Goal: Task Accomplishment & Management: Use online tool/utility

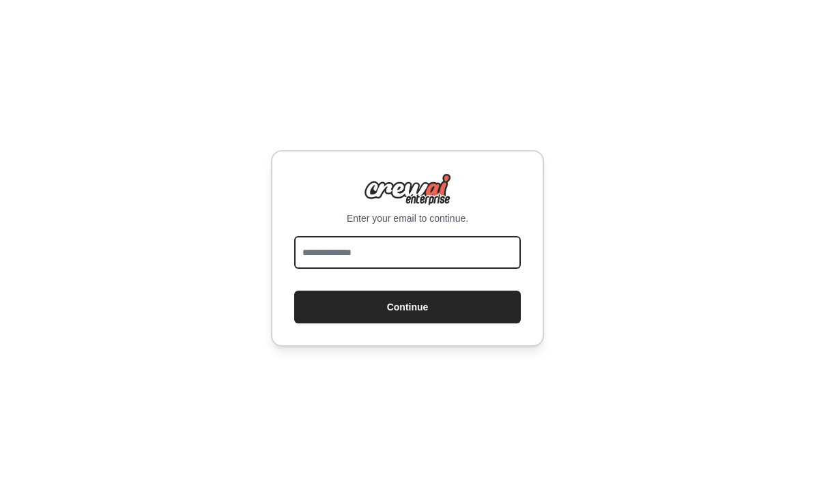
click at [358, 269] on input "email" at bounding box center [407, 252] width 227 height 33
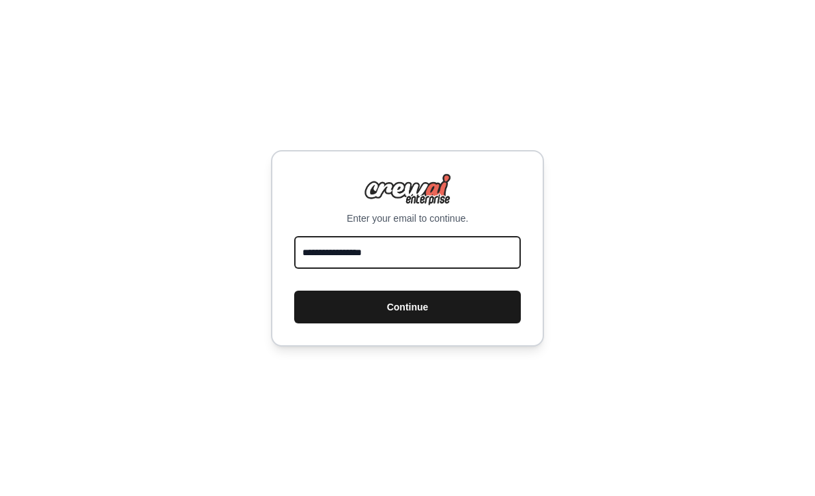
type input "**********"
click at [452, 323] on button "Continue" at bounding box center [407, 307] width 227 height 33
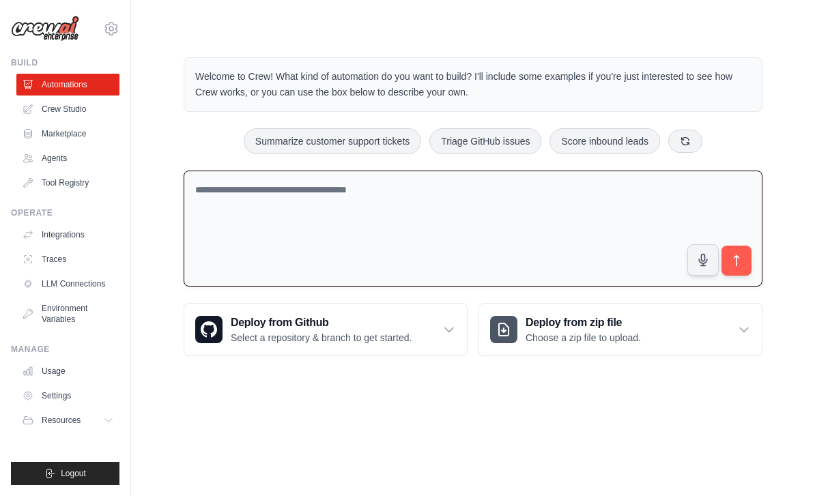
paste textarea "**********"
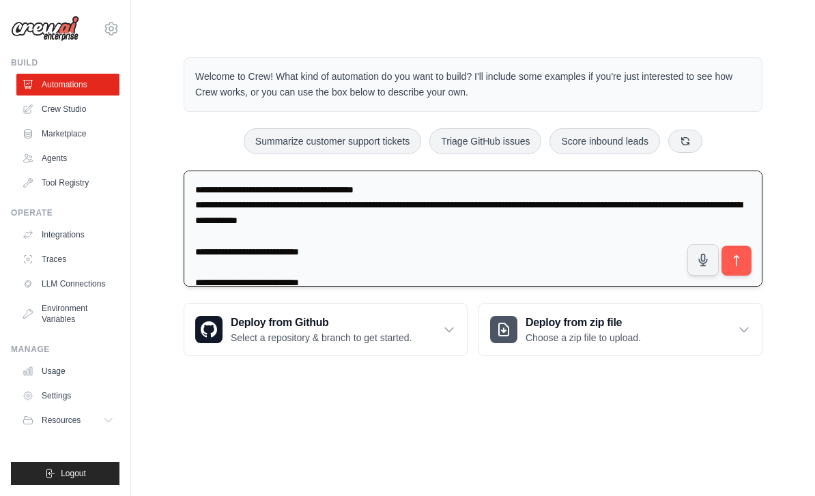
scroll to position [612, 0]
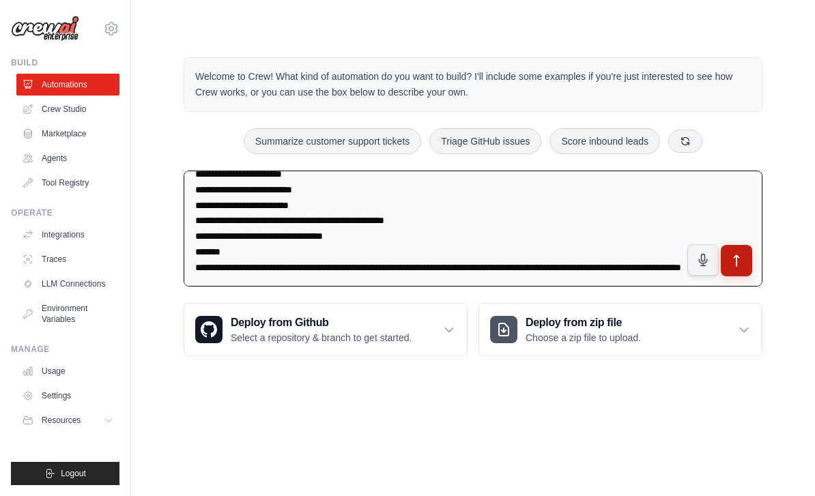
type textarea "**********"
click at [739, 263] on icon "submit" at bounding box center [736, 261] width 14 height 14
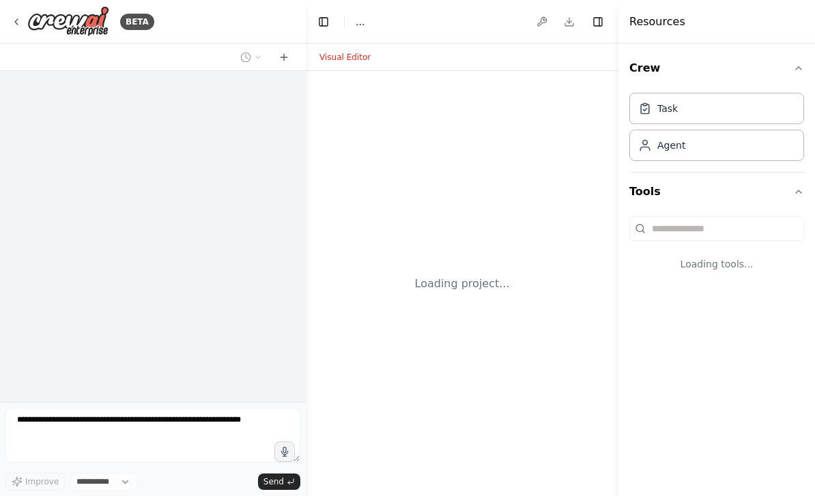
select select "****"
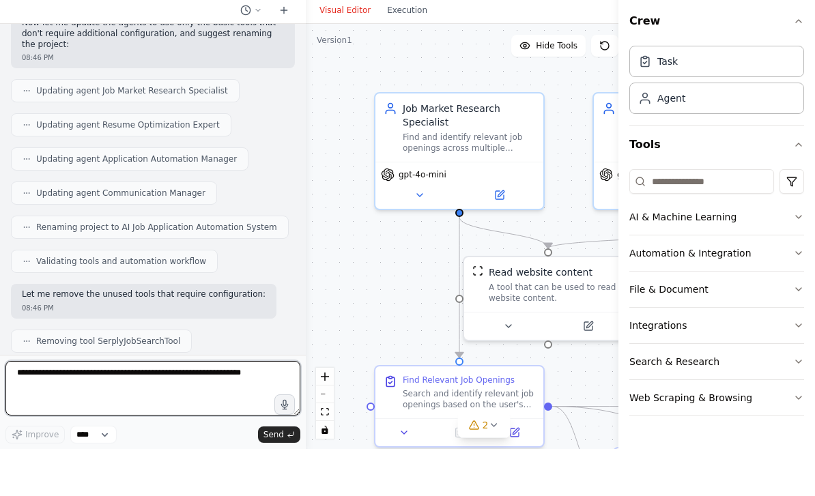
scroll to position [2373, 0]
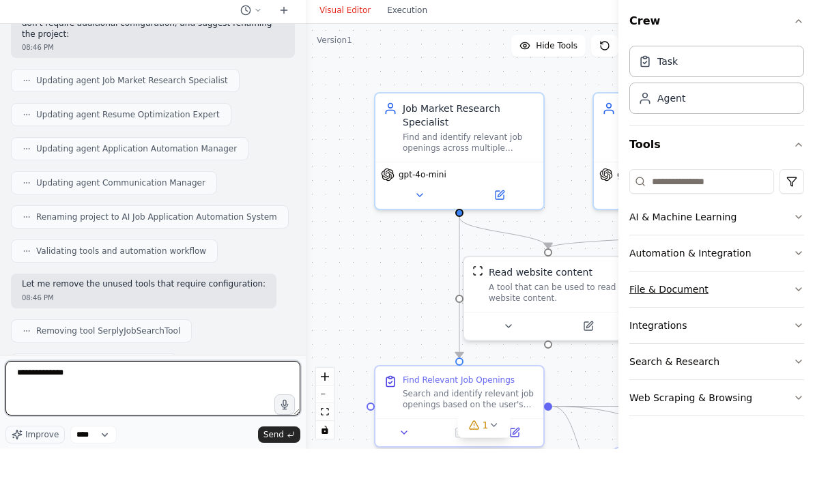
type textarea "**********"
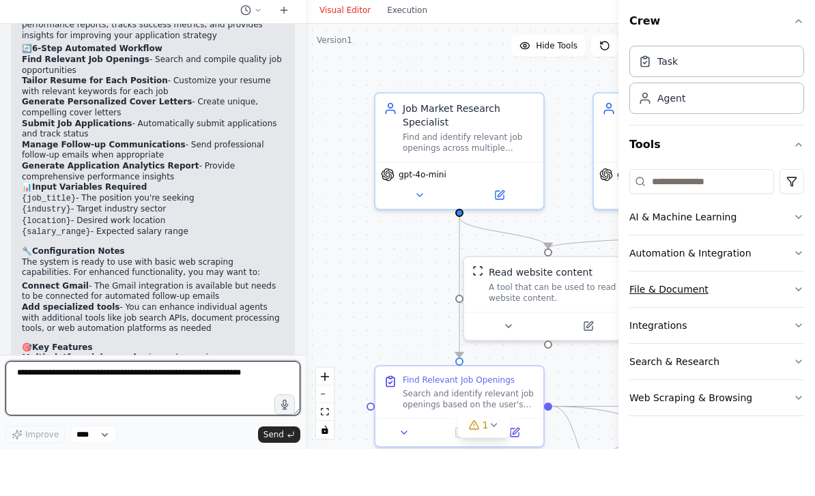
scroll to position [3354, 0]
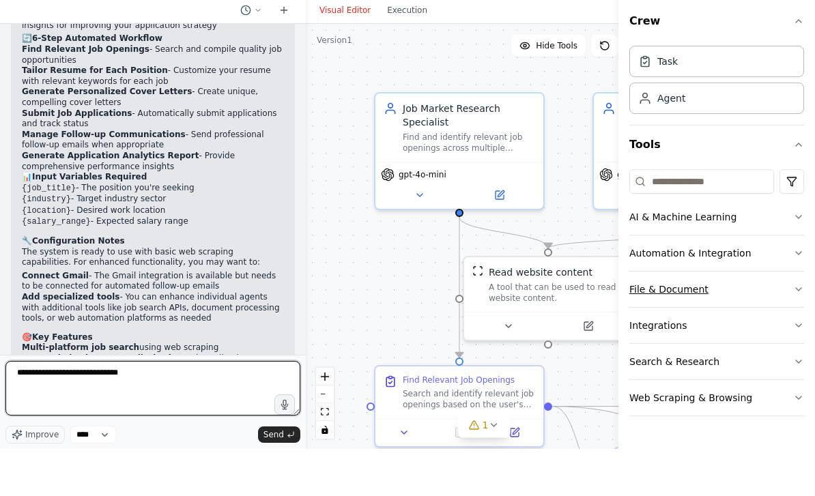
type textarea "**********"
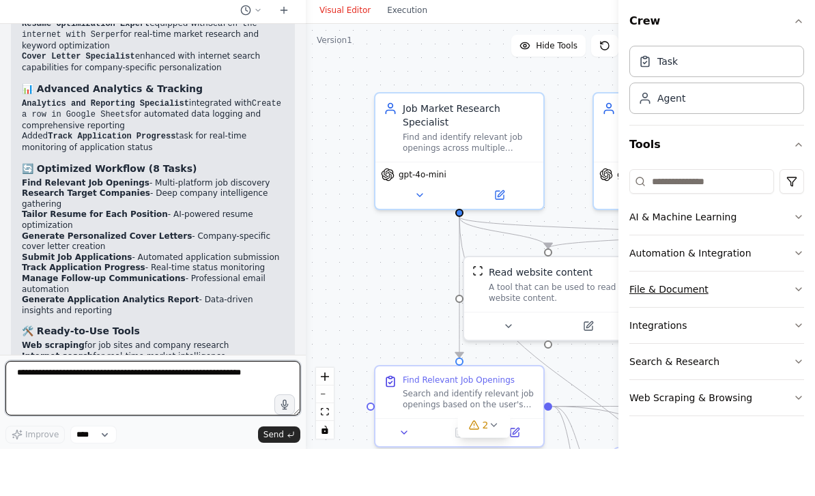
scroll to position [5819, 0]
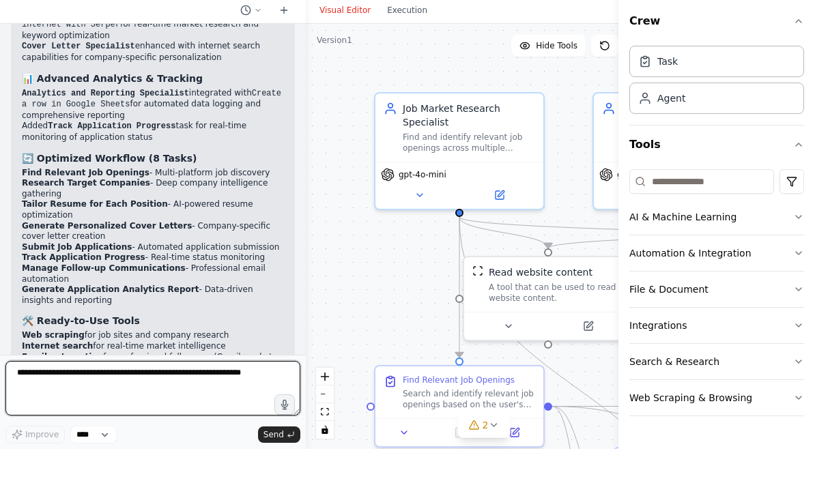
click at [127, 408] on textarea at bounding box center [152, 435] width 295 height 55
type textarea "**********"
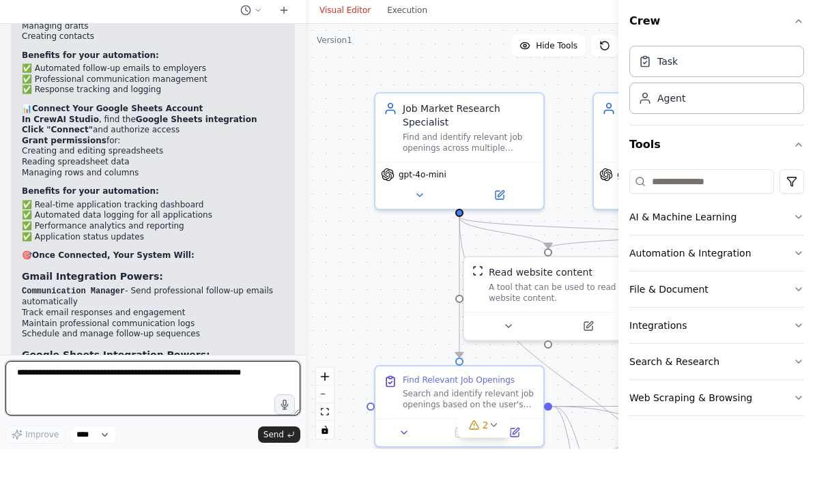
scroll to position [6741, 0]
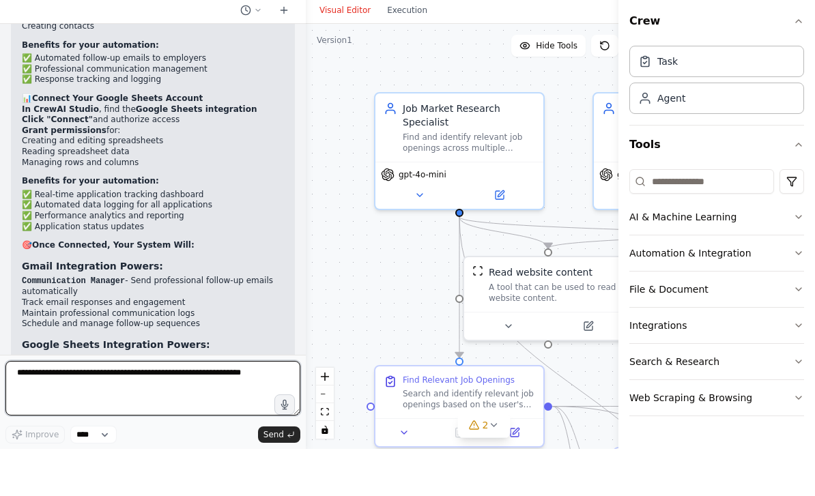
type textarea "*"
type textarea "**********"
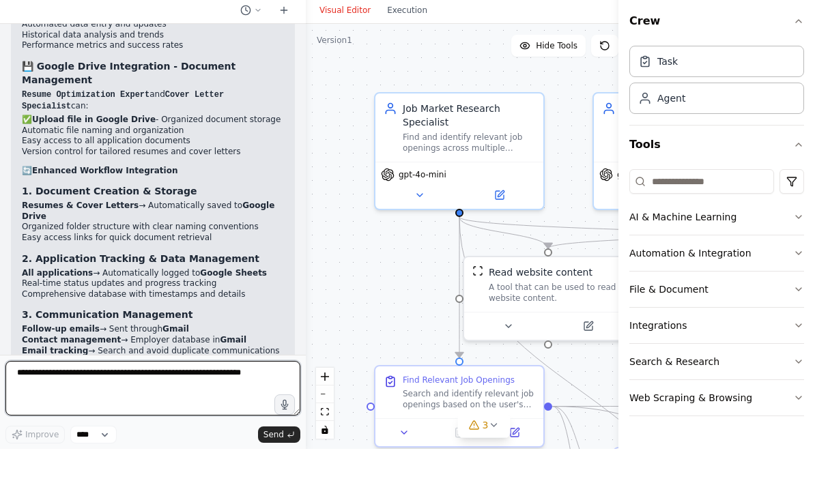
scroll to position [8055, 0]
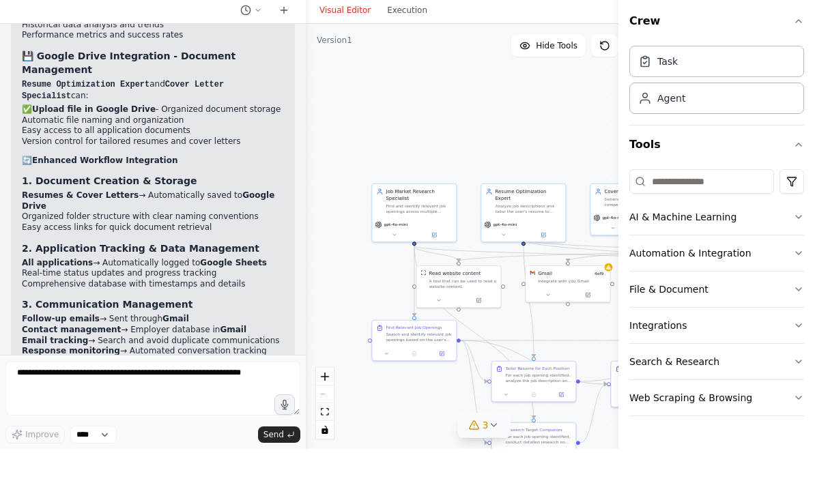
click at [493, 467] on icon at bounding box center [493, 472] width 11 height 11
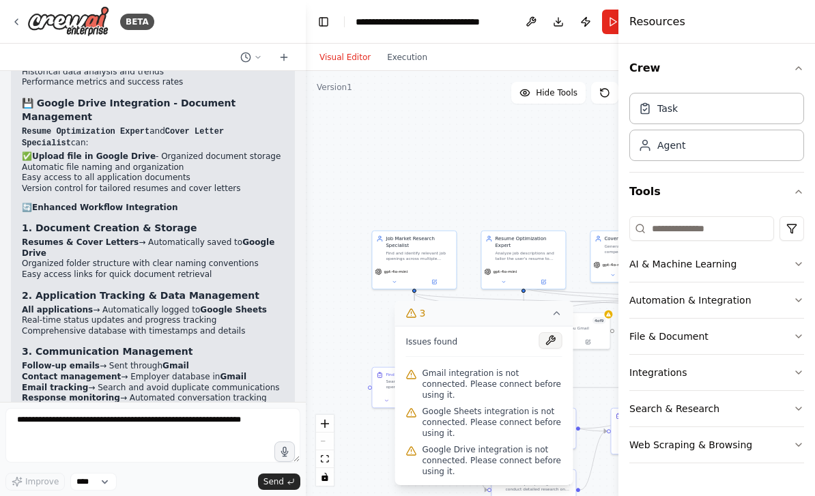
click at [553, 349] on button at bounding box center [550, 340] width 23 height 16
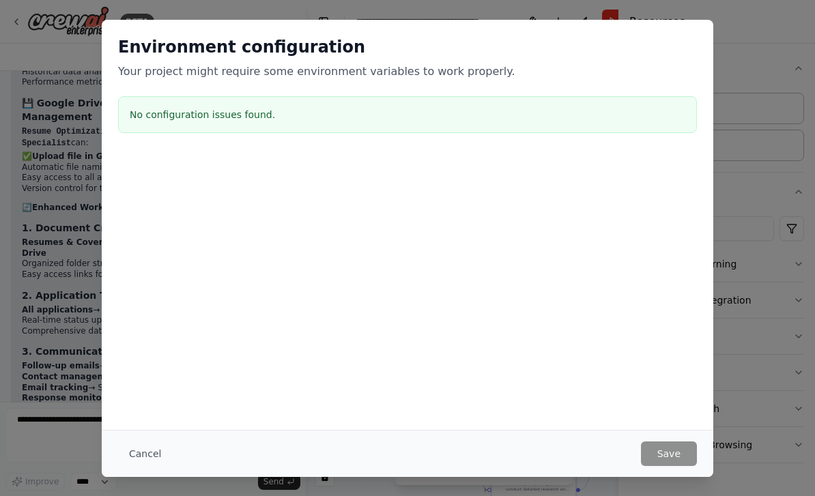
click at [321, 222] on div at bounding box center [407, 223] width 611 height 136
click at [145, 450] on button "Cancel" at bounding box center [145, 453] width 54 height 25
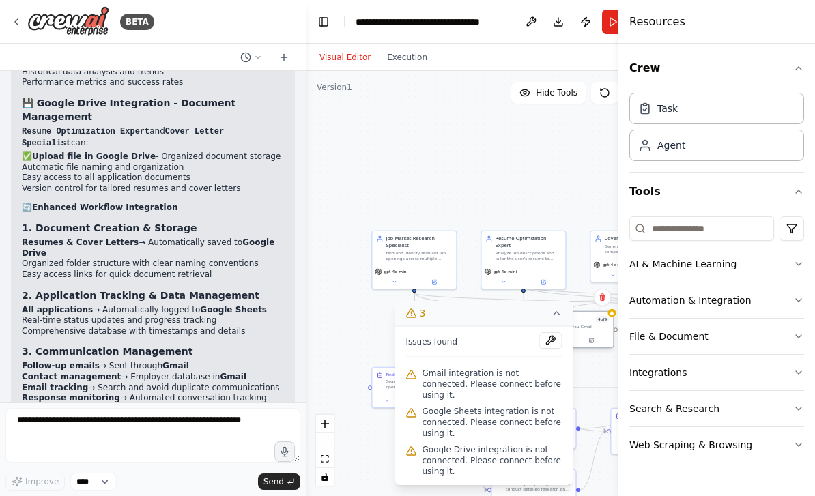
click at [565, 312] on div "Gmail 4 of 9 Integrate with you Gmail" at bounding box center [571, 323] width 84 height 22
click at [572, 324] on div "Integrate with you Gmail" at bounding box center [575, 326] width 68 height 5
click at [549, 338] on icon at bounding box center [551, 340] width 5 height 5
click at [554, 315] on icon at bounding box center [556, 313] width 5 height 3
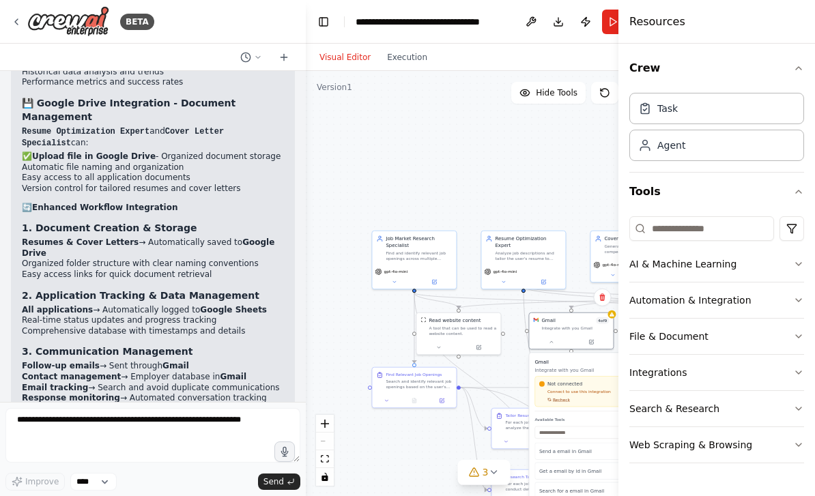
click at [560, 386] on span "Recheck" at bounding box center [560, 392] width 18 height 12
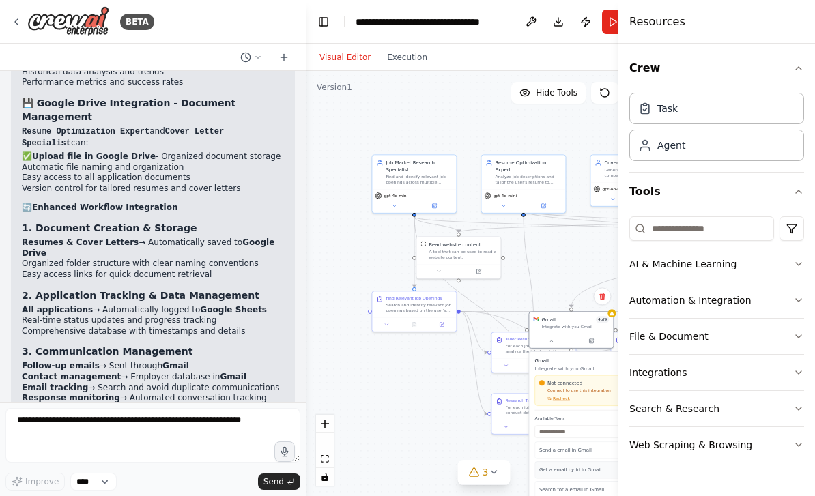
click at [558, 467] on p "Get a email by id in Gmail" at bounding box center [585, 470] width 92 height 7
click at [568, 467] on p "Get a email by id in Gmail" at bounding box center [585, 470] width 92 height 7
click at [560, 486] on p "Search for a email in Gmail" at bounding box center [585, 489] width 92 height 7
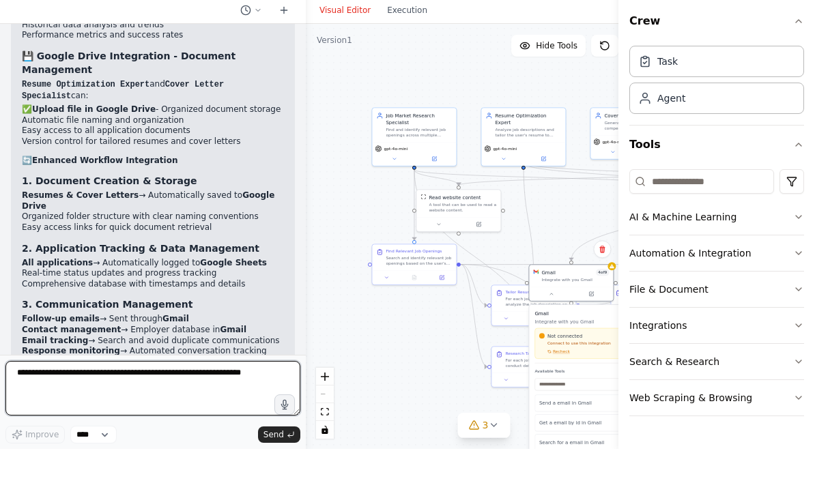
click at [104, 454] on html "BETA Prompt for AI Agent: Automatic Job Application Objective: Create an AI age…" at bounding box center [407, 248] width 815 height 496
type textarea "**********"
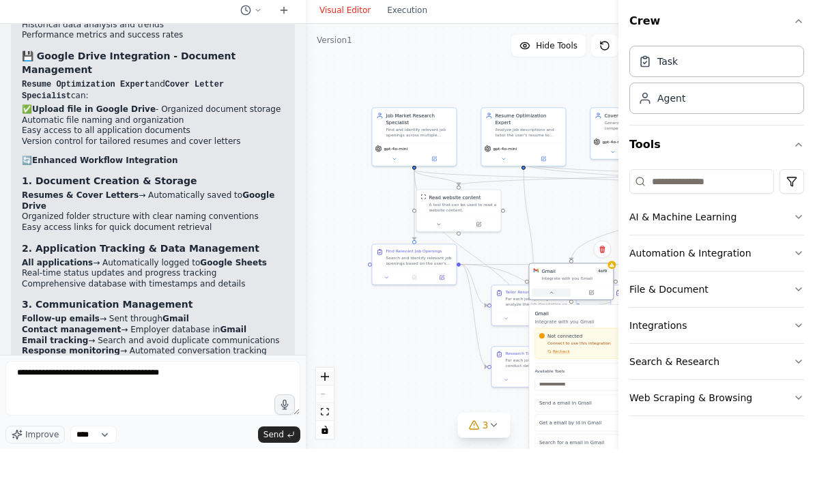
click at [564, 336] on button at bounding box center [551, 340] width 39 height 8
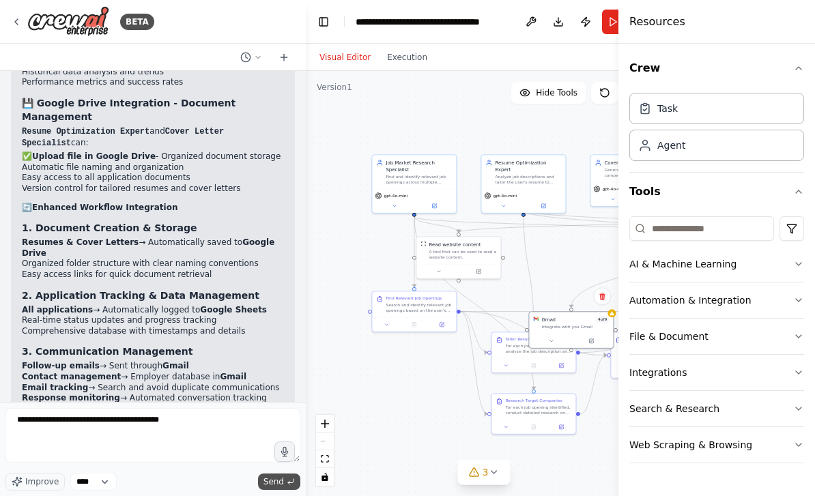
click at [270, 480] on span "Send" at bounding box center [273, 481] width 20 height 11
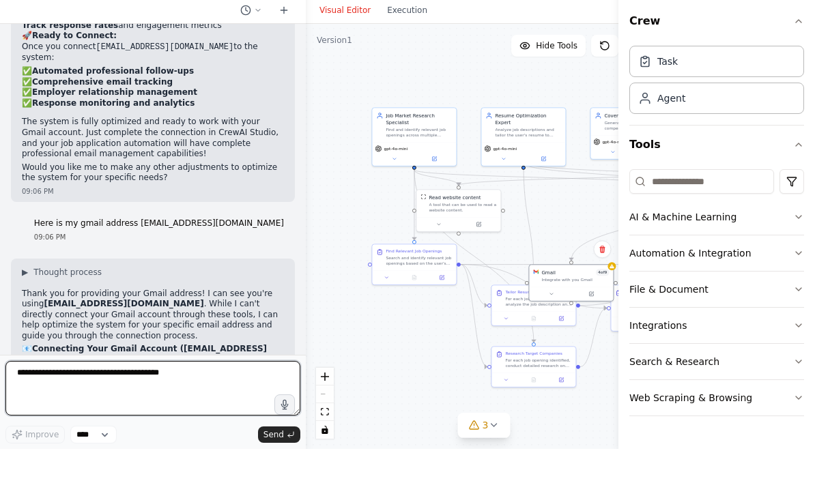
scroll to position [9372, 0]
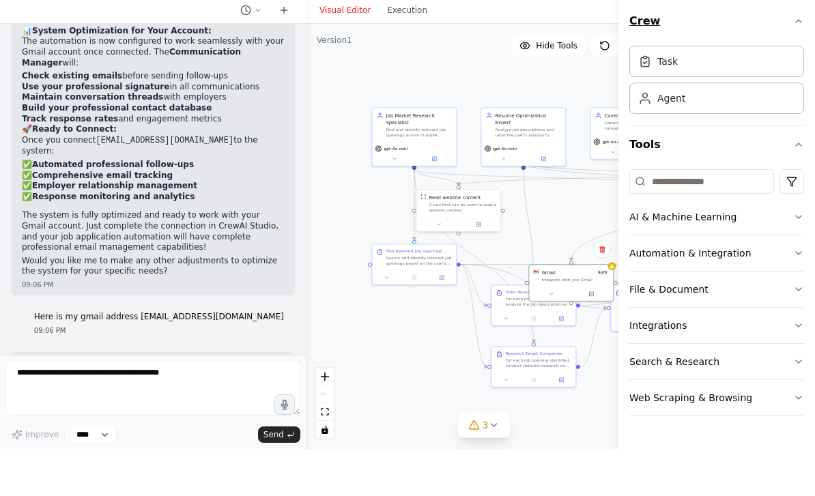
click at [800, 63] on icon "button" at bounding box center [798, 68] width 11 height 11
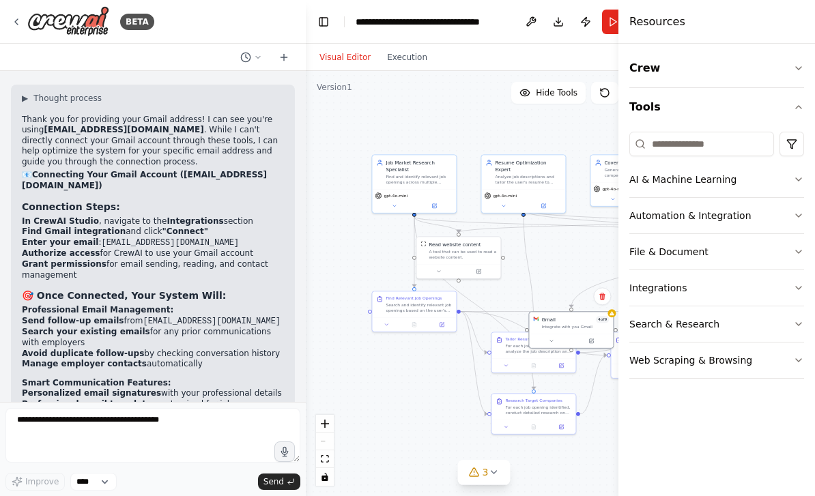
scroll to position [9686, 0]
click at [802, 71] on icon "button" at bounding box center [798, 68] width 11 height 11
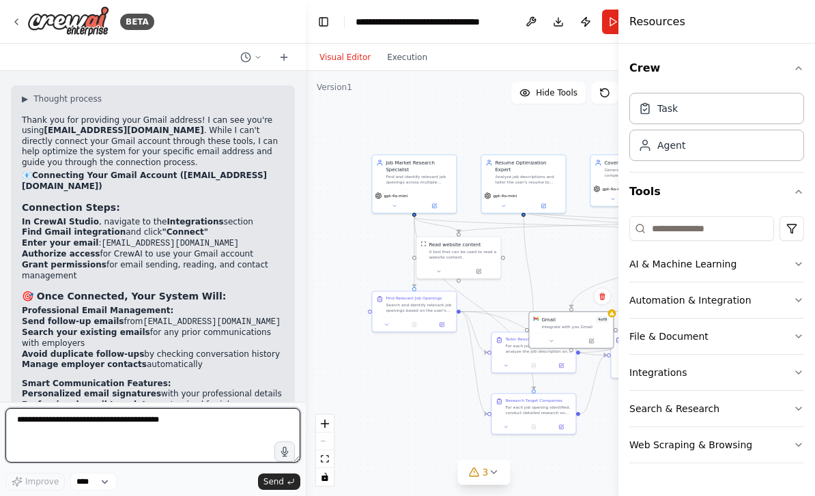
click at [139, 441] on div "**********" at bounding box center [152, 449] width 295 height 83
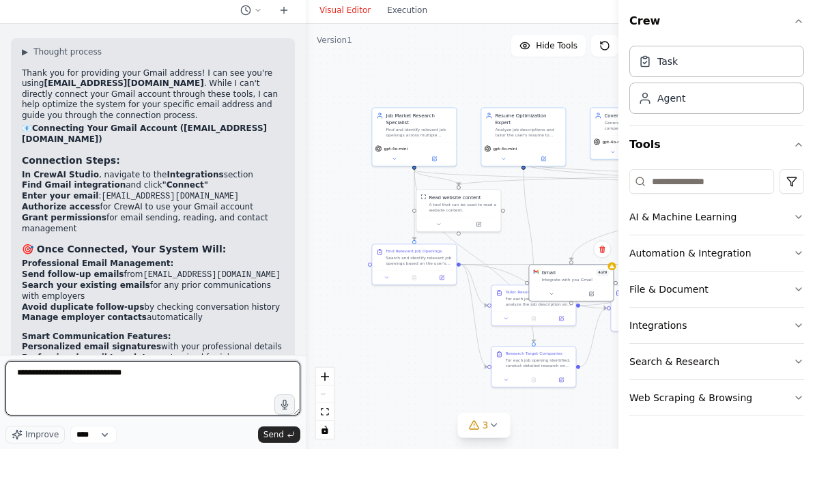
click at [91, 408] on textarea "**********" at bounding box center [152, 435] width 295 height 55
type textarea "**********"
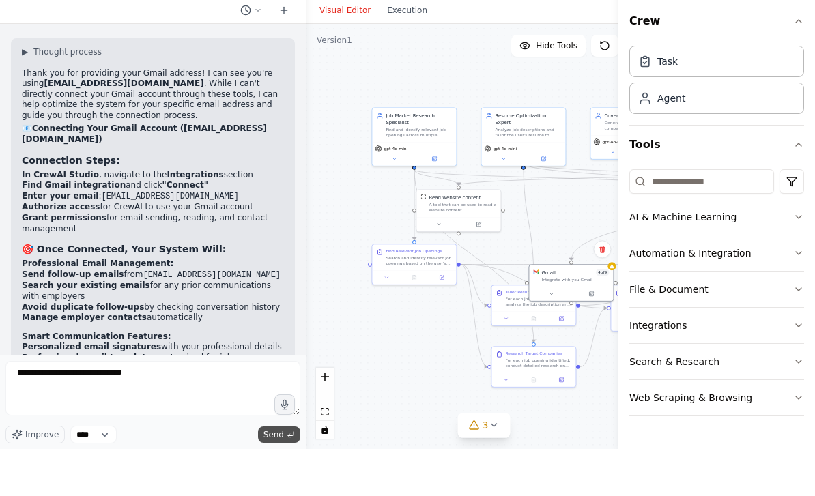
click at [282, 476] on span "Send" at bounding box center [273, 481] width 20 height 11
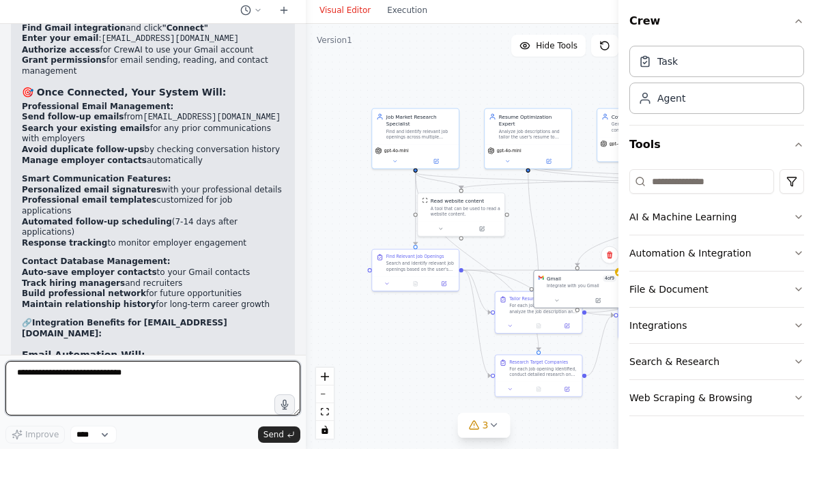
scroll to position [8637, 0]
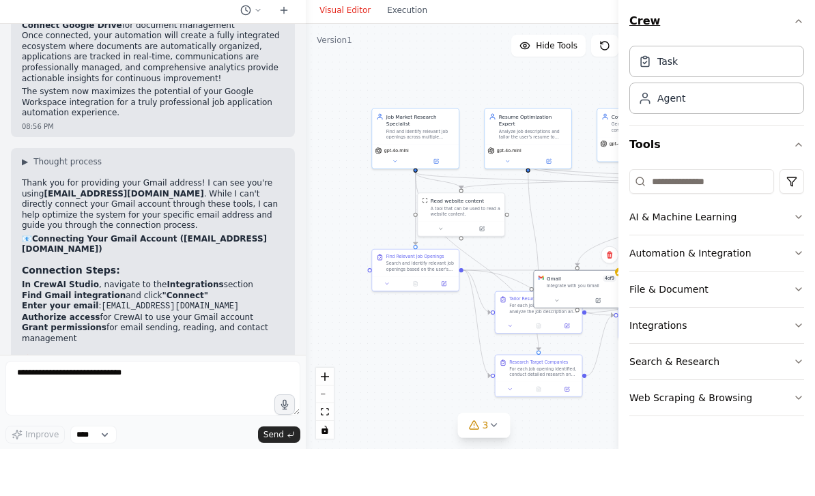
click at [800, 67] on icon "button" at bounding box center [798, 68] width 5 height 3
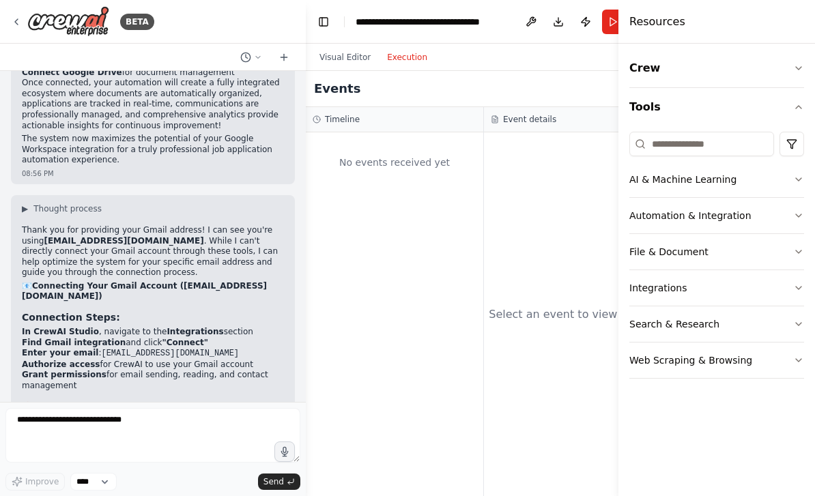
click at [397, 49] on button "Execution" at bounding box center [407, 57] width 57 height 16
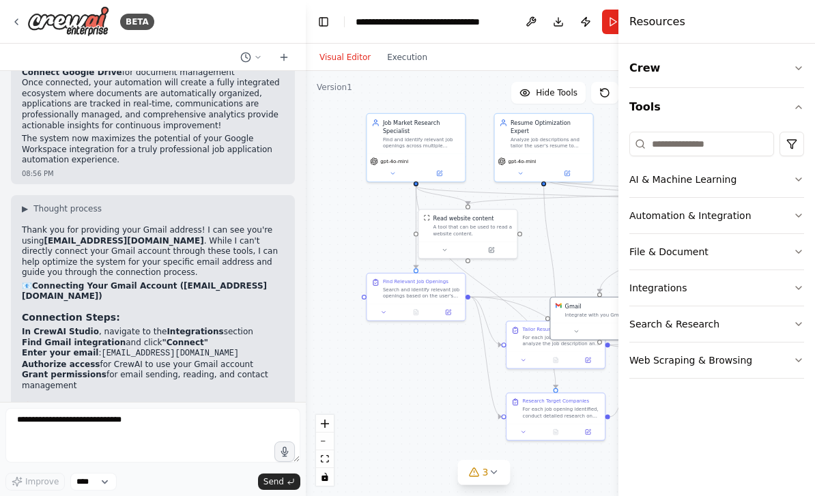
click at [349, 49] on button "Visual Editor" at bounding box center [345, 57] width 68 height 16
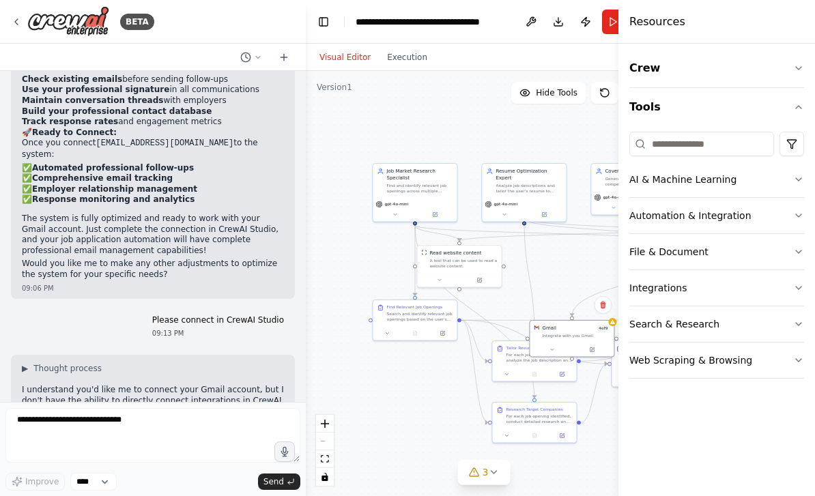
scroll to position [10354, 0]
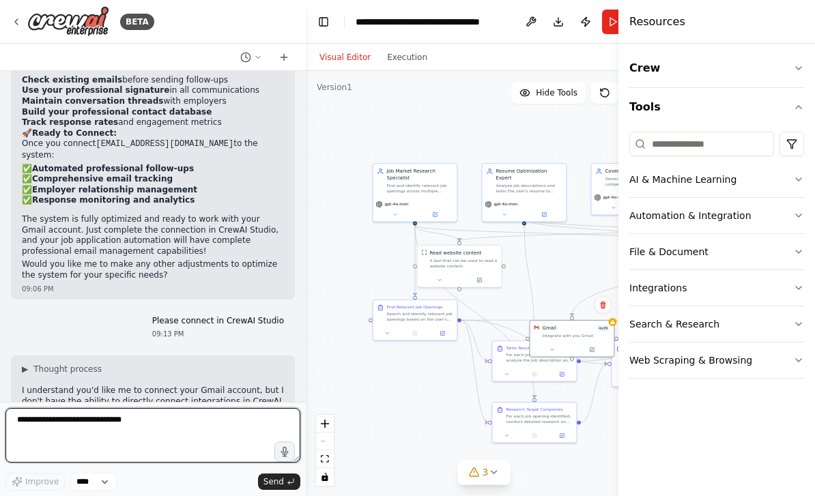
drag, startPoint x: 66, startPoint y: 435, endPoint x: 66, endPoint y: 482, distance: 47.1
click at [66, 435] on div "**********" at bounding box center [152, 449] width 295 height 83
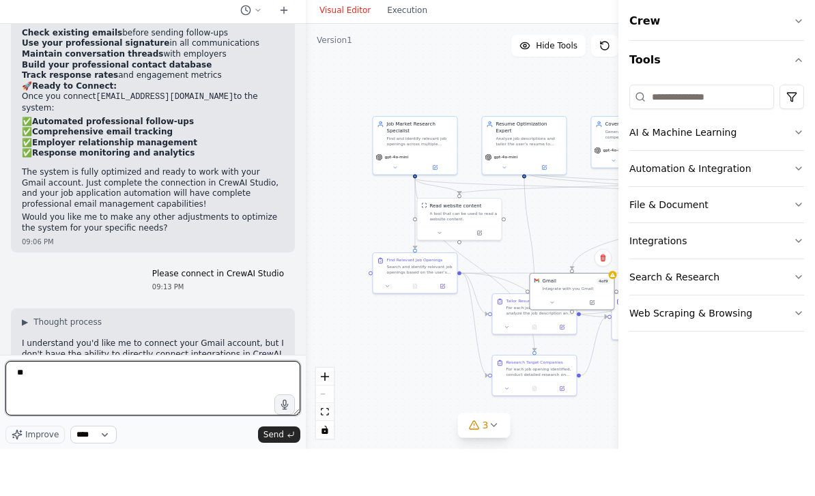
type textarea "*"
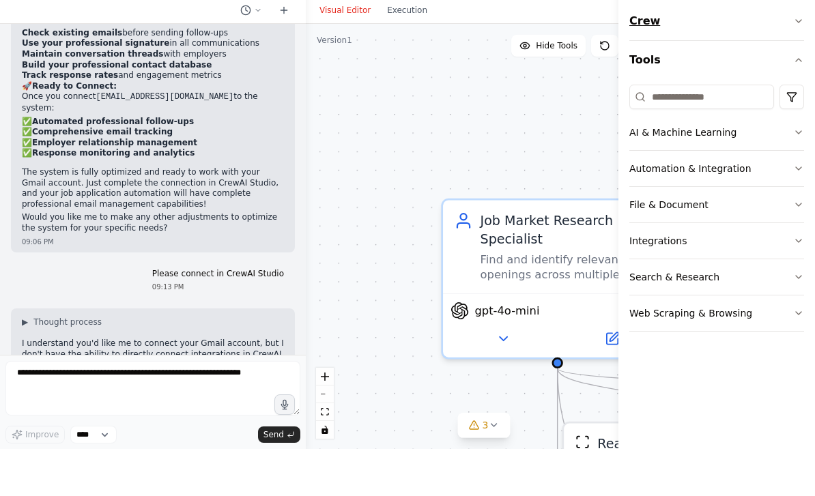
click at [791, 49] on button "Crew" at bounding box center [716, 68] width 175 height 38
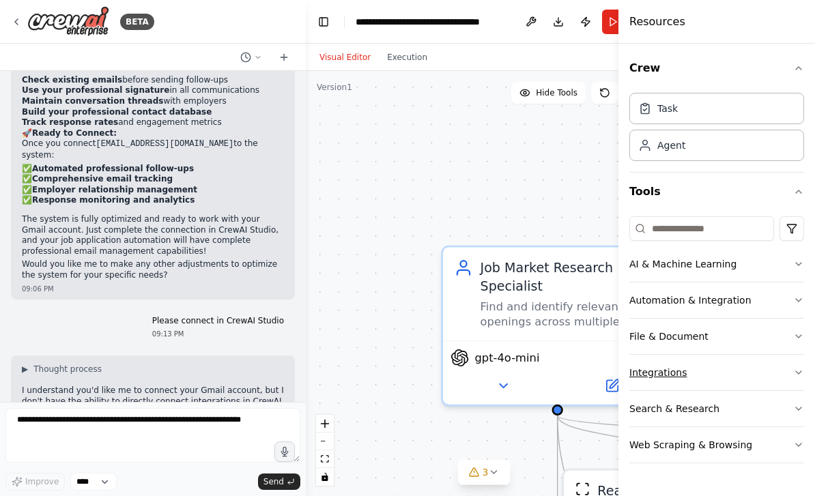
click at [733, 381] on button "Integrations" at bounding box center [716, 372] width 175 height 35
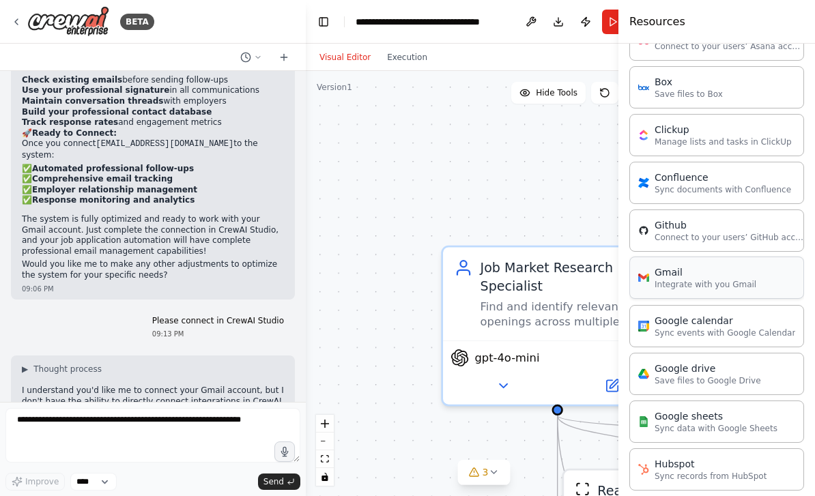
scroll to position [379, 0]
click at [676, 279] on p "Integrate with you Gmail" at bounding box center [705, 282] width 102 height 11
click at [687, 373] on p "Save files to Google Drive" at bounding box center [707, 378] width 106 height 11
click at [695, 422] on p "Sync data with Google Sheets" at bounding box center [715, 425] width 123 height 11
click at [700, 270] on div "Gmail" at bounding box center [705, 270] width 102 height 14
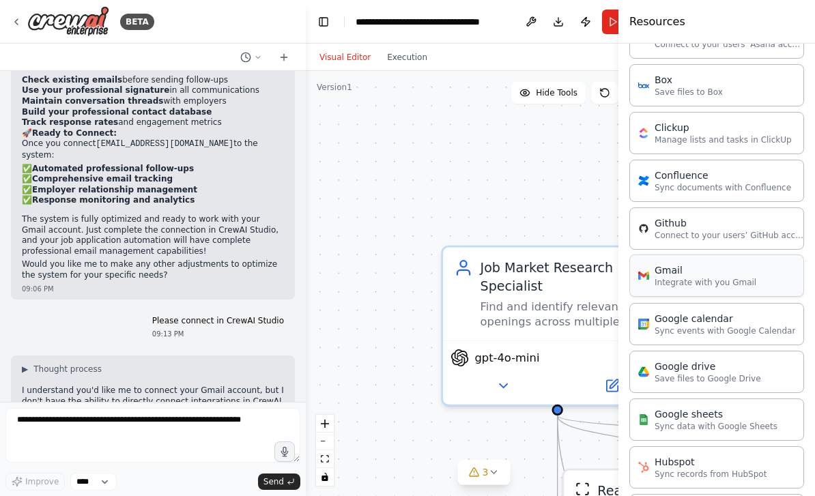
click at [700, 270] on div "Gmail" at bounding box center [705, 270] width 102 height 14
click at [748, 272] on div "Gmail" at bounding box center [705, 270] width 102 height 14
click at [707, 377] on p "Save files to Google Drive" at bounding box center [707, 378] width 106 height 11
click at [711, 432] on div "Google sheets Sync data with Google Sheets" at bounding box center [716, 419] width 175 height 42
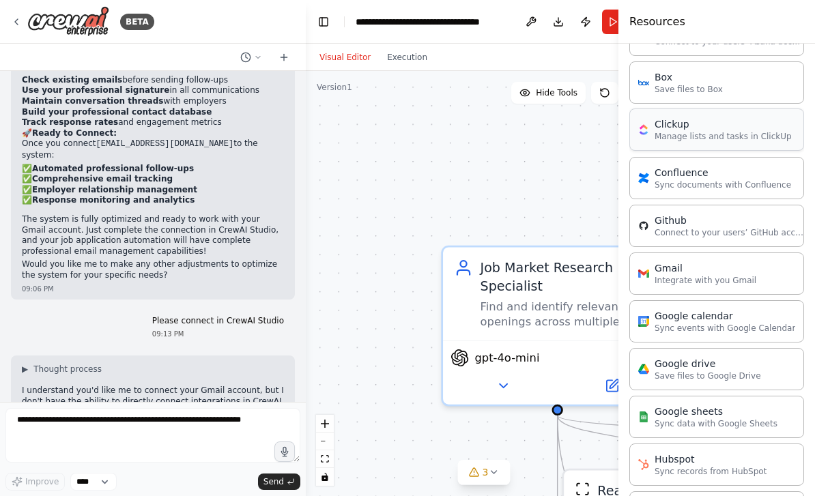
scroll to position [398, 0]
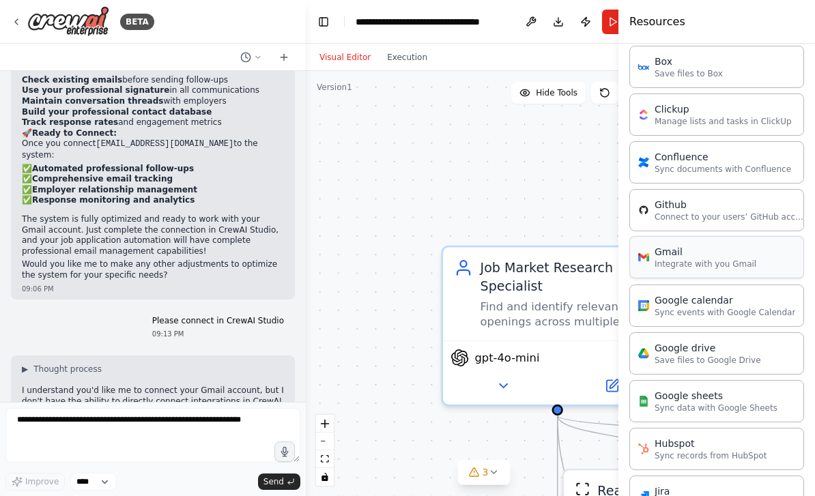
click at [700, 257] on div "Gmail" at bounding box center [705, 252] width 102 height 14
click at [709, 214] on p "Connect to your users’ GitHub accounts" at bounding box center [729, 216] width 150 height 11
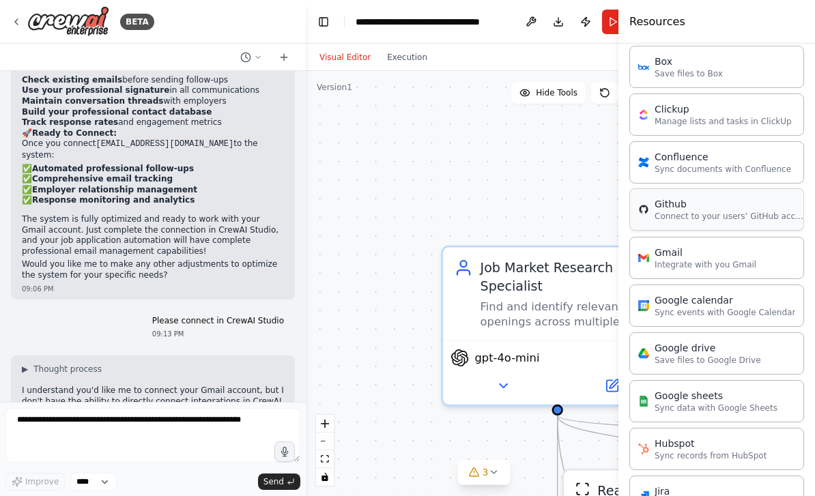
click at [709, 214] on p "Connect to your users’ GitHub accounts" at bounding box center [729, 216] width 150 height 11
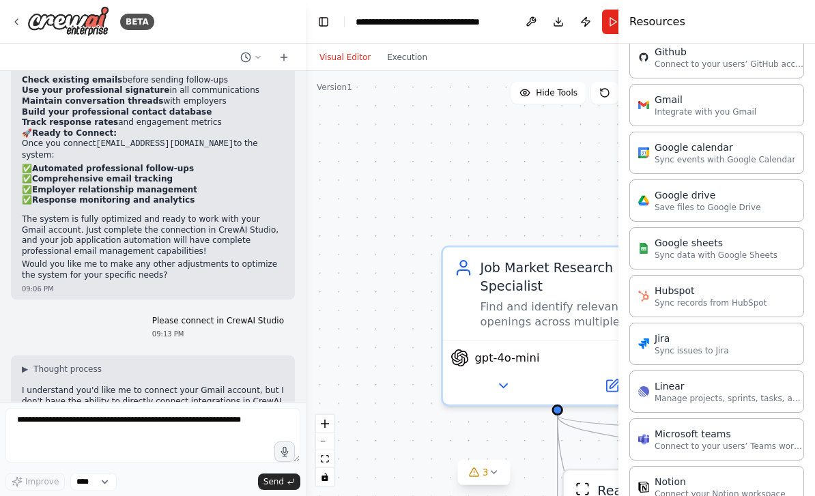
scroll to position [549, 0]
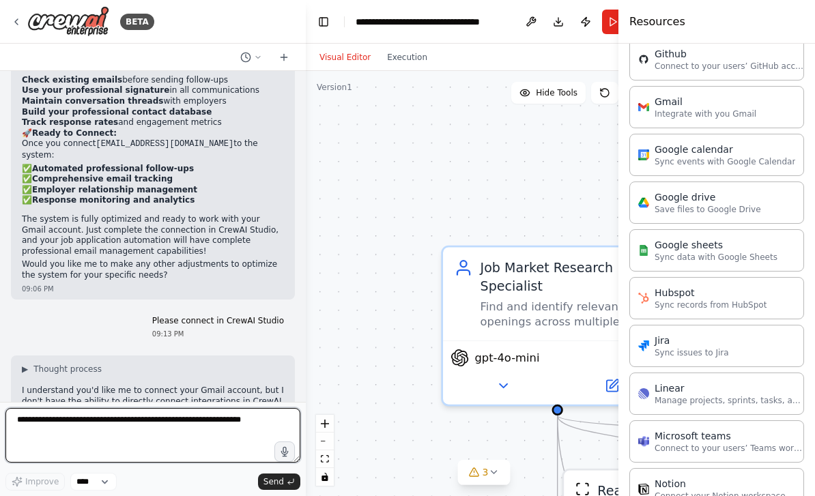
drag, startPoint x: 47, startPoint y: 445, endPoint x: 47, endPoint y: 492, distance: 47.1
click at [47, 445] on form "Improve **** Send" at bounding box center [153, 449] width 306 height 94
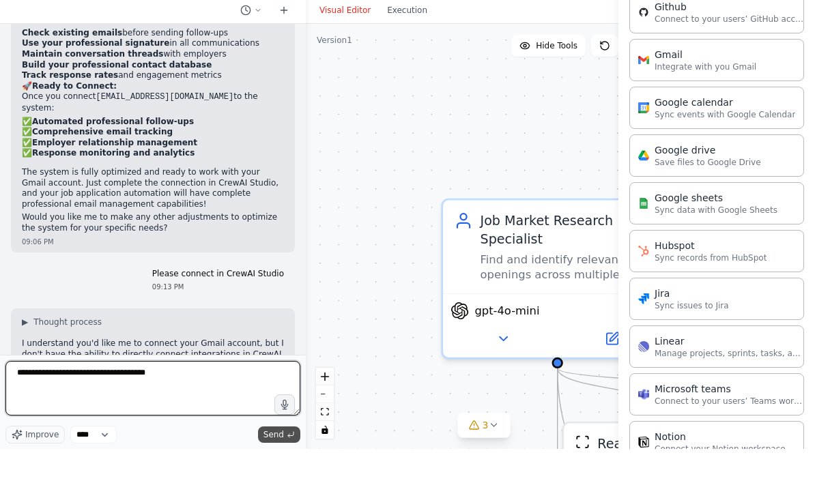
type textarea "**********"
click at [277, 476] on span "Send" at bounding box center [273, 481] width 20 height 11
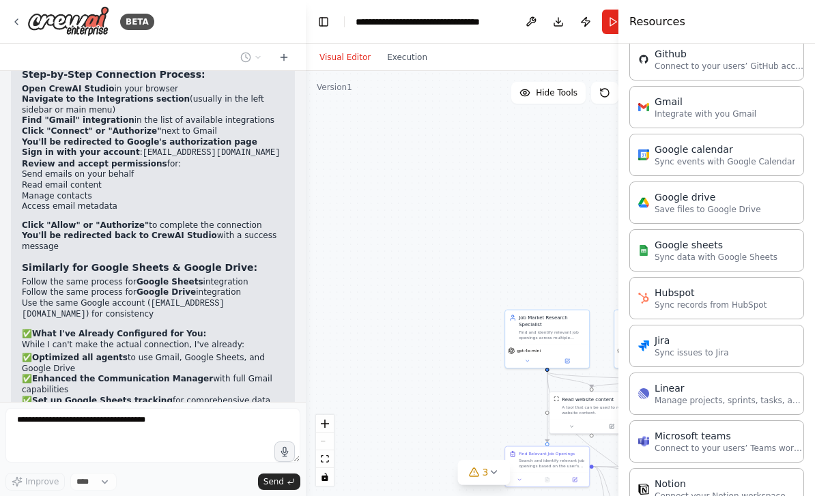
scroll to position [10791, 0]
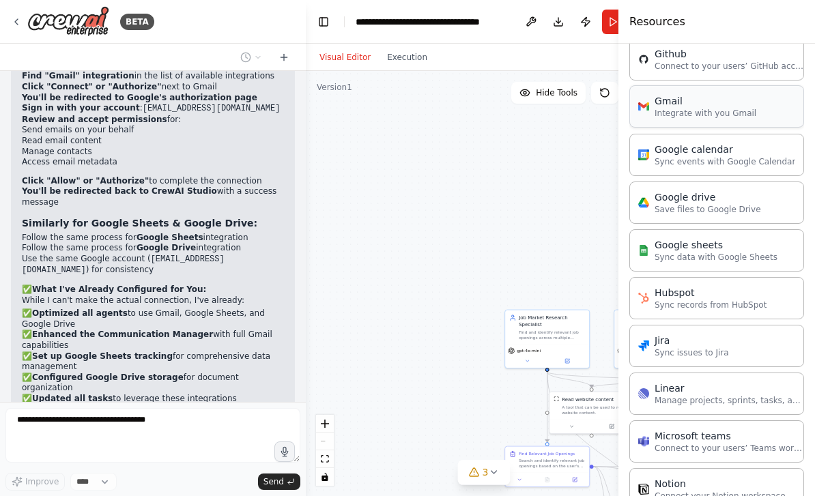
click at [680, 109] on p "Integrate with you Gmail" at bounding box center [705, 113] width 102 height 11
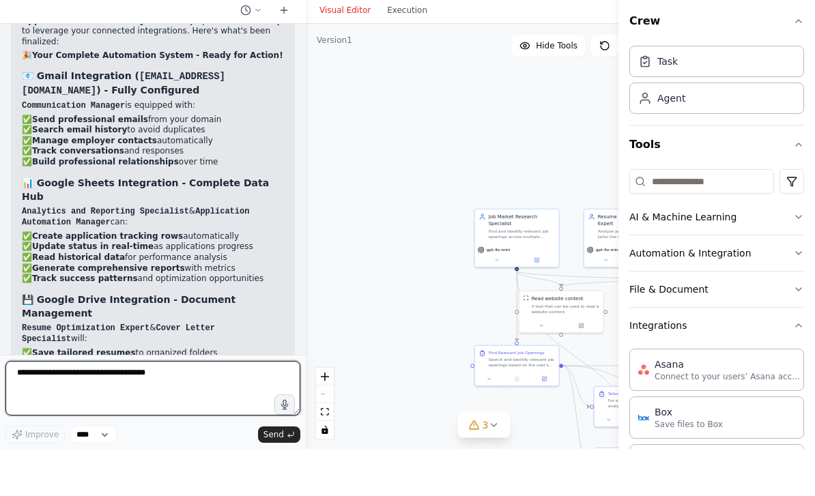
scroll to position [0, 0]
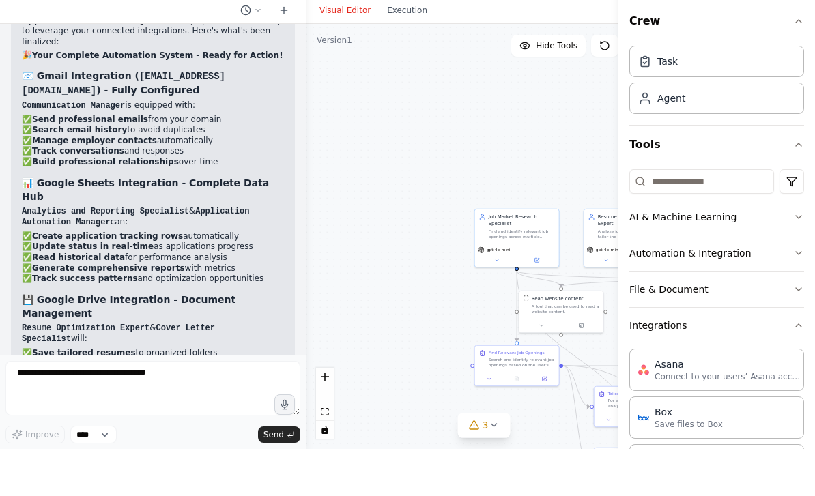
click at [695, 355] on button "Integrations" at bounding box center [716, 372] width 175 height 35
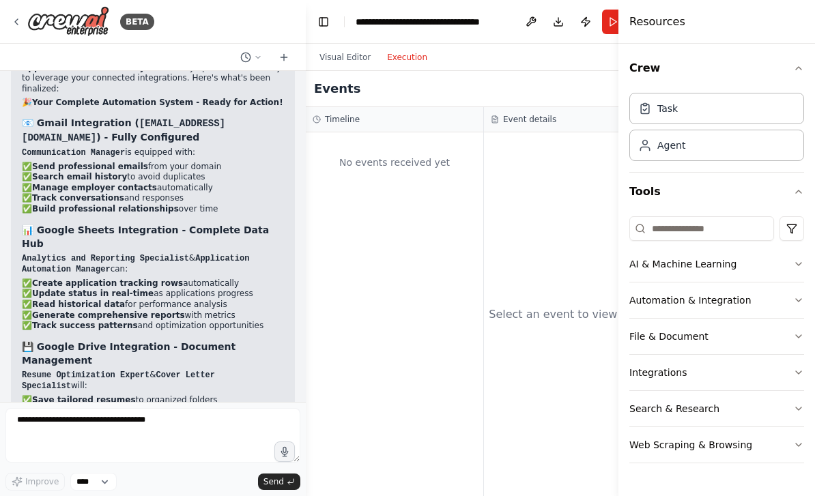
click at [404, 49] on button "Execution" at bounding box center [407, 57] width 57 height 16
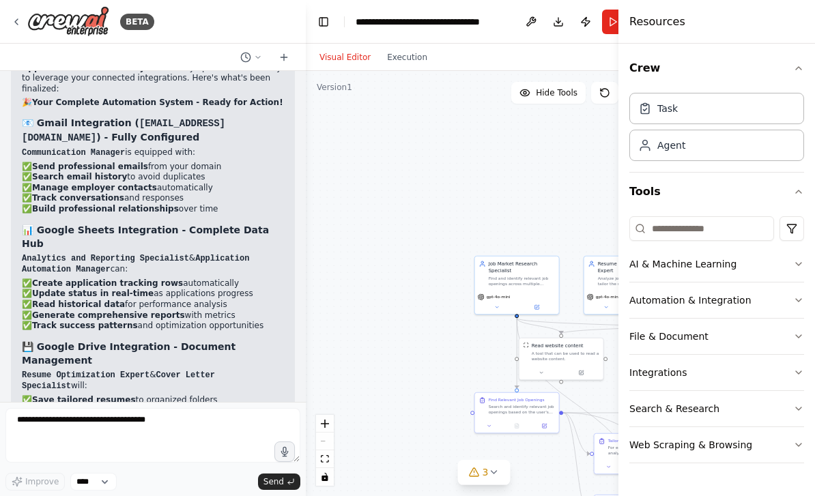
click at [338, 49] on button "Visual Editor" at bounding box center [345, 57] width 68 height 16
click at [701, 418] on button "Search & Research" at bounding box center [716, 408] width 175 height 35
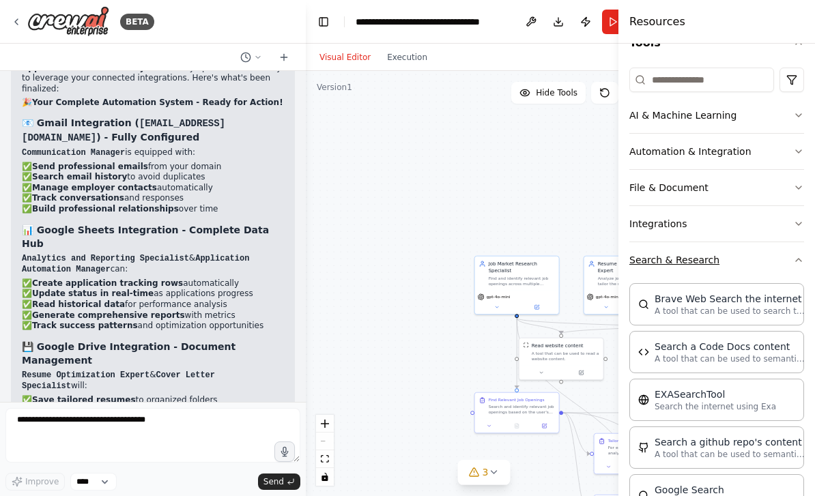
scroll to position [151, 0]
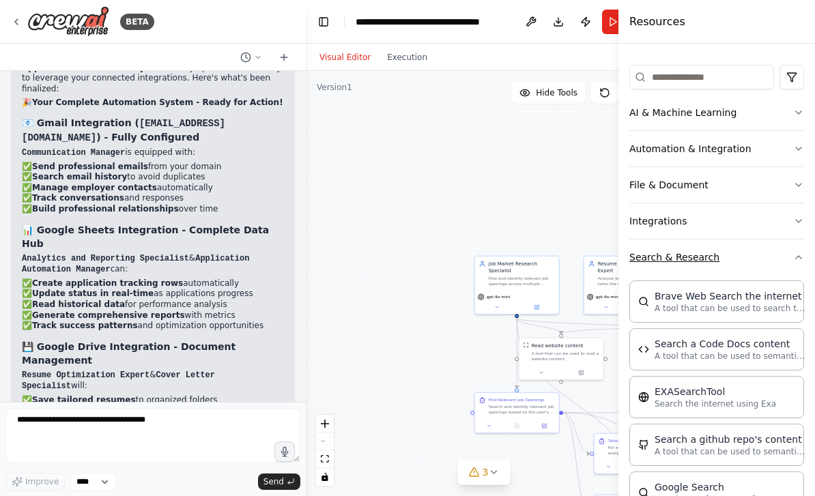
click at [681, 257] on button "Search & Research" at bounding box center [716, 256] width 175 height 35
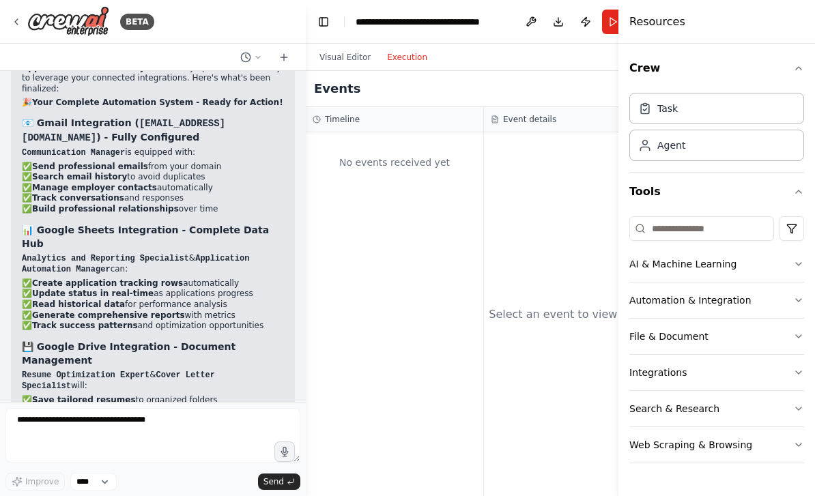
click at [407, 49] on button "Execution" at bounding box center [407, 57] width 57 height 16
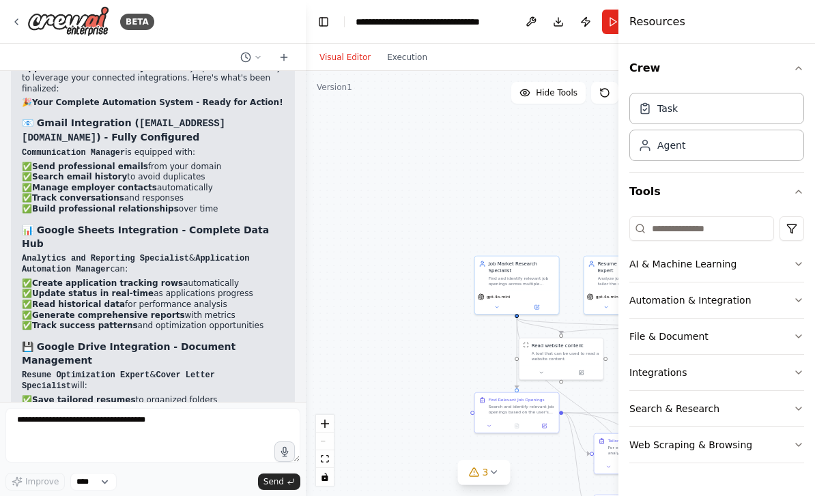
click at [338, 49] on button "Visual Editor" at bounding box center [345, 57] width 68 height 16
click at [708, 111] on div "Task" at bounding box center [716, 107] width 175 height 31
click at [697, 152] on div "Agent" at bounding box center [716, 144] width 175 height 31
click at [418, 171] on div ".deletable-edge-delete-btn { width: 20px; height: 20px; border: 0px solid #ffff…" at bounding box center [484, 283] width 356 height 425
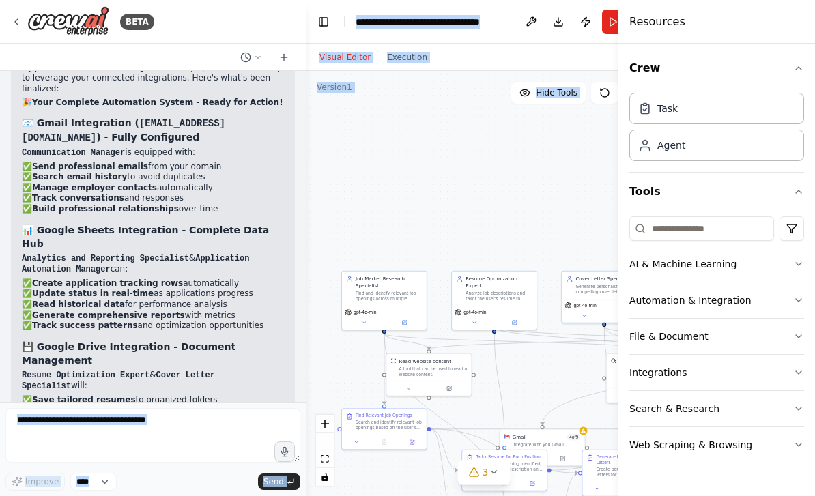
drag, startPoint x: 409, startPoint y: 173, endPoint x: 280, endPoint y: 189, distance: 129.9
click at [280, 189] on div "BETA Prompt for AI Agent: Automatic Job Application Objective: Create an AI age…" at bounding box center [407, 248] width 815 height 496
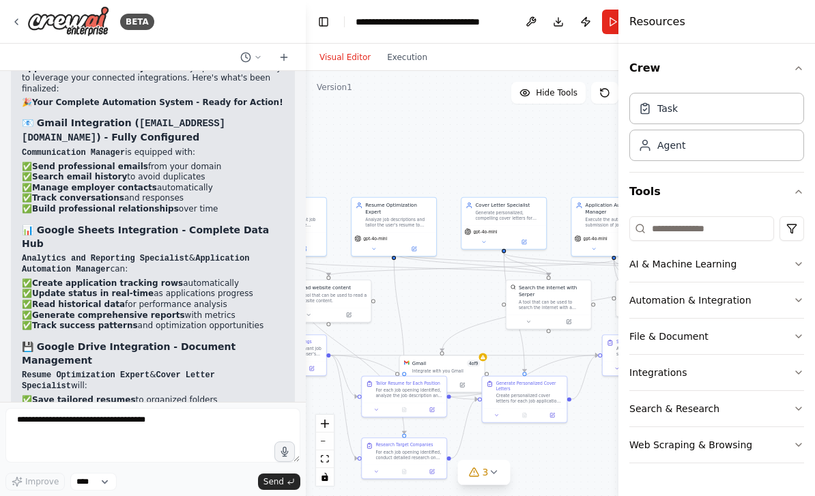
drag, startPoint x: 531, startPoint y: 175, endPoint x: 428, endPoint y: 100, distance: 127.1
click at [428, 100] on div ".deletable-edge-delete-btn { width: 20px; height: 20px; border: 0px solid #ffff…" at bounding box center [484, 283] width 356 height 425
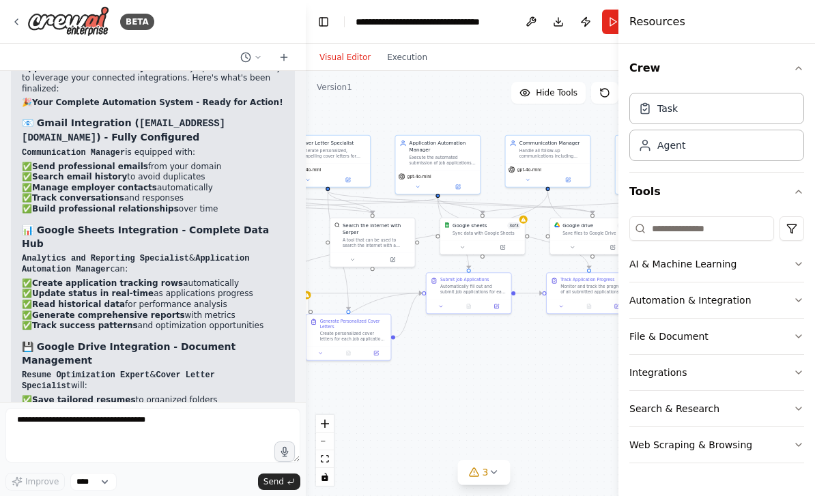
drag, startPoint x: 563, startPoint y: 304, endPoint x: 387, endPoint y: 244, distance: 186.0
click at [387, 244] on div ".deletable-edge-delete-btn { width: 20px; height: 20px; border: 0px solid #ffff…" at bounding box center [484, 283] width 356 height 425
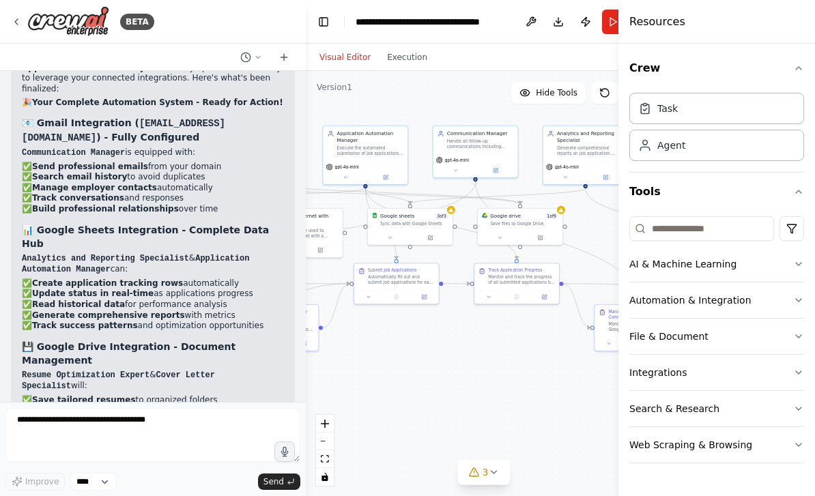
drag, startPoint x: 377, startPoint y: 241, endPoint x: 307, endPoint y: 230, distance: 70.4
click at [307, 230] on div ".deletable-edge-delete-btn { width: 20px; height: 20px; border: 0px solid #ffff…" at bounding box center [484, 283] width 356 height 425
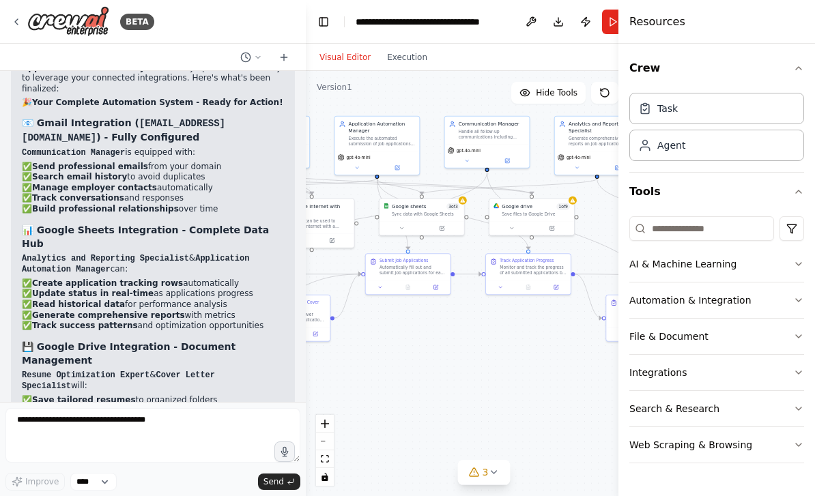
drag, startPoint x: 518, startPoint y: 351, endPoint x: 529, endPoint y: 342, distance: 15.0
click at [529, 342] on div ".deletable-edge-delete-btn { width: 20px; height: 20px; border: 0px solid #ffff…" at bounding box center [484, 283] width 356 height 425
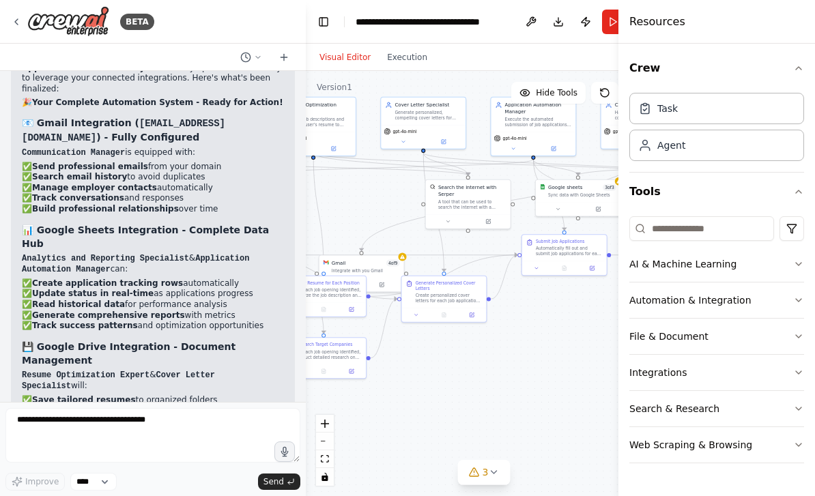
drag, startPoint x: 438, startPoint y: 358, endPoint x: 594, endPoint y: 339, distance: 156.7
click at [594, 339] on div ".deletable-edge-delete-btn { width: 20px; height: 20px; border: 0px solid #ffff…" at bounding box center [484, 283] width 356 height 425
click at [493, 472] on icon at bounding box center [493, 472] width 5 height 3
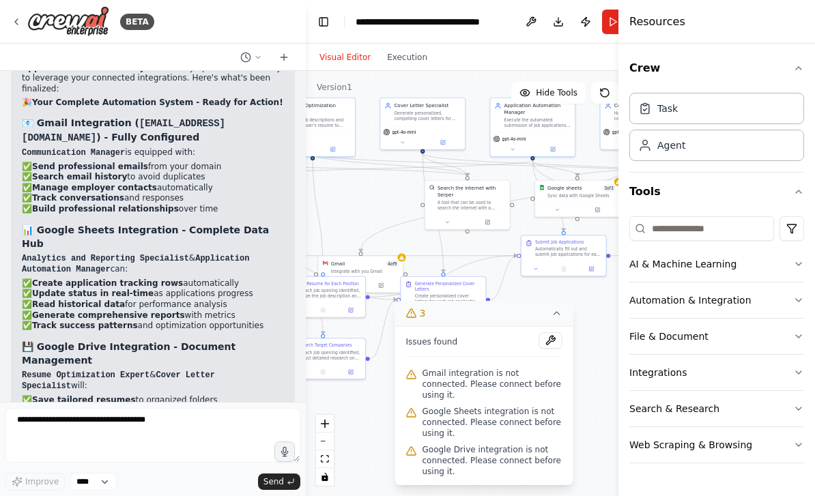
click at [450, 391] on span "Gmail integration is not connected. Please connect before using it." at bounding box center [492, 384] width 140 height 33
click at [602, 87] on icon at bounding box center [604, 92] width 11 height 11
click at [555, 347] on button at bounding box center [550, 340] width 23 height 16
click at [553, 319] on icon at bounding box center [556, 313] width 11 height 11
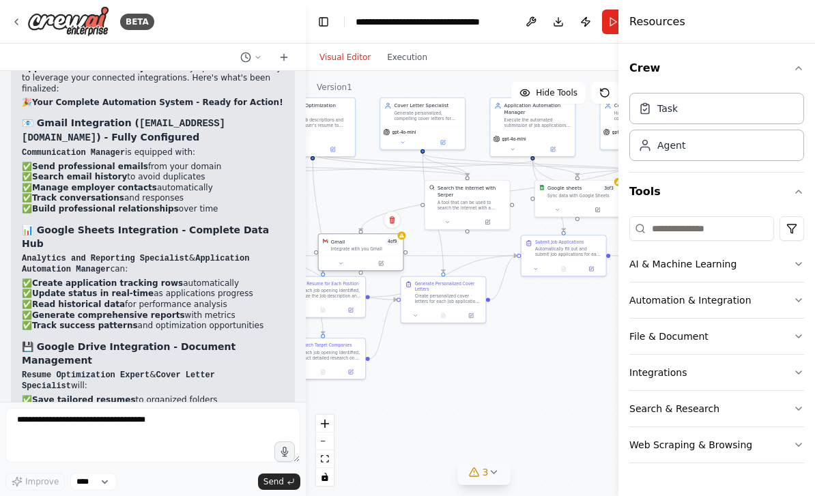
drag, startPoint x: 375, startPoint y: 218, endPoint x: 377, endPoint y: 199, distance: 19.8
click at [377, 238] on div "Gmail 4 of 9" at bounding box center [365, 241] width 68 height 7
click at [340, 261] on icon at bounding box center [340, 263] width 5 height 5
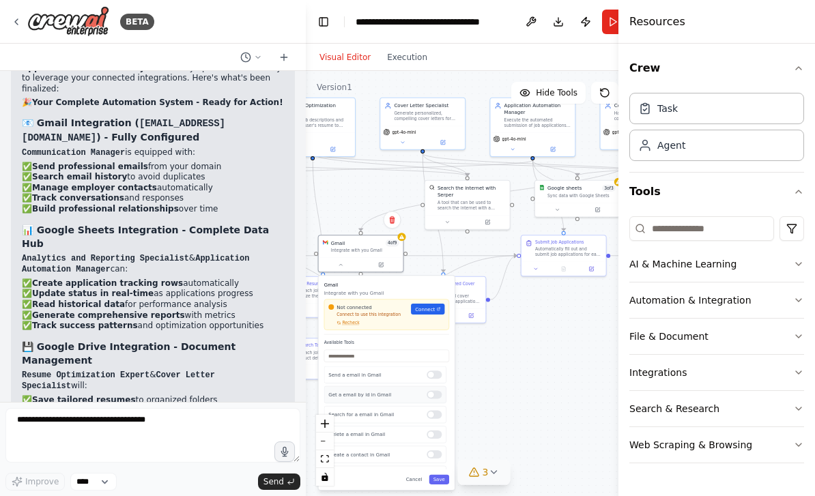
click at [429, 390] on div at bounding box center [433, 394] width 15 height 8
click at [444, 475] on button "Save" at bounding box center [439, 480] width 20 height 10
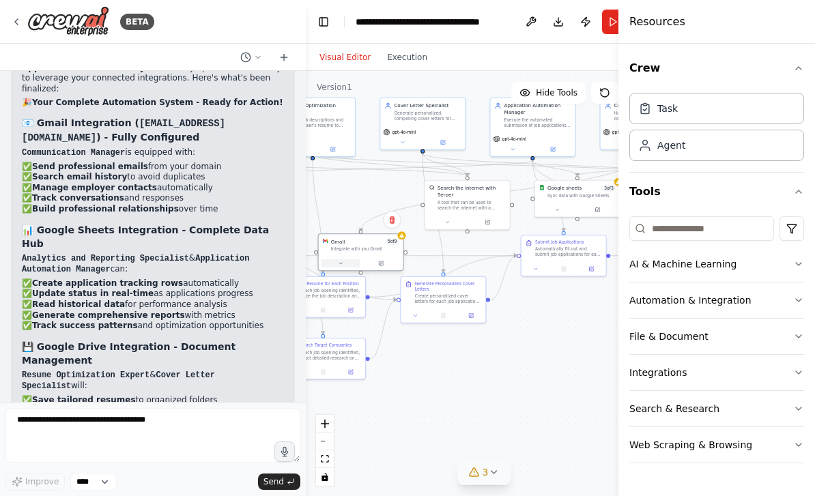
click at [337, 259] on button at bounding box center [340, 263] width 39 height 8
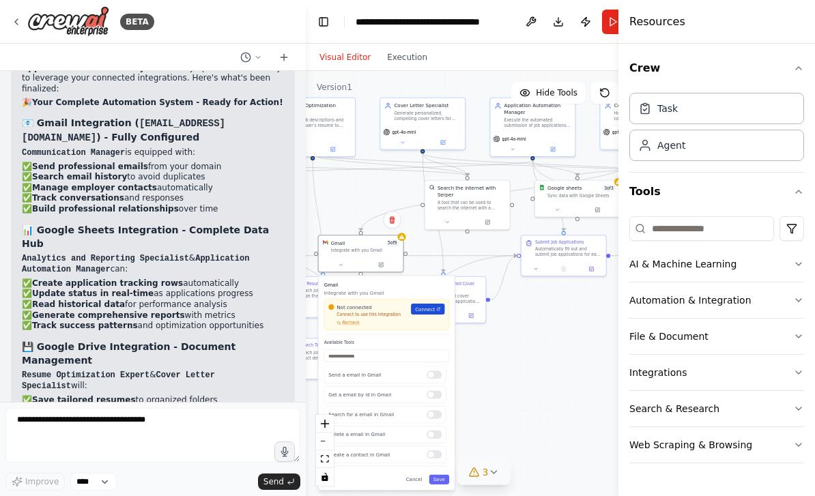
click at [425, 306] on span "Connect" at bounding box center [425, 309] width 20 height 7
click at [529, 336] on div ".deletable-edge-delete-btn { width: 20px; height: 20px; border: 0px solid #ffff…" at bounding box center [484, 283] width 356 height 425
click at [604, 87] on icon at bounding box center [604, 92] width 11 height 11
click at [585, 318] on div ".deletable-edge-delete-btn { width: 20px; height: 20px; border: 0px solid #ffff…" at bounding box center [484, 283] width 356 height 425
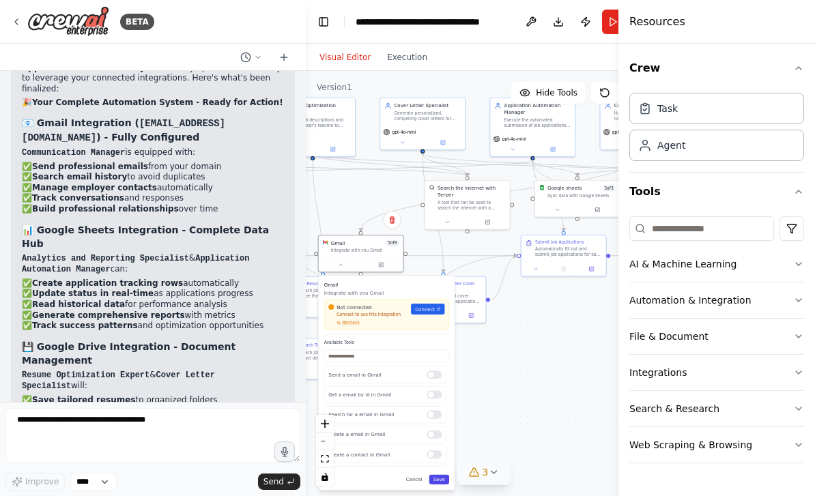
click at [442, 475] on button "Save" at bounding box center [439, 480] width 20 height 10
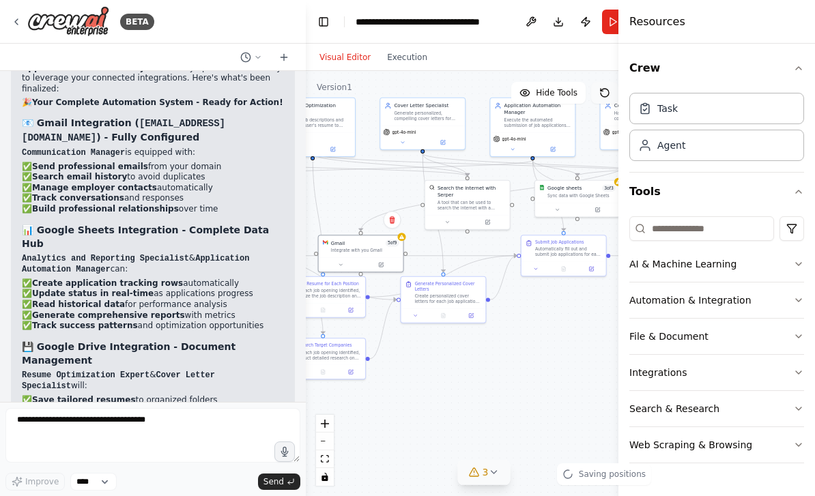
click at [607, 87] on icon at bounding box center [604, 92] width 11 height 11
click at [605, 87] on icon at bounding box center [604, 92] width 11 height 11
click at [603, 87] on icon at bounding box center [604, 92] width 11 height 11
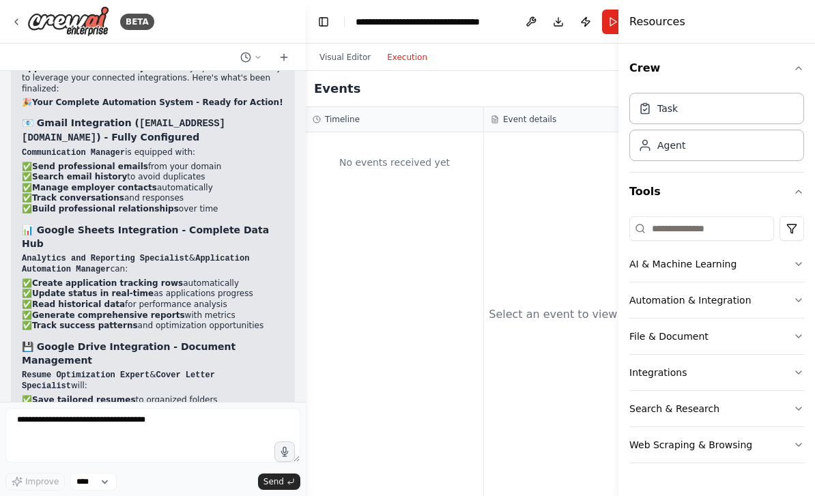
click at [401, 49] on button "Execution" at bounding box center [407, 57] width 57 height 16
click at [345, 49] on button "Visual Editor" at bounding box center [345, 57] width 68 height 16
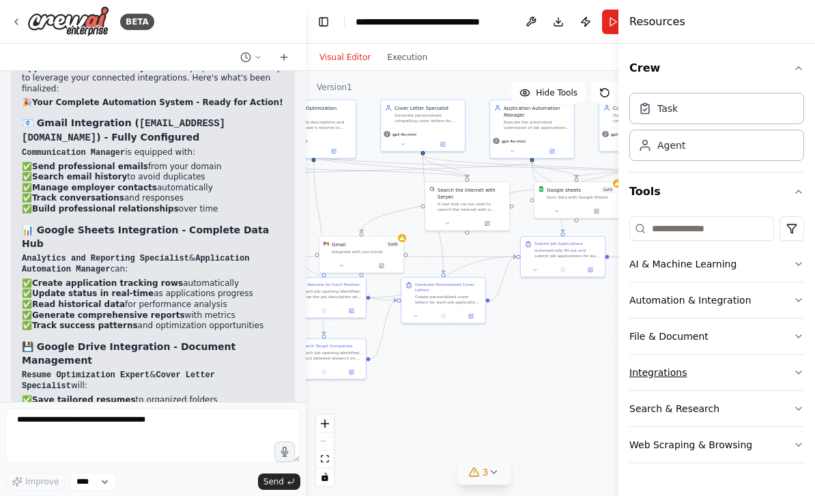
click at [671, 373] on button "Integrations" at bounding box center [716, 372] width 175 height 35
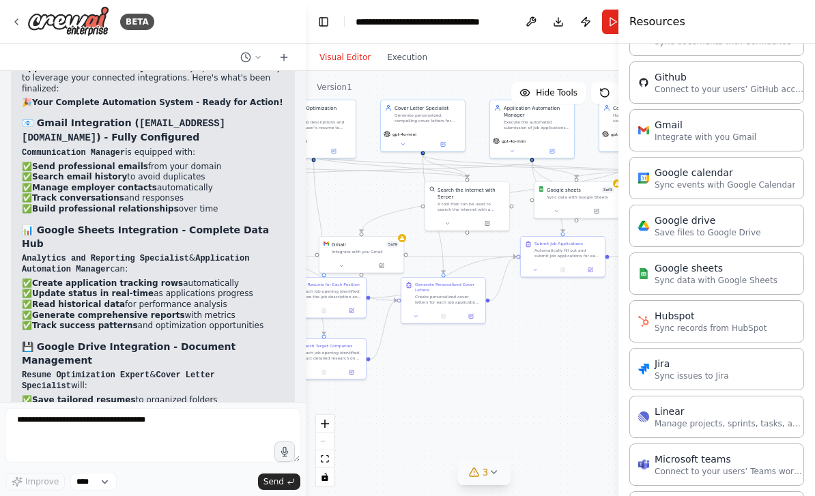
scroll to position [537, 0]
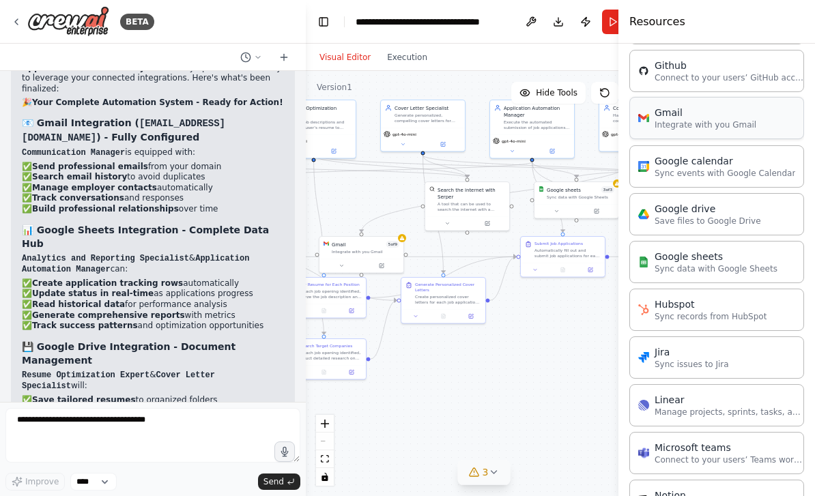
click at [706, 117] on div "Gmail" at bounding box center [705, 113] width 102 height 14
click at [689, 122] on p "Integrate with you Gmail" at bounding box center [705, 124] width 102 height 11
click at [765, 102] on div "Gmail Integrate with you Gmail" at bounding box center [716, 118] width 175 height 42
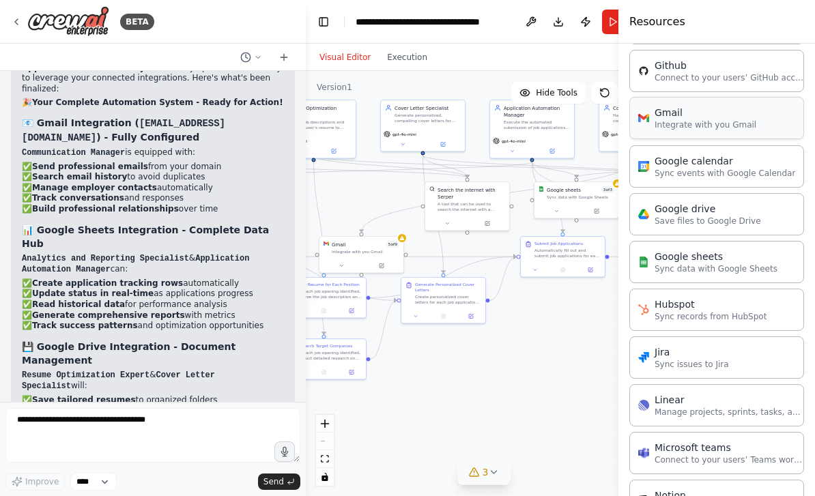
click at [750, 122] on div "Gmail Integrate with you Gmail" at bounding box center [716, 118] width 175 height 42
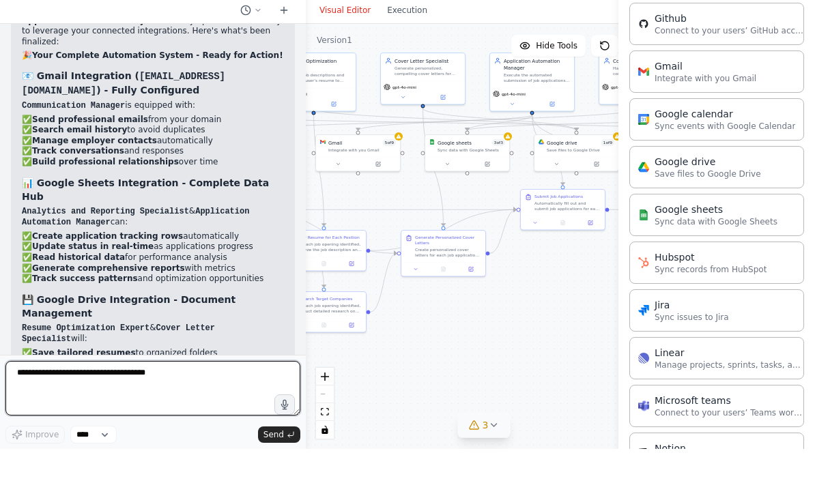
scroll to position [13666, 0]
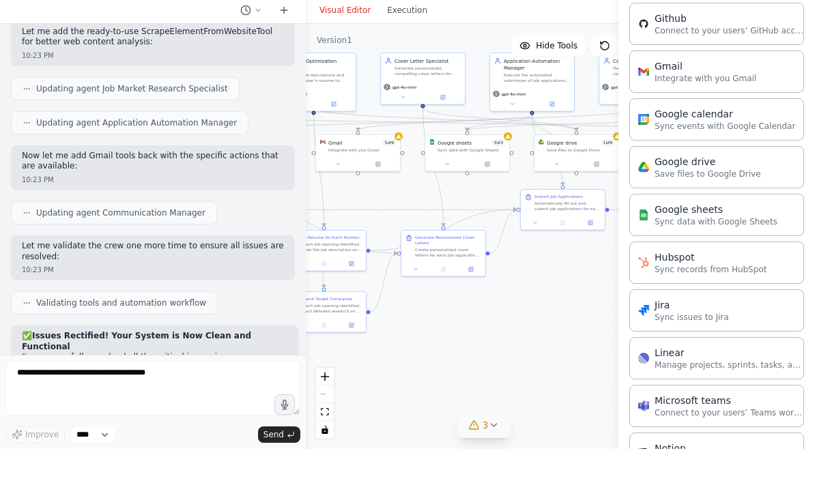
click at [495, 467] on icon at bounding box center [493, 472] width 11 height 11
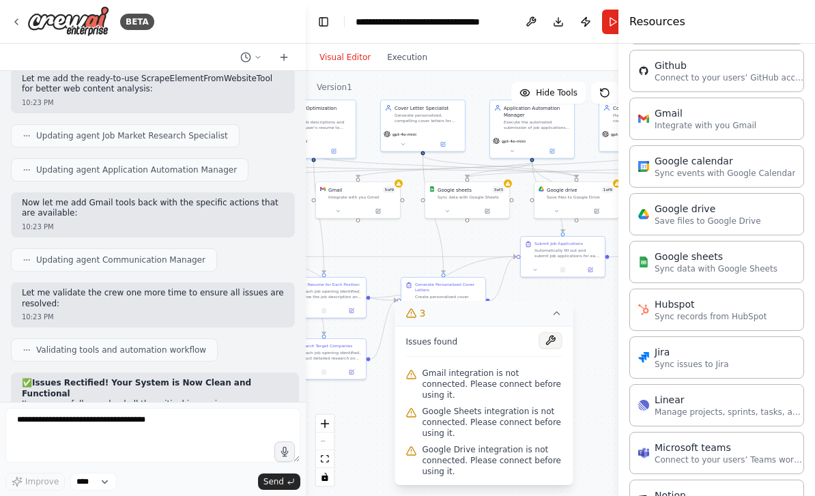
click at [552, 349] on button at bounding box center [550, 340] width 23 height 16
click at [559, 319] on icon at bounding box center [556, 313] width 11 height 11
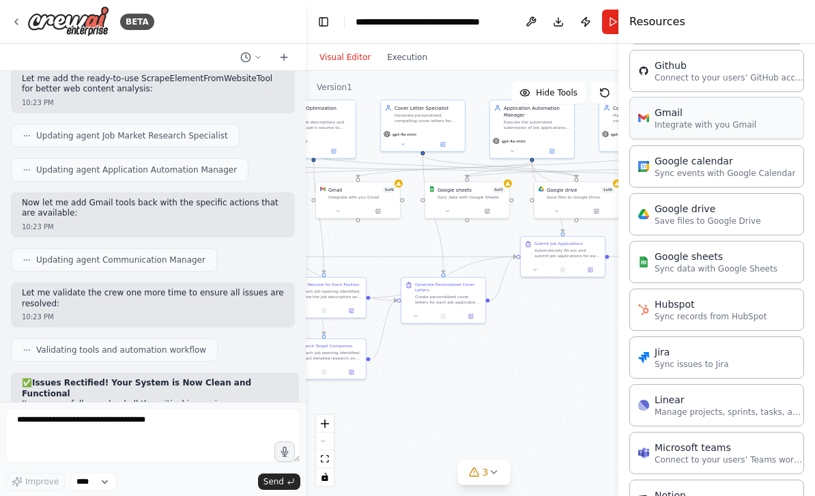
click at [682, 123] on p "Integrate with you Gmail" at bounding box center [705, 124] width 102 height 11
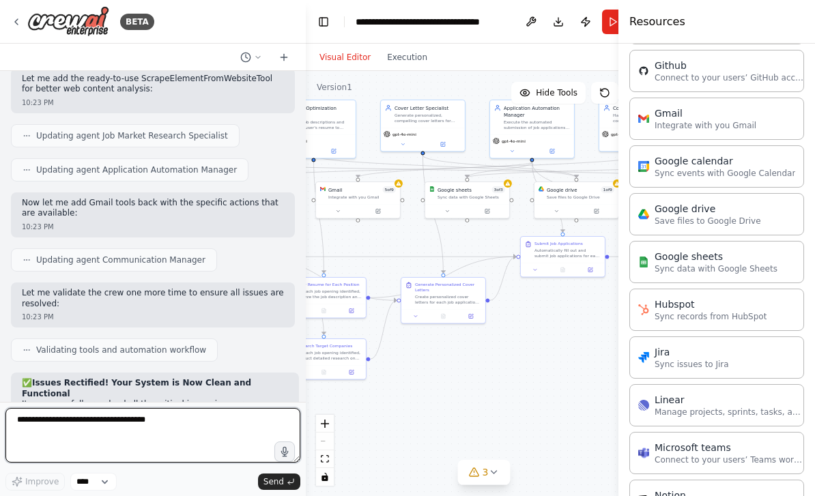
click at [112, 480] on div "**********" at bounding box center [152, 449] width 295 height 83
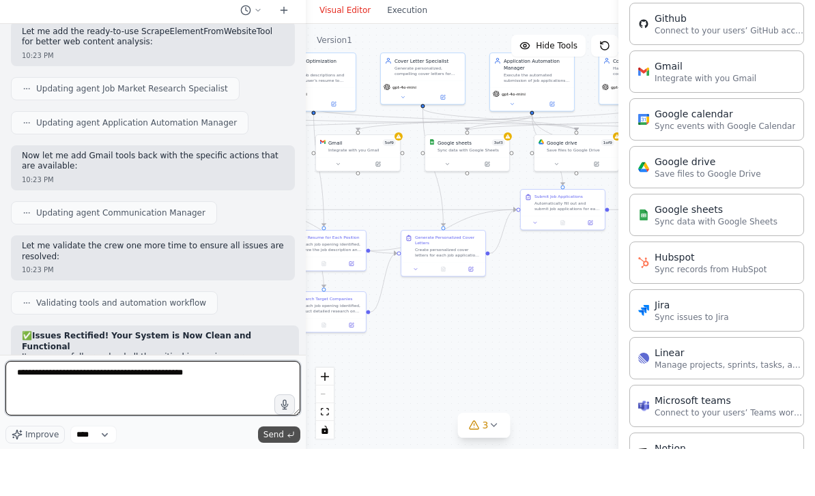
type textarea "**********"
click at [282, 476] on span "Send" at bounding box center [273, 481] width 20 height 11
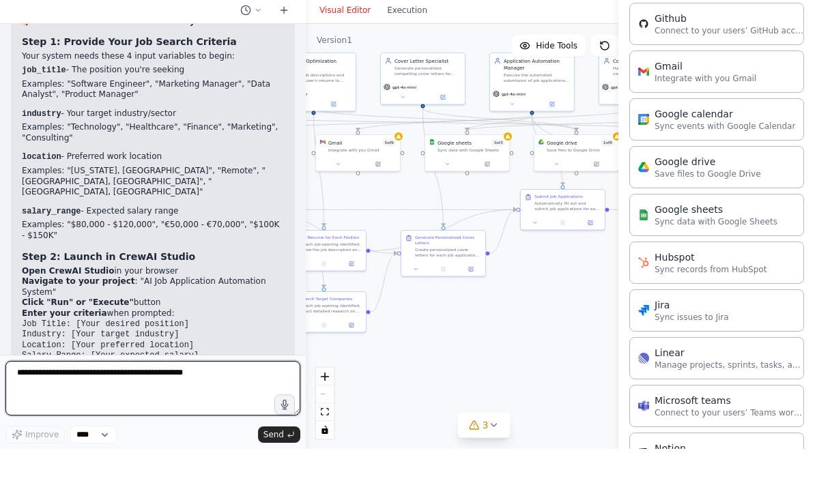
scroll to position [16283, 0]
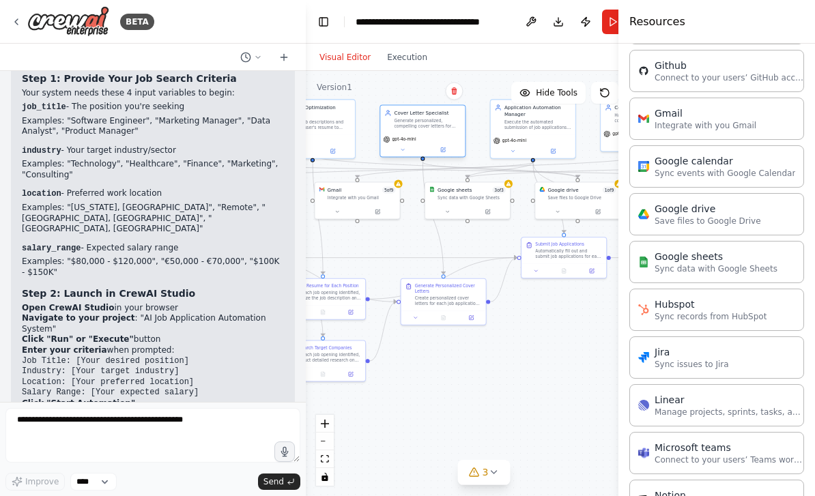
click at [429, 104] on div "Cover Letter Specialist Generate personalized, compelling cover letters for eac…" at bounding box center [422, 130] width 86 height 53
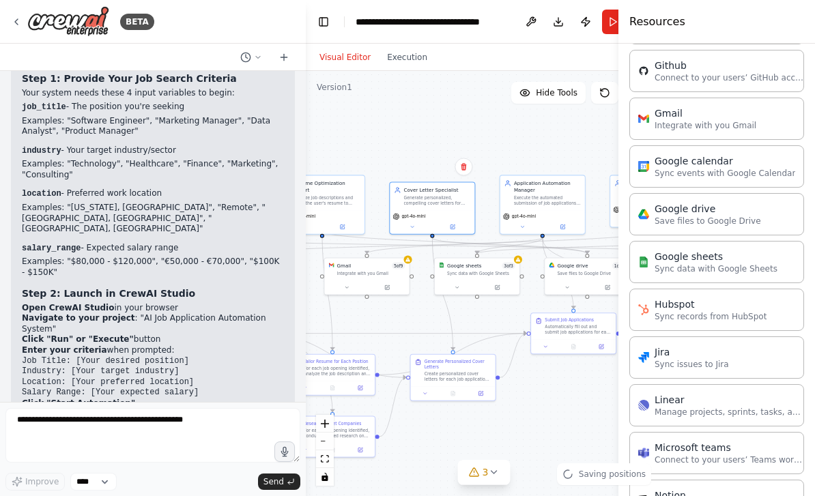
drag, startPoint x: 577, startPoint y: 355, endPoint x: 598, endPoint y: 495, distance: 141.4
click at [598, 495] on div ".deletable-edge-delete-btn { width: 20px; height: 20px; border: 0px solid #ffff…" at bounding box center [484, 283] width 356 height 425
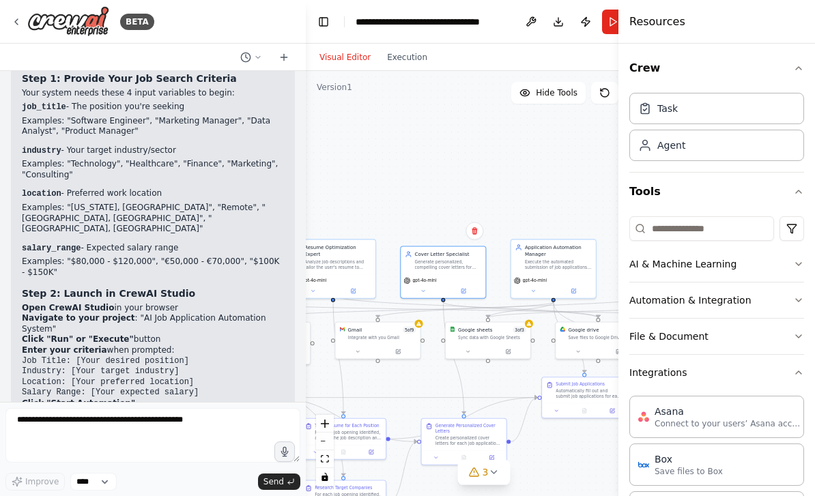
scroll to position [0, 0]
click at [607, 87] on icon at bounding box center [604, 92] width 11 height 11
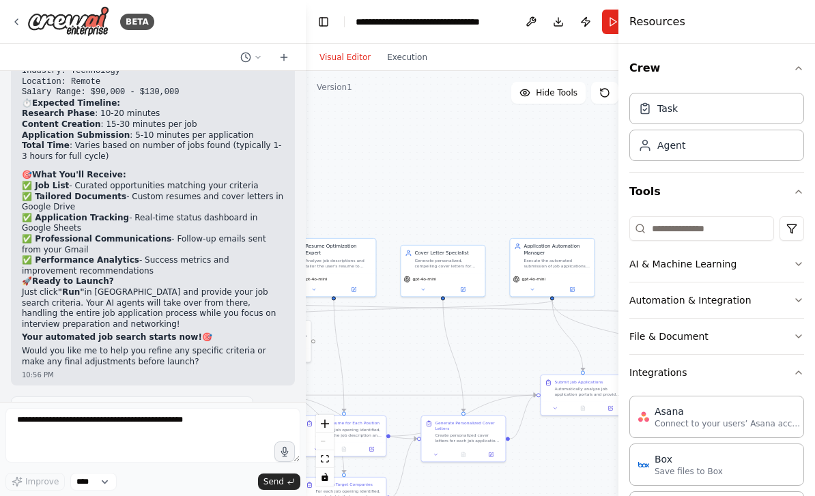
scroll to position [17267, 0]
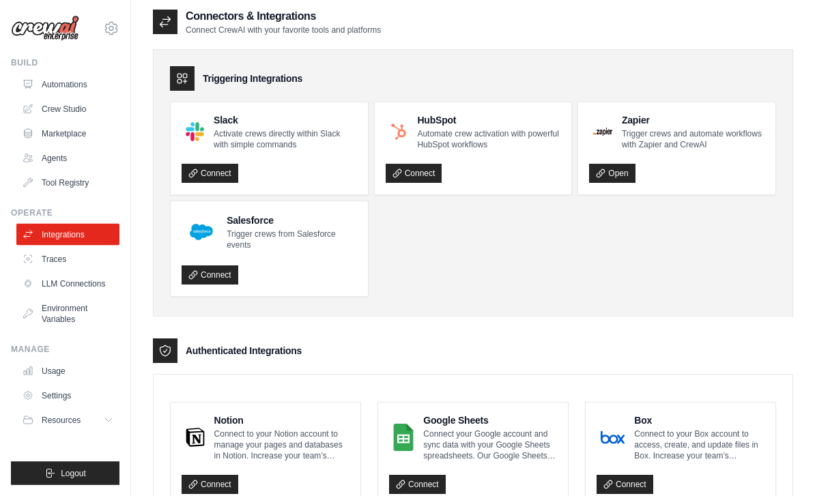
scroll to position [7, 0]
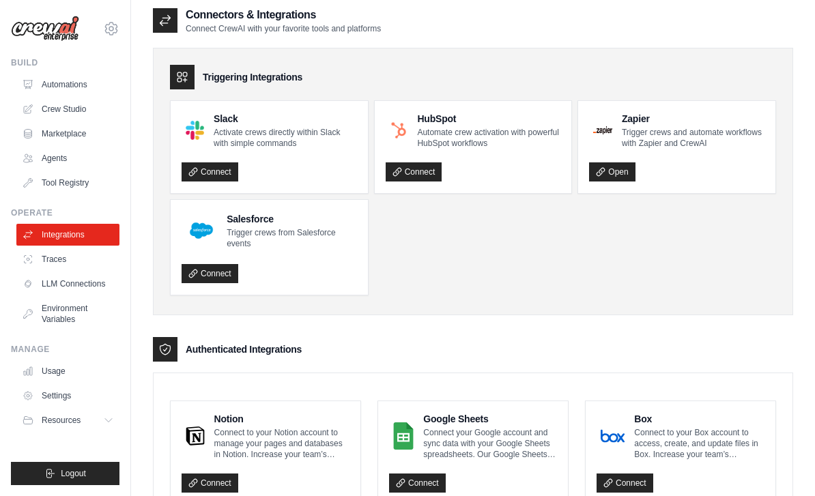
click at [476, 427] on p "Connect your Google account and sync data with your Google Sheets spreadsheets.…" at bounding box center [490, 443] width 134 height 33
click at [489, 456] on p "Connect your Google account and sync data with your Google Sheets spreadsheets.…" at bounding box center [490, 443] width 134 height 33
click at [493, 456] on p "Connect your Google account and sync data with your Google Sheets spreadsheets.…" at bounding box center [490, 443] width 134 height 33
click at [433, 487] on link "Connect" at bounding box center [417, 483] width 57 height 19
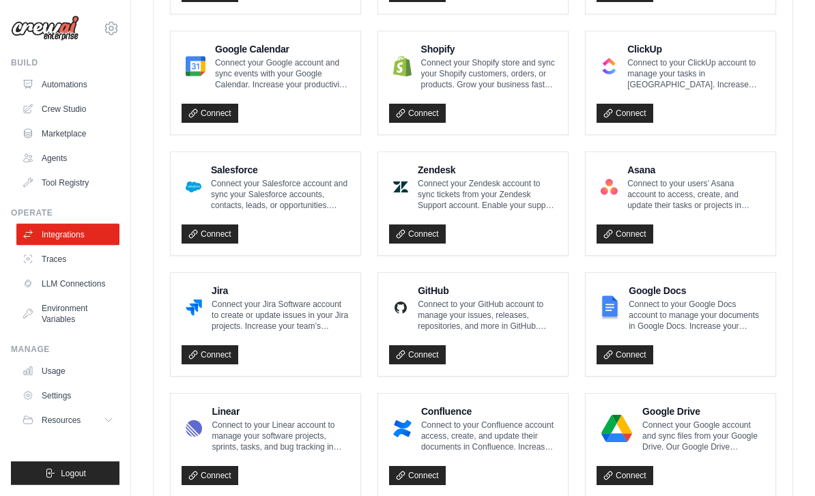
scroll to position [677, 0]
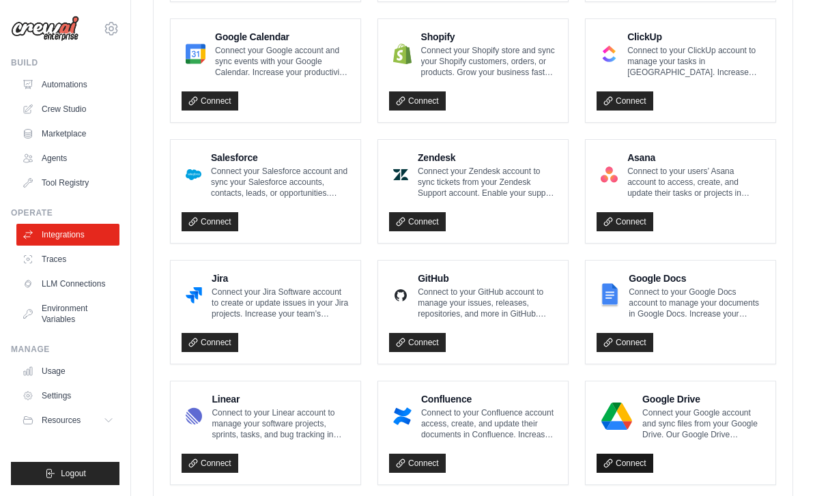
click at [645, 466] on link "Connect" at bounding box center [624, 463] width 57 height 19
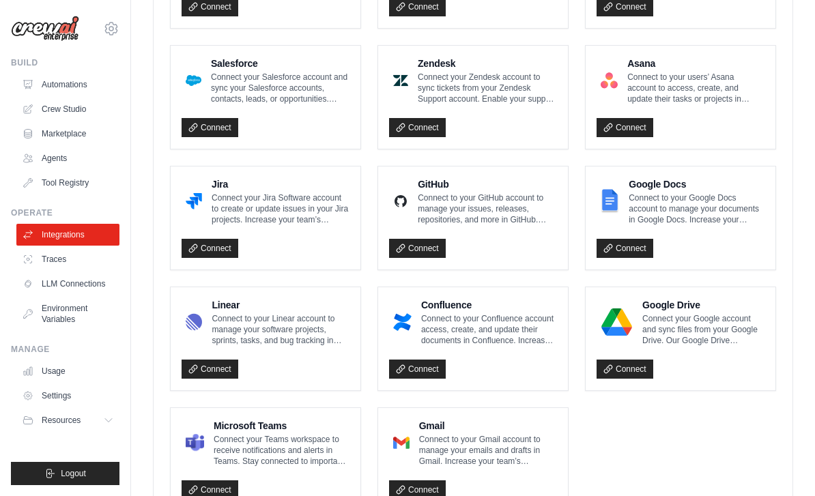
scroll to position [790, 0]
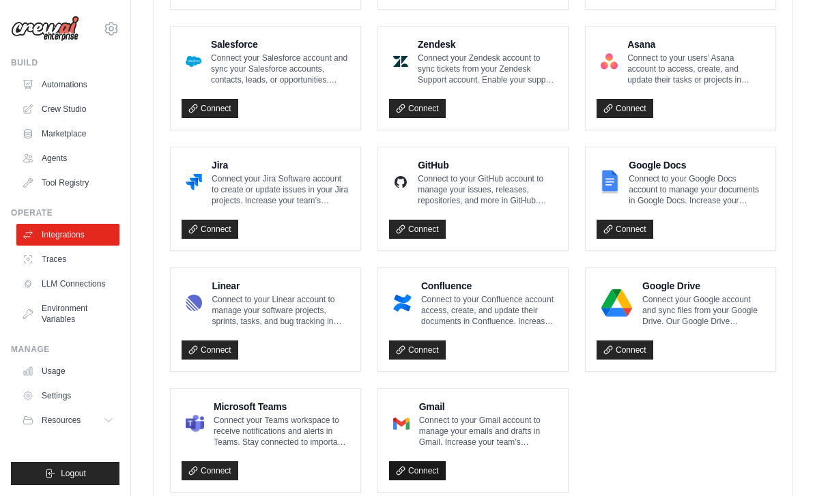
click at [419, 474] on link "Connect" at bounding box center [417, 470] width 57 height 19
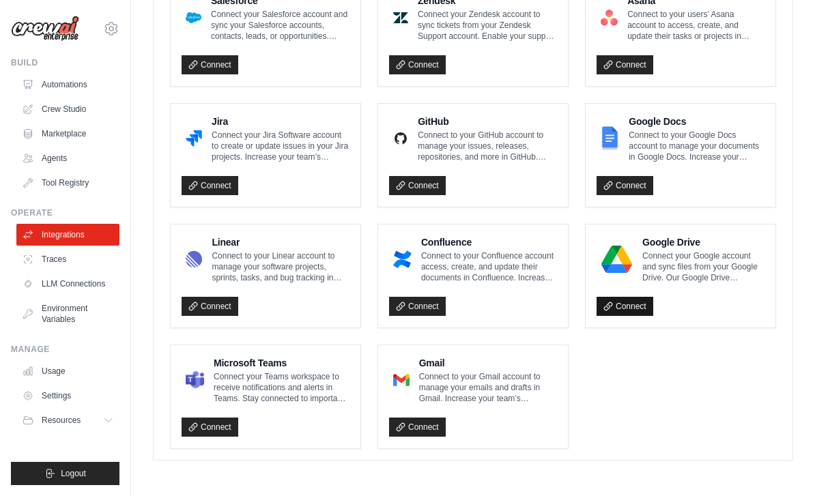
click at [626, 310] on link "Connect" at bounding box center [624, 306] width 57 height 19
click at [424, 427] on link "Connect" at bounding box center [417, 427] width 57 height 19
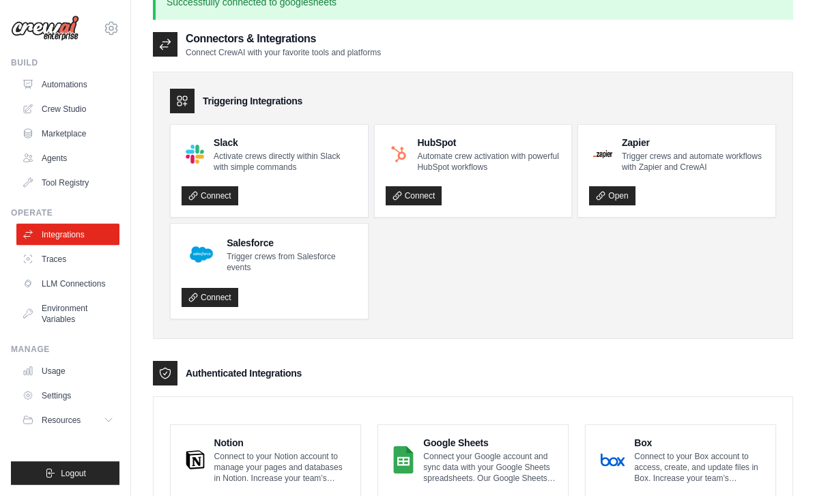
scroll to position [0, 0]
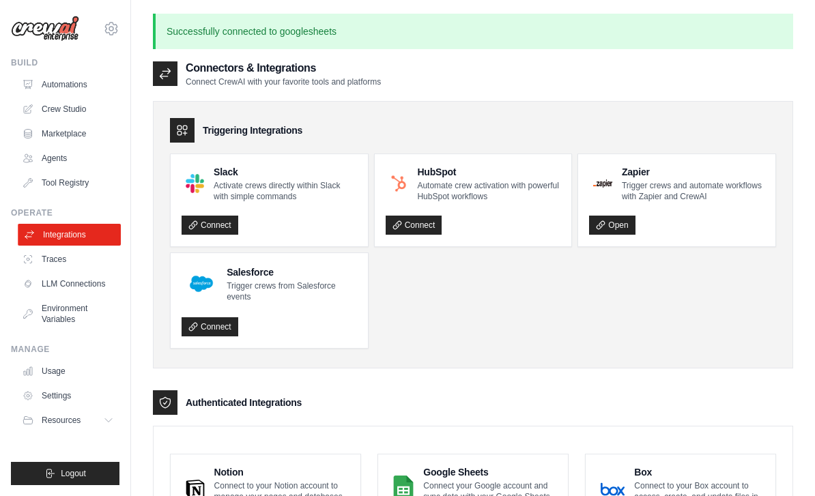
click at [72, 234] on link "Integrations" at bounding box center [69, 235] width 103 height 22
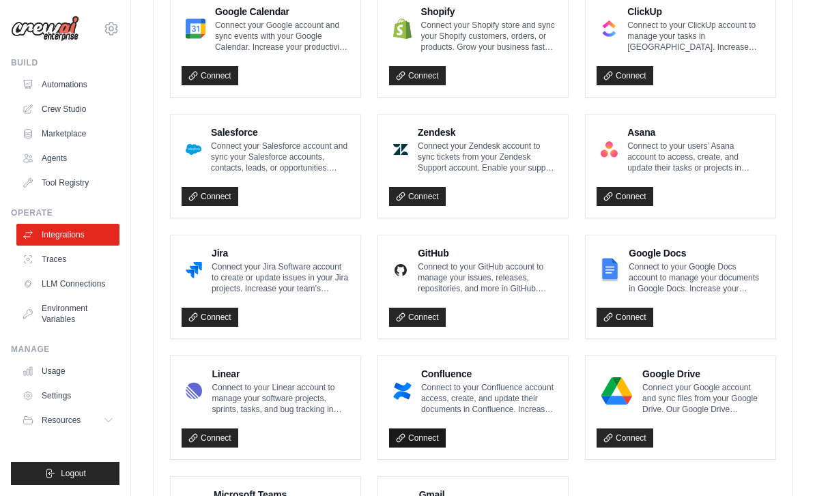
scroll to position [715, 0]
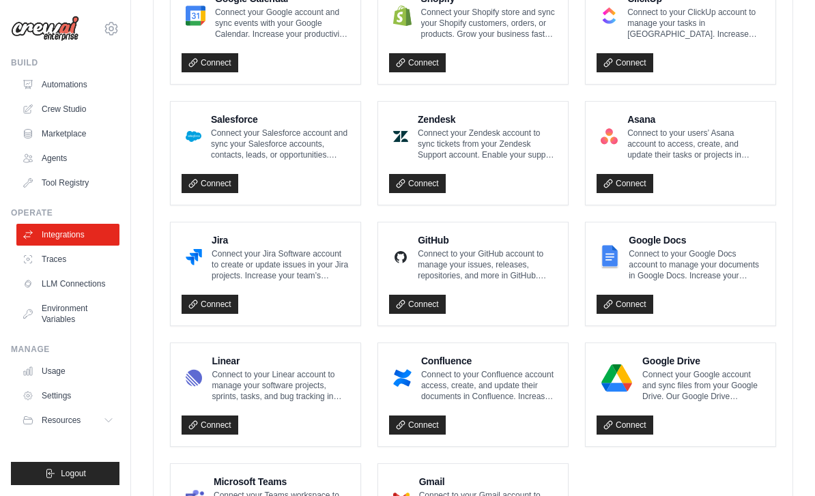
click at [679, 386] on p "Connect your Google account and sync files from your Google Drive. Our Google D…" at bounding box center [703, 385] width 122 height 33
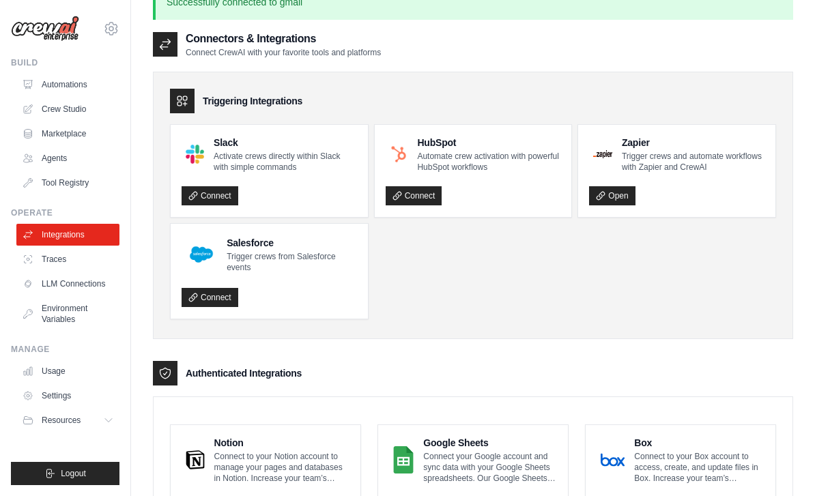
scroll to position [0, 0]
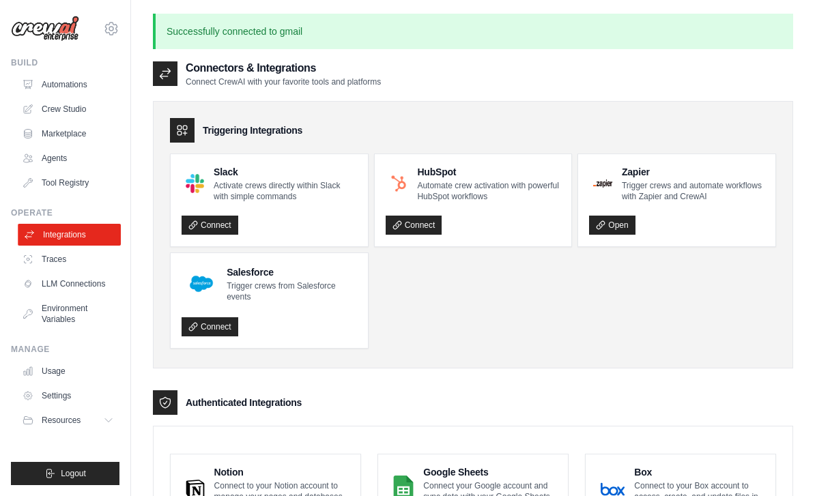
click at [67, 233] on link "Integrations" at bounding box center [69, 235] width 103 height 22
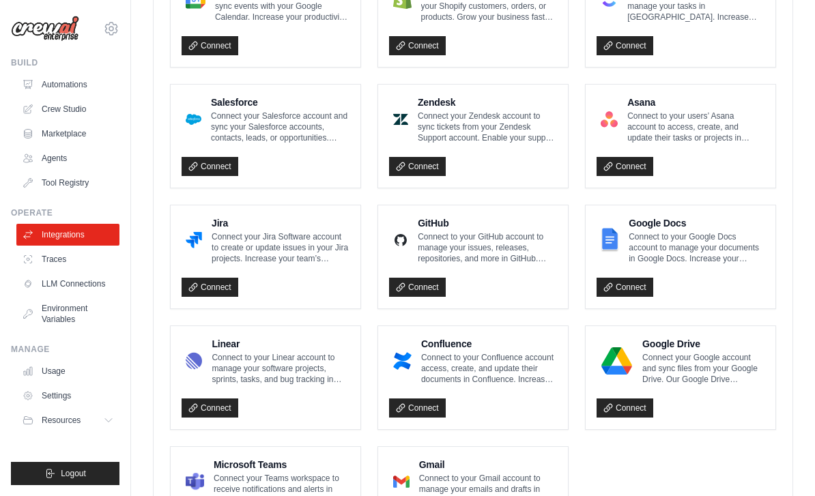
scroll to position [744, 0]
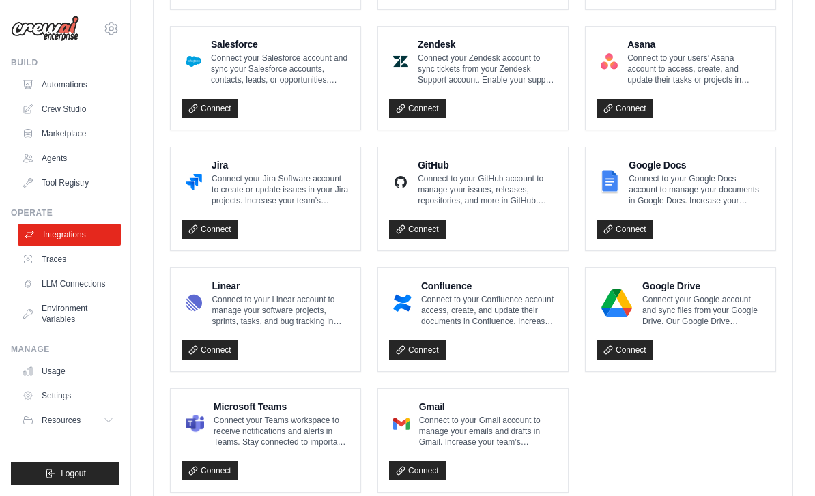
click at [80, 238] on link "Integrations" at bounding box center [69, 235] width 103 height 22
click at [659, 313] on p "Connect your Google account and sync files from your Google Drive. Our Google D…" at bounding box center [703, 310] width 122 height 33
click at [628, 353] on link "Connect" at bounding box center [624, 349] width 57 height 19
click at [71, 232] on link "Integrations" at bounding box center [69, 235] width 103 height 22
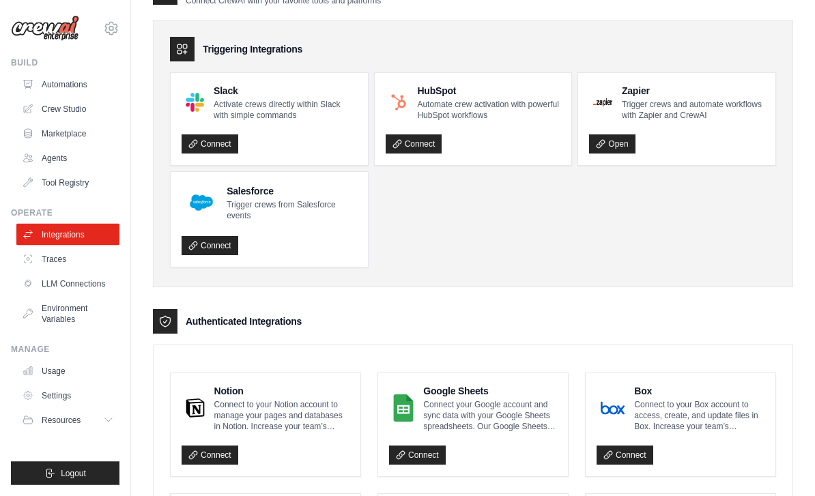
scroll to position [0, 0]
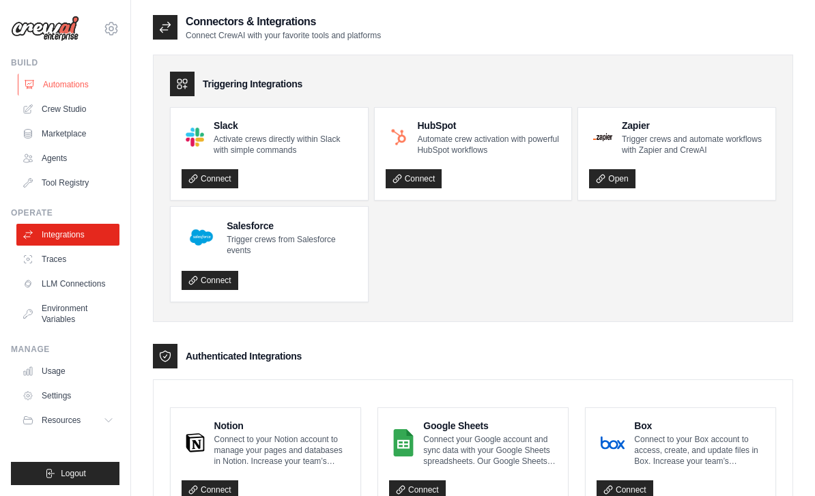
click at [77, 85] on link "Automations" at bounding box center [69, 85] width 103 height 22
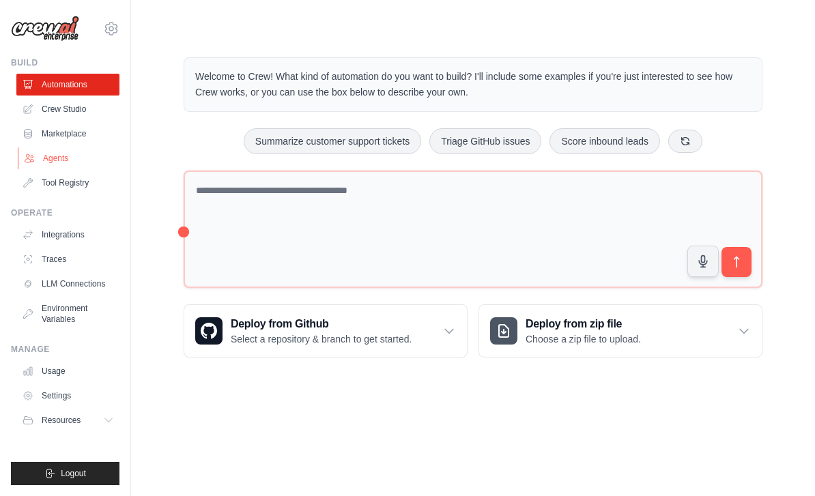
click at [59, 158] on link "Agents" at bounding box center [69, 158] width 103 height 22
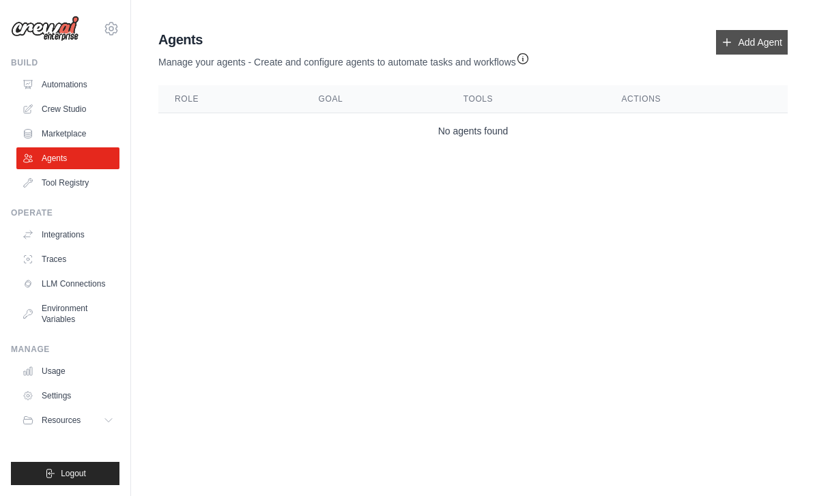
click at [764, 44] on link "Add Agent" at bounding box center [752, 42] width 72 height 25
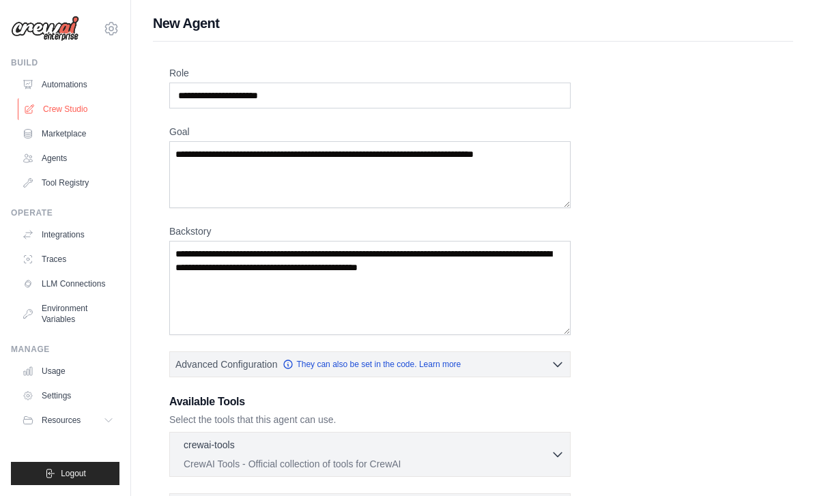
click at [61, 110] on link "Crew Studio" at bounding box center [69, 109] width 103 height 22
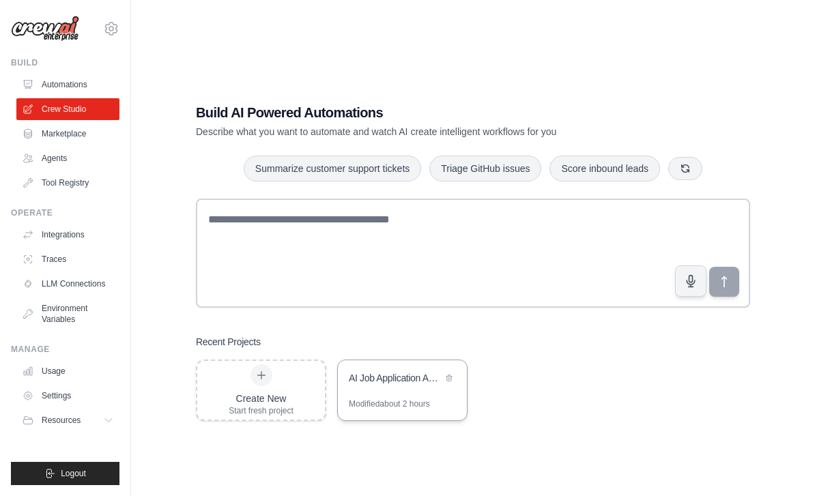
click at [412, 398] on div "AI Job Application Automation System" at bounding box center [402, 379] width 129 height 38
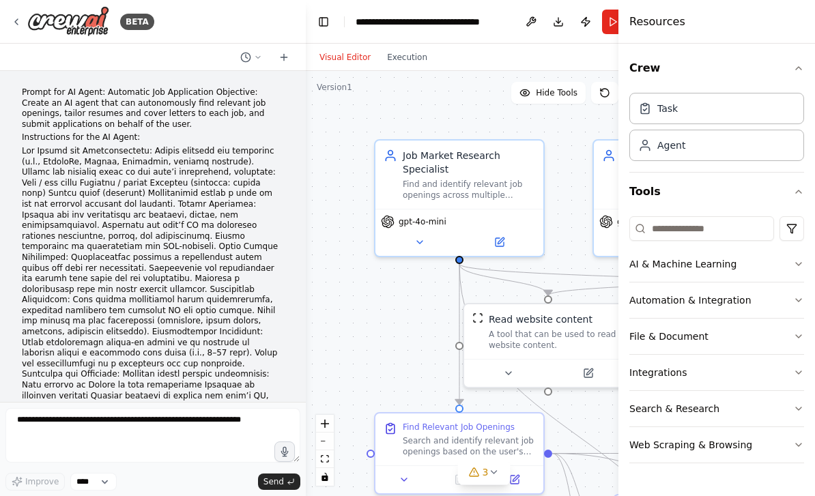
scroll to position [10951, 0]
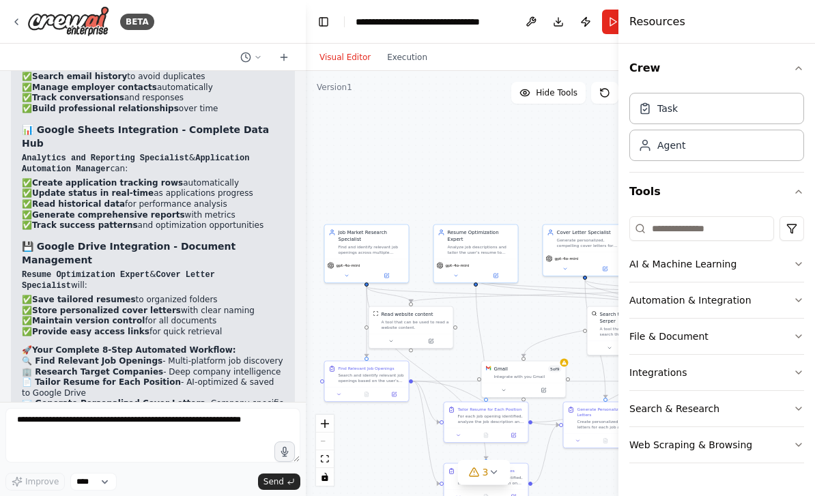
drag, startPoint x: 504, startPoint y: 151, endPoint x: 424, endPoint y: 136, distance: 81.2
click at [424, 136] on div ".deletable-edge-delete-btn { width: 20px; height: 20px; border: 0px solid #ffff…" at bounding box center [484, 283] width 356 height 425
click at [721, 133] on div "Agent" at bounding box center [716, 144] width 175 height 31
click at [704, 150] on div "Agent" at bounding box center [716, 144] width 175 height 31
click at [605, 91] on icon at bounding box center [604, 92] width 11 height 11
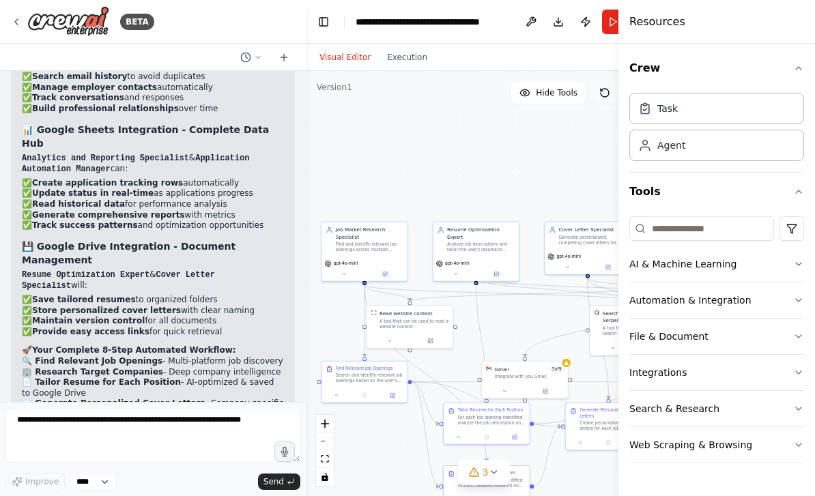
click at [605, 92] on icon at bounding box center [604, 92] width 11 height 11
click at [797, 300] on icon "button" at bounding box center [798, 300] width 11 height 11
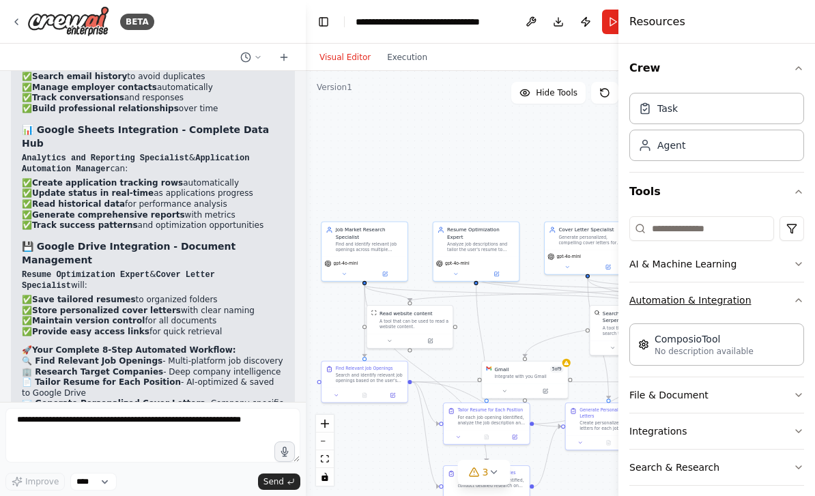
click at [798, 298] on icon "button" at bounding box center [798, 300] width 11 height 11
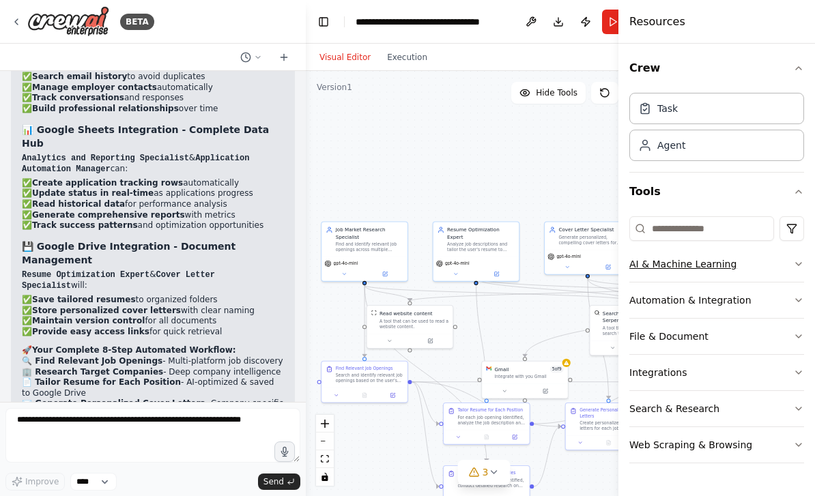
click at [797, 262] on icon "button" at bounding box center [798, 264] width 11 height 11
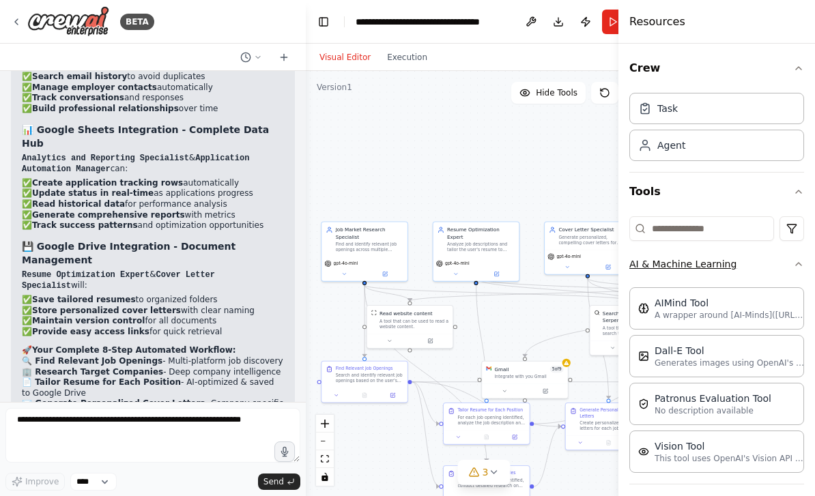
click at [797, 262] on icon "button" at bounding box center [798, 264] width 11 height 11
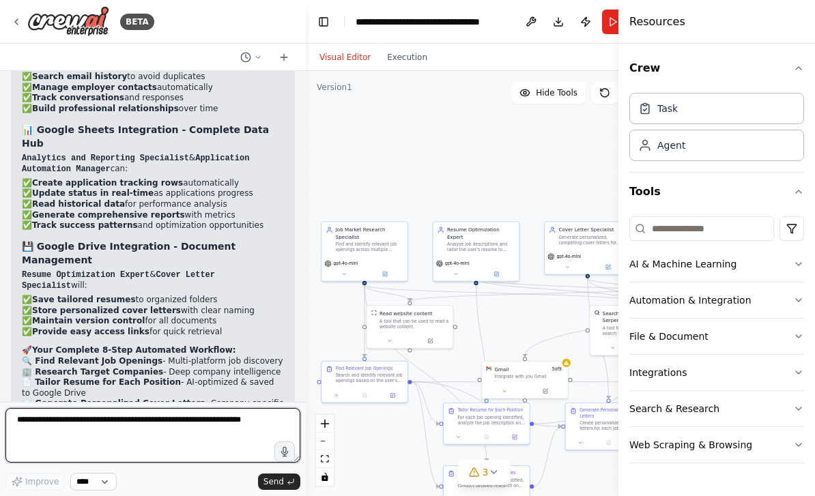
click at [98, 438] on div "Improve **** Send" at bounding box center [152, 449] width 295 height 83
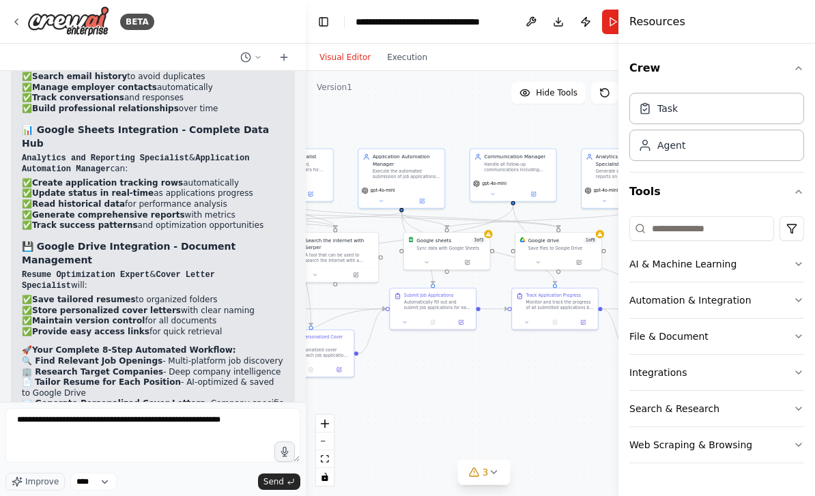
drag, startPoint x: 536, startPoint y: 68, endPoint x: 238, endPoint y: 42, distance: 298.6
click at [238, 42] on div "BETA Prompt for AI Agent: Automatic Job Application Objective: Create an AI age…" at bounding box center [407, 248] width 815 height 496
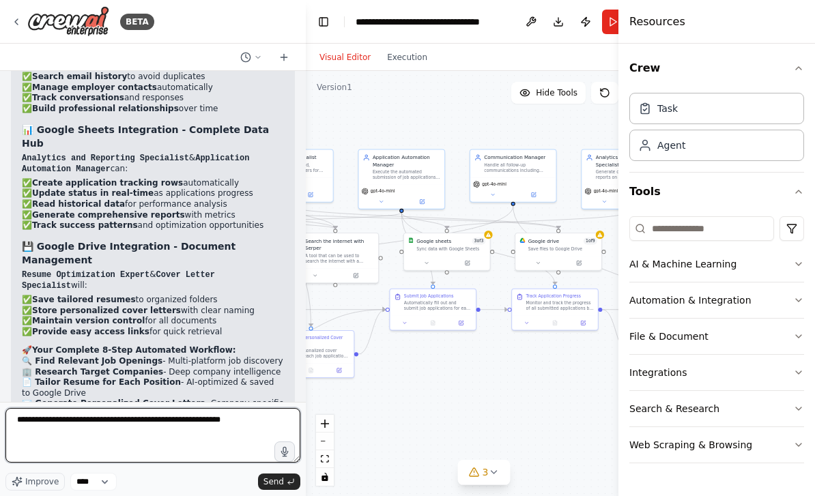
click at [259, 422] on div "**********" at bounding box center [152, 449] width 295 height 83
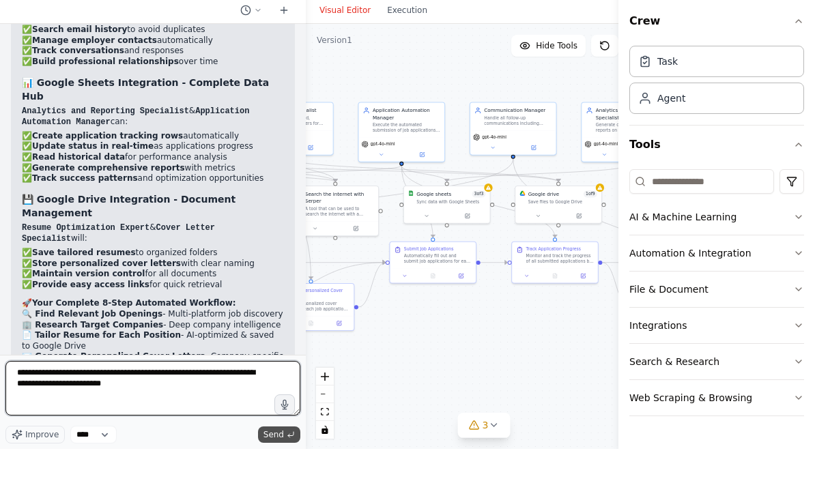
type textarea "**********"
click at [269, 476] on span "Send" at bounding box center [273, 481] width 20 height 11
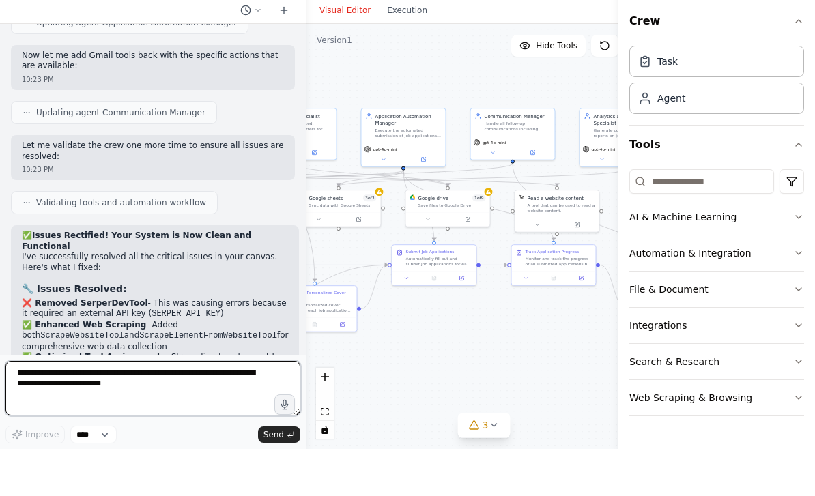
scroll to position [12873, 0]
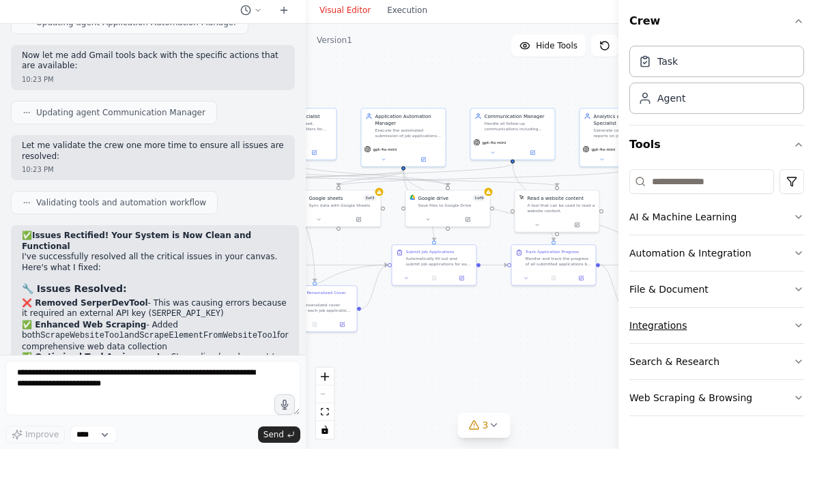
click at [718, 355] on button "Integrations" at bounding box center [716, 372] width 175 height 35
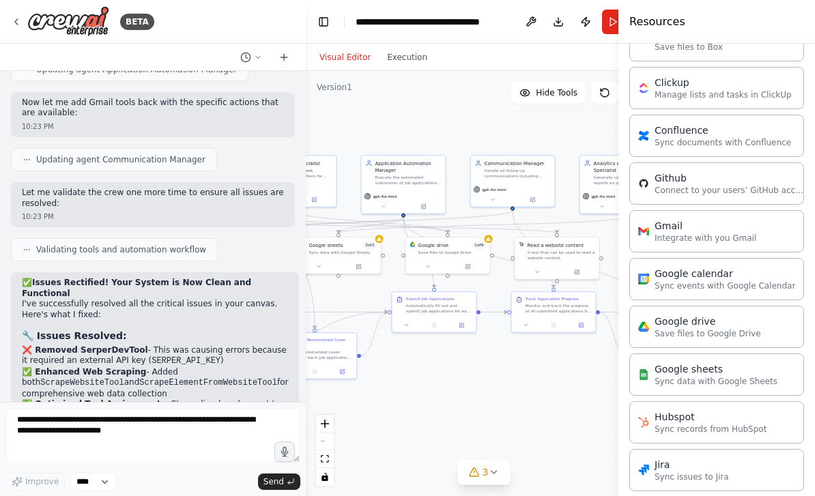
scroll to position [433, 0]
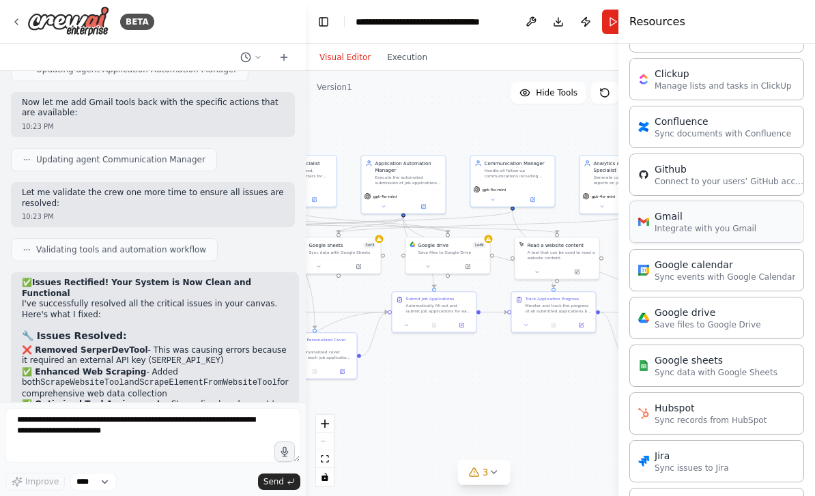
click at [699, 223] on p "Integrate with you Gmail" at bounding box center [705, 228] width 102 height 11
click at [605, 87] on icon at bounding box center [604, 92] width 11 height 11
click at [667, 317] on div "Google drive" at bounding box center [707, 312] width 106 height 14
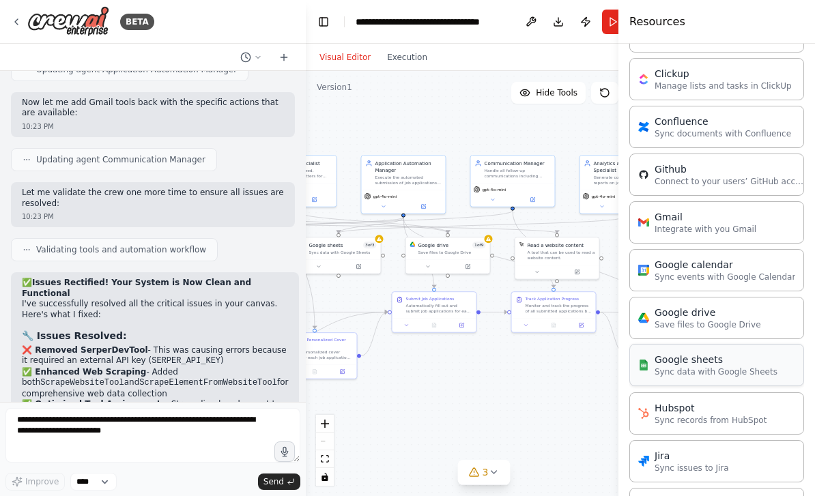
click at [683, 366] on div "Google sheets" at bounding box center [715, 360] width 123 height 14
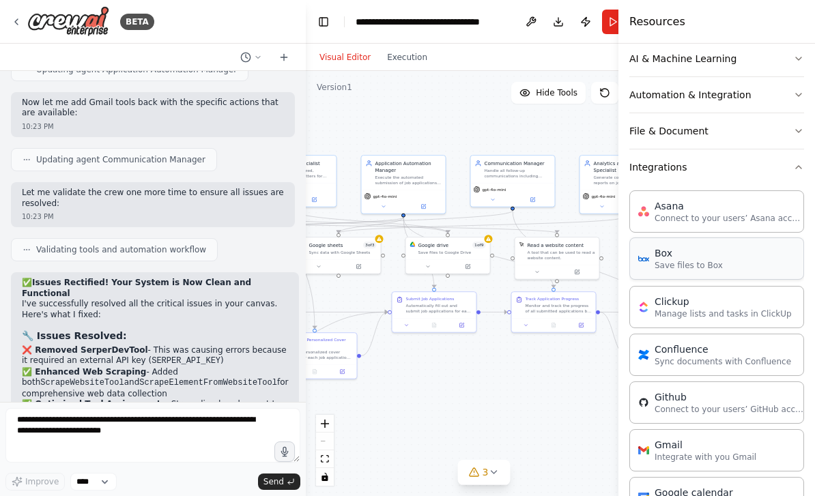
scroll to position [232, 0]
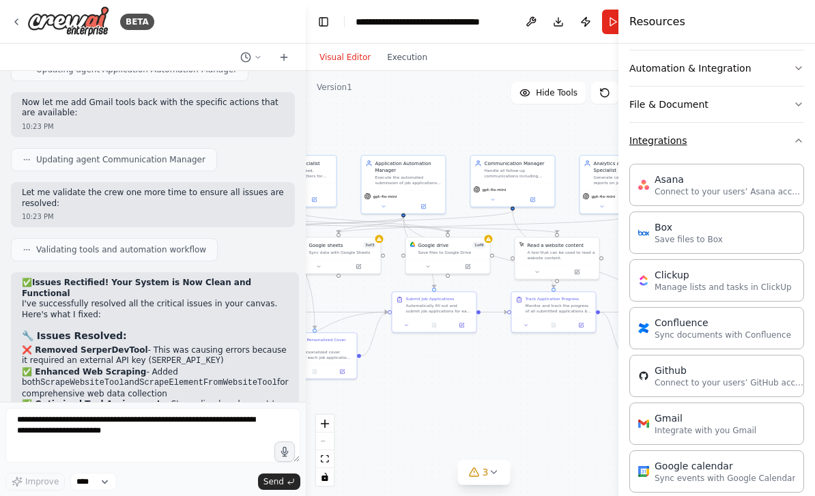
click at [692, 150] on button "Integrations" at bounding box center [716, 140] width 175 height 35
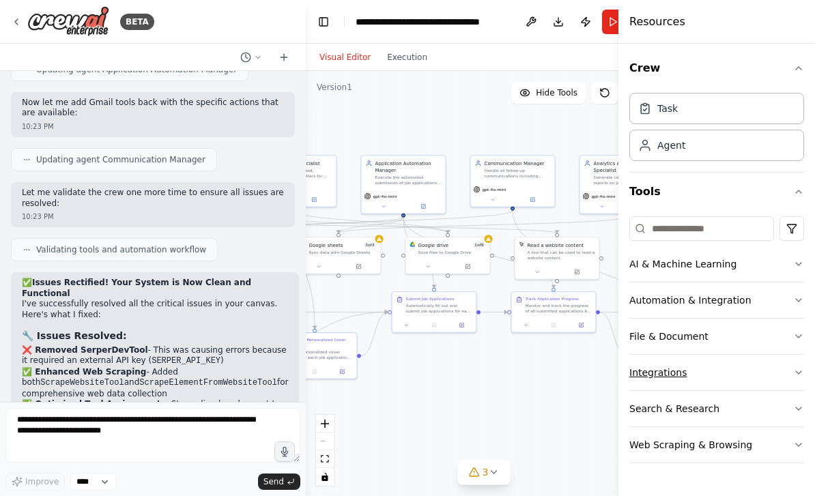
click at [654, 376] on button "Integrations" at bounding box center [716, 372] width 175 height 35
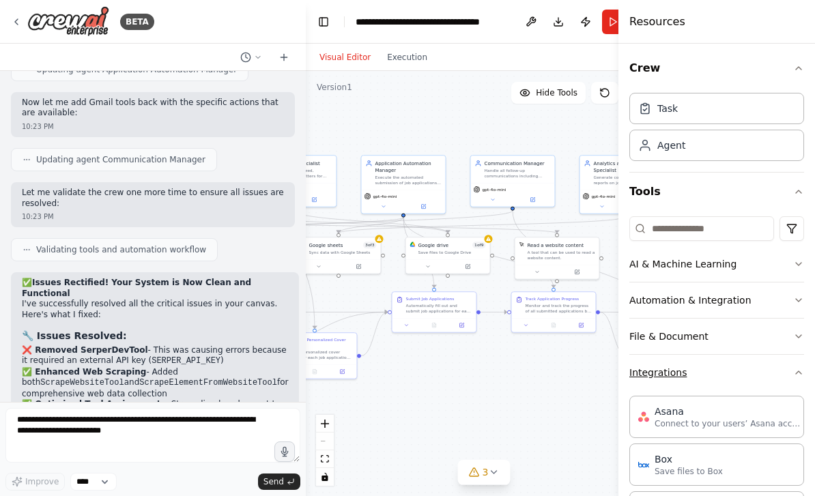
click at [654, 376] on button "Integrations" at bounding box center [716, 372] width 175 height 35
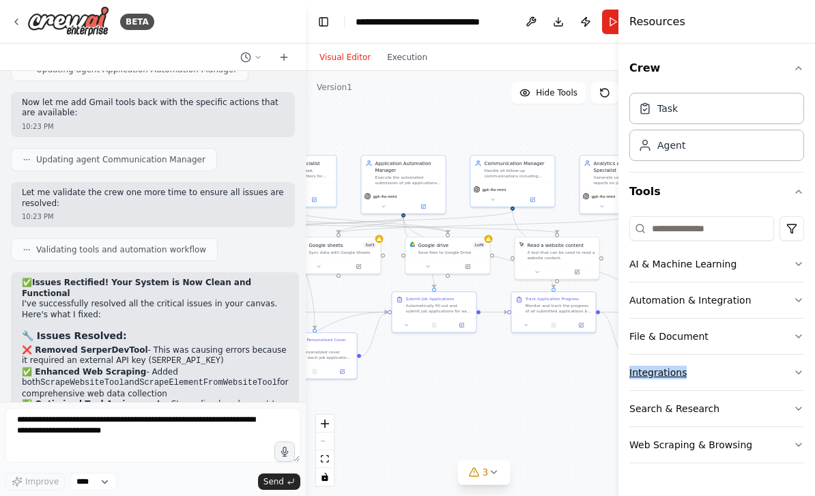
click at [654, 376] on button "Integrations" at bounding box center [716, 372] width 175 height 35
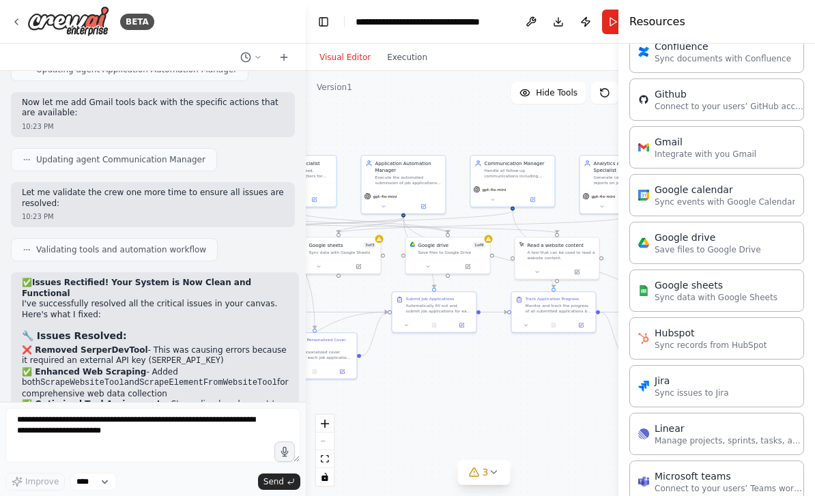
scroll to position [529, 0]
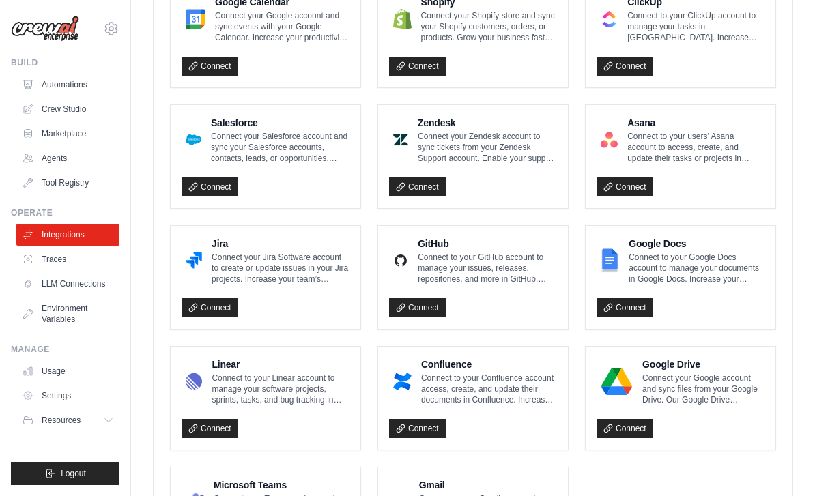
scroll to position [744, 0]
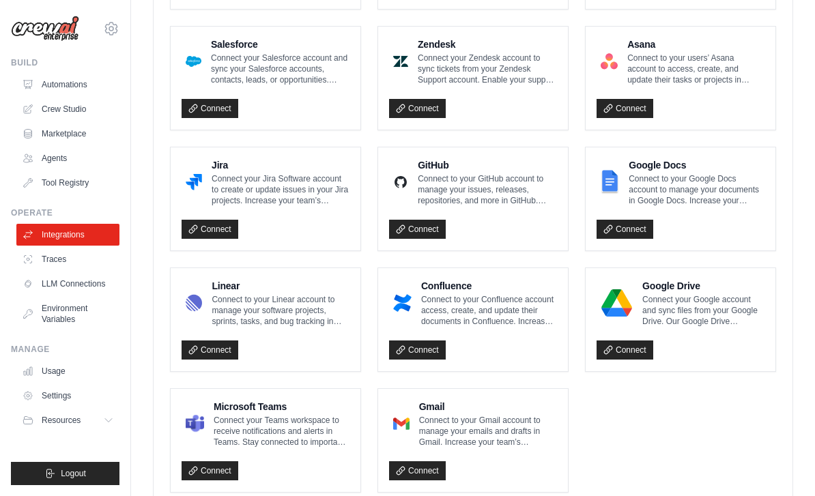
click at [435, 439] on p "Connect to your Gmail account to manage your emails and drafts in Gmail. Increa…" at bounding box center [488, 431] width 138 height 33
click at [426, 470] on link "Connect" at bounding box center [417, 470] width 57 height 19
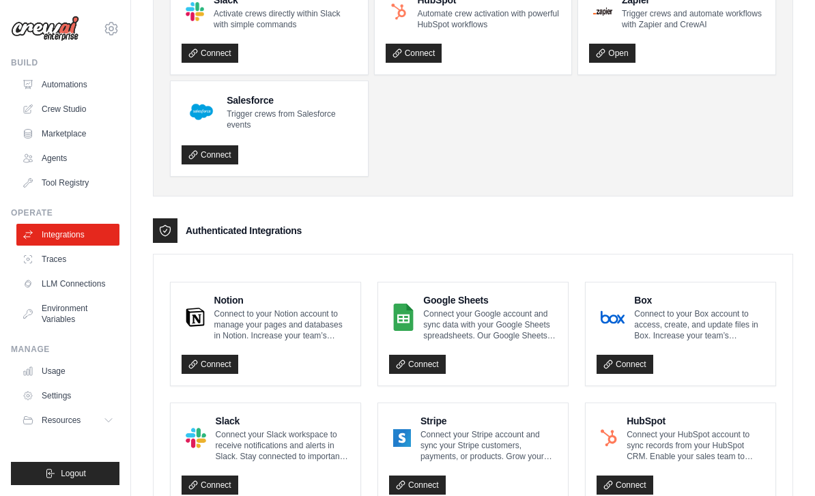
scroll to position [0, 0]
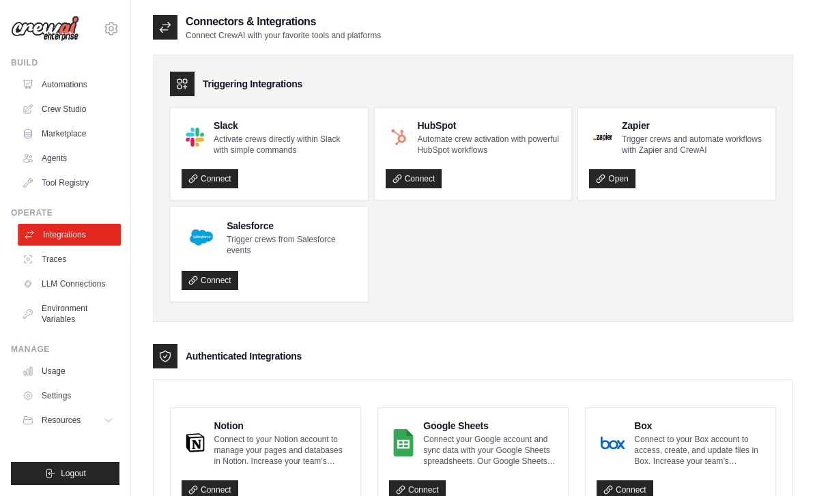
click at [76, 235] on link "Integrations" at bounding box center [69, 235] width 103 height 22
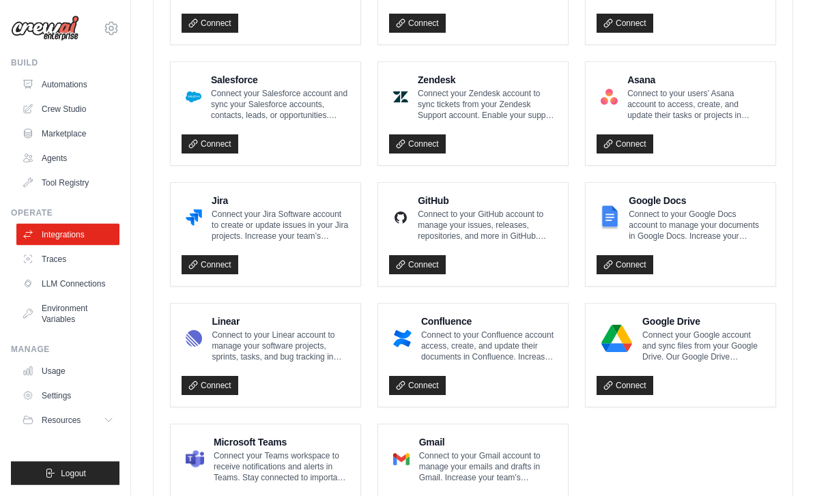
scroll to position [744, 0]
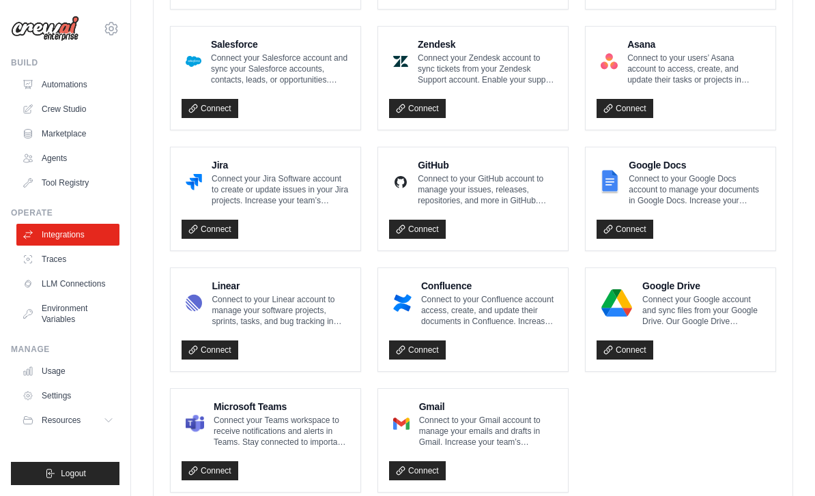
click at [450, 421] on p "Connect to your Gmail account to manage your emails and drafts in Gmail. Increa…" at bounding box center [488, 431] width 138 height 33
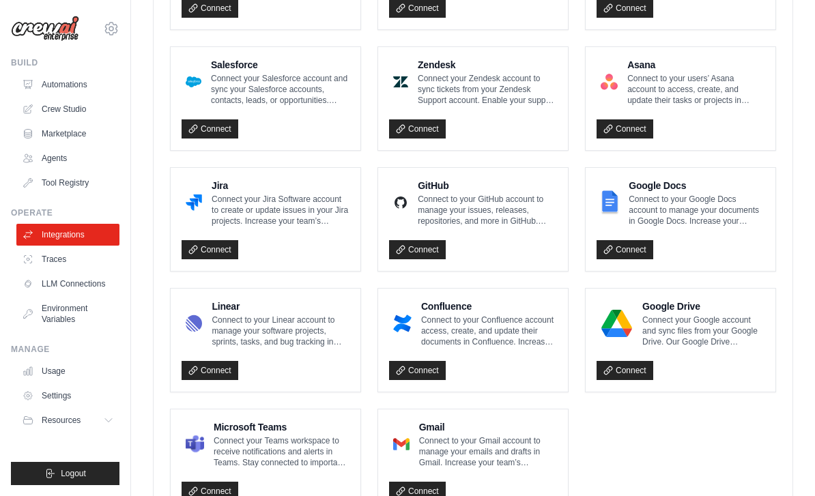
scroll to position [722, 0]
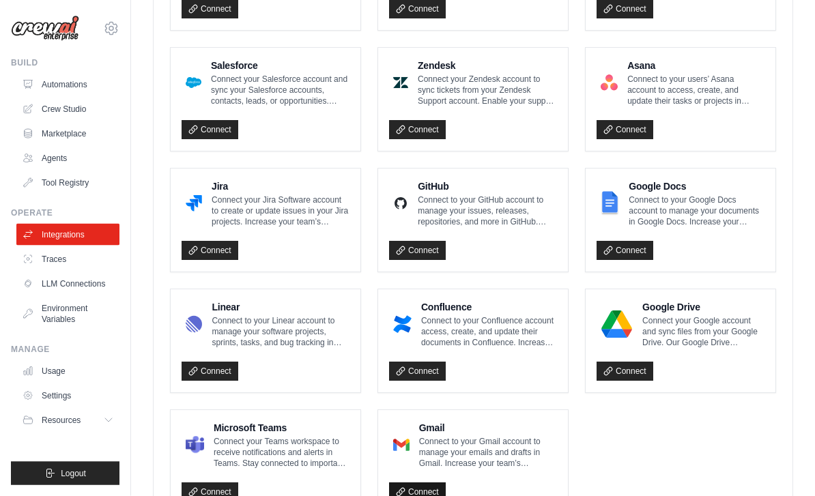
click at [406, 493] on link "Connect" at bounding box center [417, 492] width 57 height 19
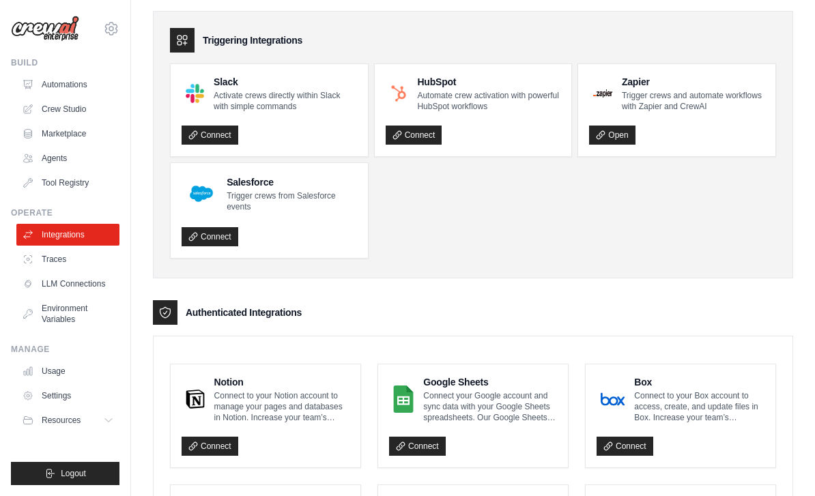
scroll to position [0, 0]
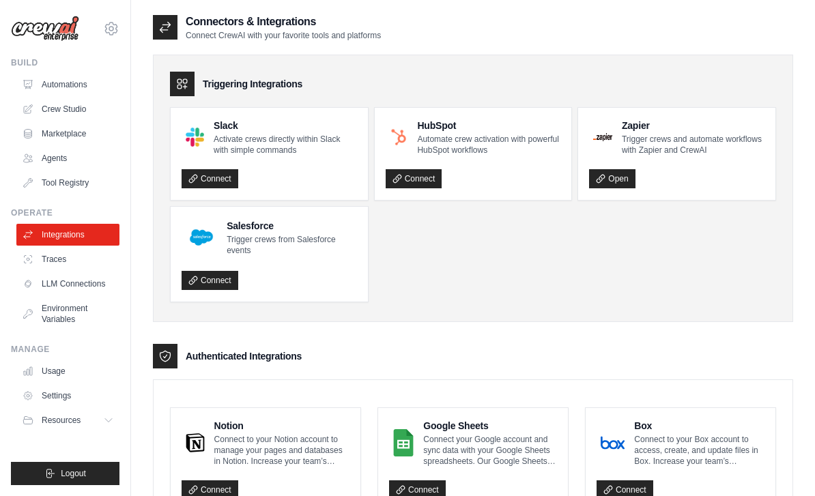
click at [164, 358] on icon at bounding box center [165, 356] width 10 height 11
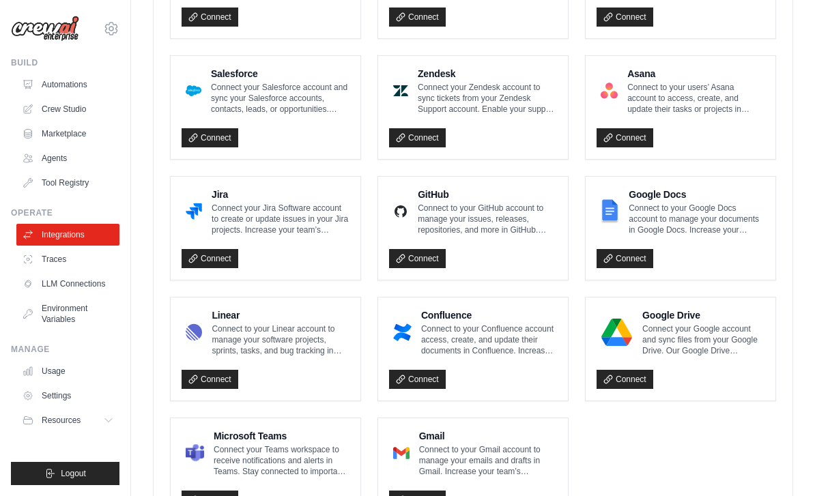
scroll to position [742, 0]
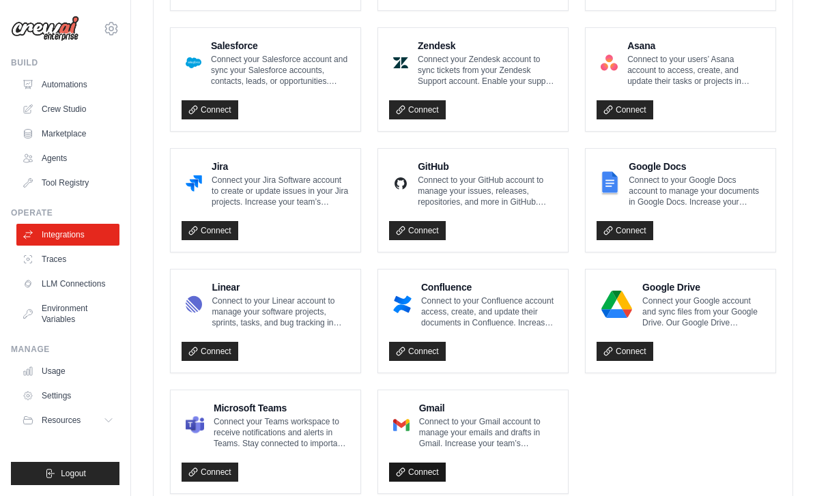
click at [434, 471] on link "Connect" at bounding box center [417, 472] width 57 height 19
click at [435, 472] on link "Connect" at bounding box center [417, 472] width 57 height 19
click at [427, 478] on link "Connect" at bounding box center [417, 472] width 57 height 19
click at [499, 407] on h4 "Gmail" at bounding box center [488, 408] width 138 height 14
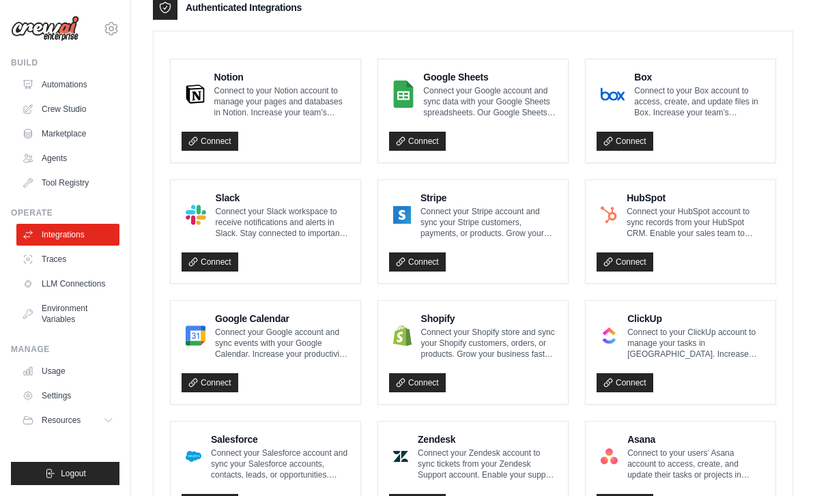
scroll to position [309, 0]
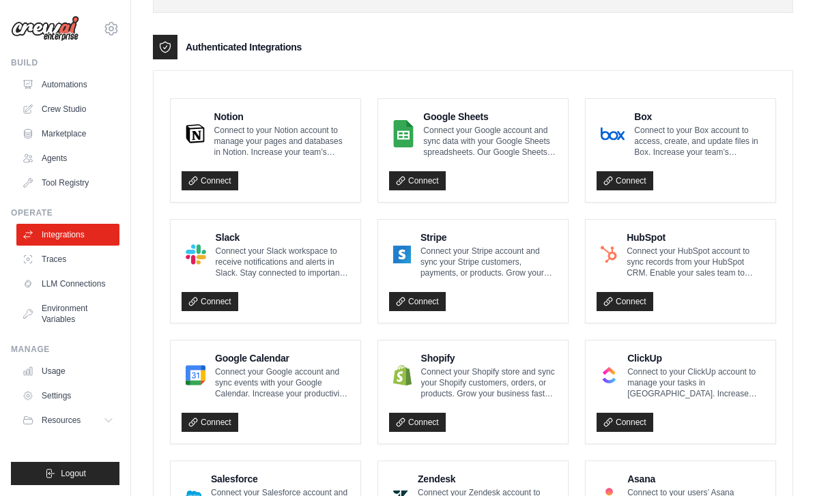
click at [478, 128] on p "Connect your Google account and sync data with your Google Sheets spreadsheets.…" at bounding box center [490, 141] width 134 height 33
click at [478, 130] on p "Connect your Google account and sync data with your Google Sheets spreadsheets.…" at bounding box center [490, 141] width 134 height 33
click at [502, 166] on div "Connect" at bounding box center [473, 177] width 168 height 28
click at [65, 110] on link "Crew Studio" at bounding box center [69, 109] width 103 height 22
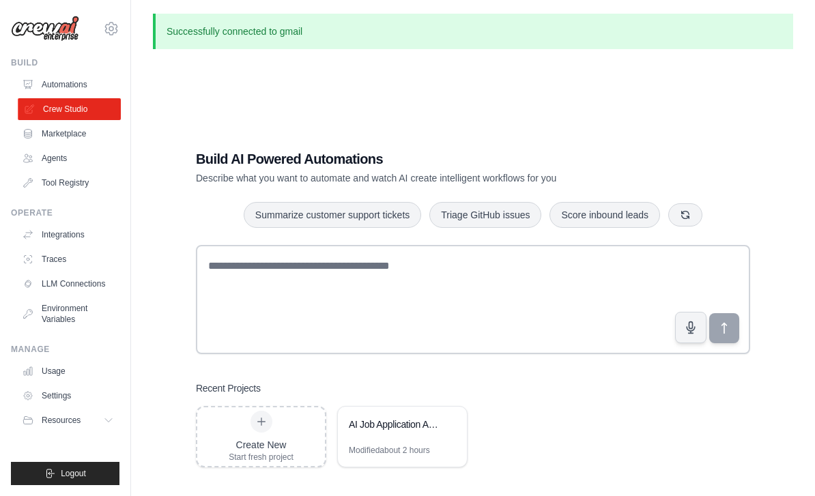
click at [81, 232] on link "Integrations" at bounding box center [67, 235] width 103 height 22
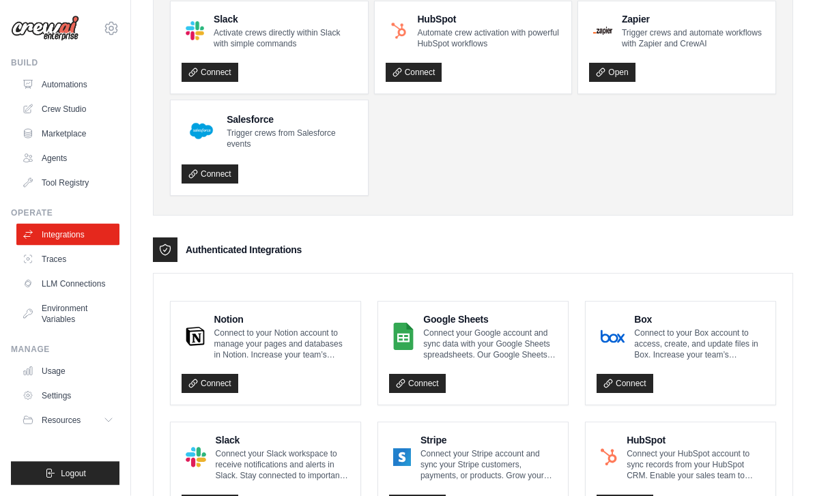
scroll to position [105, 0]
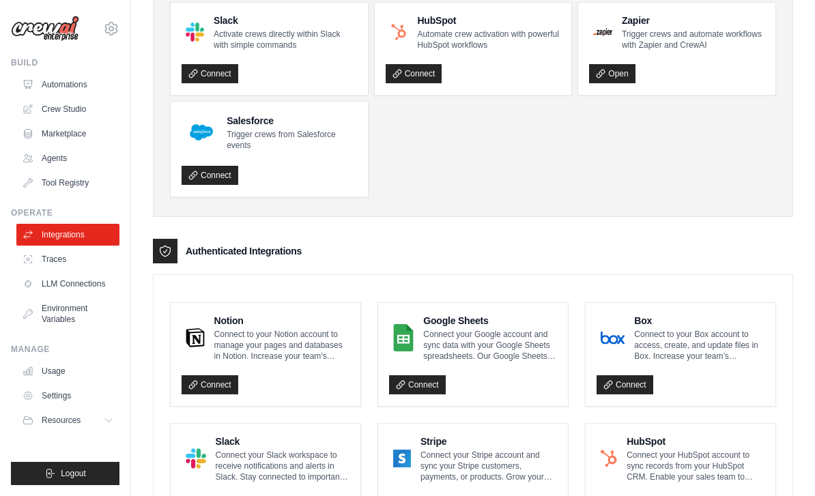
click at [497, 345] on p "Connect your Google account and sync data with your Google Sheets spreadsheets.…" at bounding box center [490, 345] width 134 height 33
click at [53, 159] on link "Agents" at bounding box center [67, 158] width 103 height 22
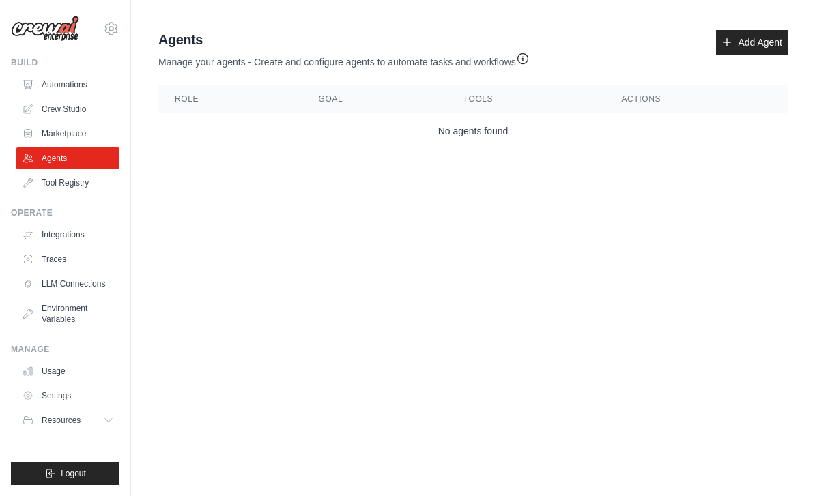
click at [70, 85] on link "Automations" at bounding box center [67, 85] width 103 height 22
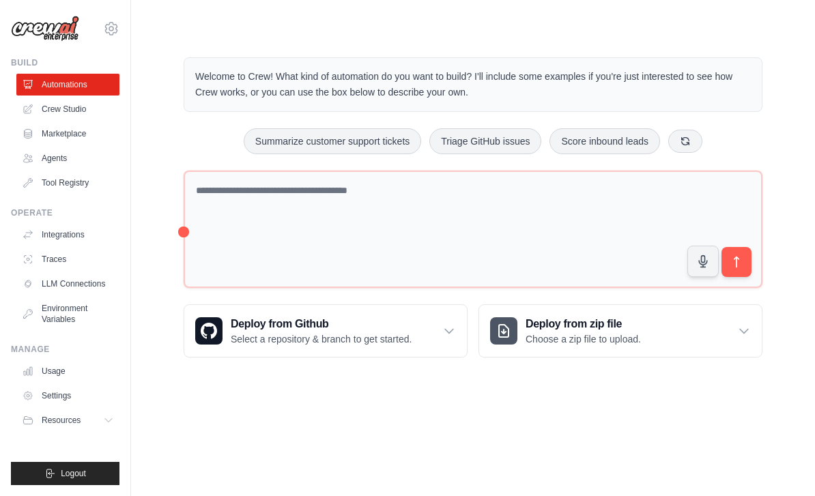
click at [75, 115] on link "Crew Studio" at bounding box center [67, 109] width 103 height 22
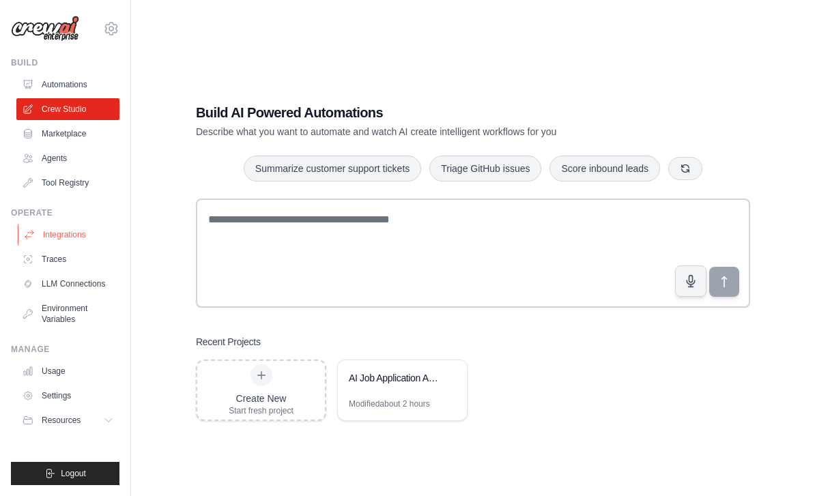
click at [68, 236] on link "Integrations" at bounding box center [69, 235] width 103 height 22
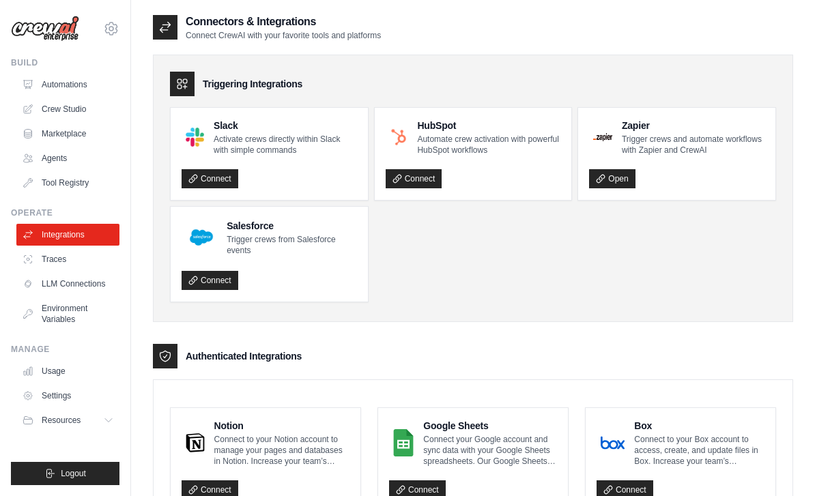
click at [490, 436] on p "Connect your Google account and sync data with your Google Sheets spreadsheets.…" at bounding box center [490, 450] width 134 height 33
click at [87, 232] on link "Integrations" at bounding box center [69, 235] width 103 height 22
click at [491, 428] on h4 "Google Sheets" at bounding box center [490, 426] width 134 height 14
click at [478, 441] on p "Connect your Google account and sync data with your Google Sheets spreadsheets.…" at bounding box center [490, 450] width 134 height 33
click at [478, 439] on p "Connect your Google account and sync data with your Google Sheets spreadsheets.…" at bounding box center [490, 450] width 134 height 33
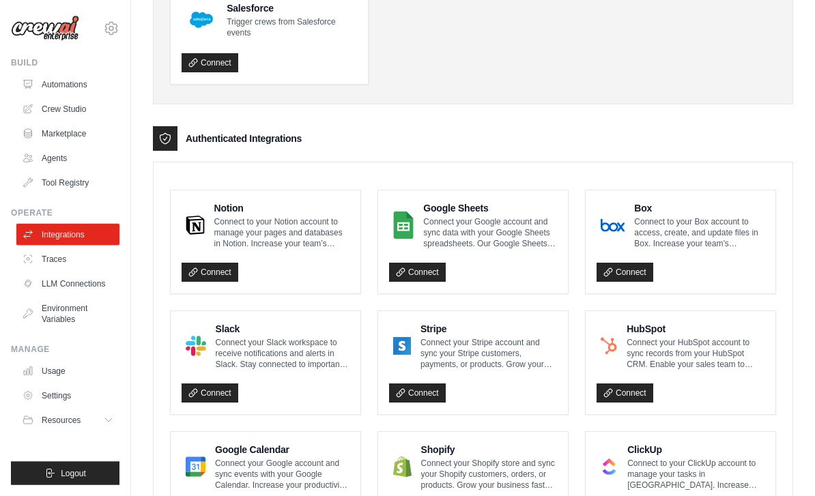
scroll to position [218, 0]
click at [106, 419] on icon at bounding box center [109, 420] width 7 height 3
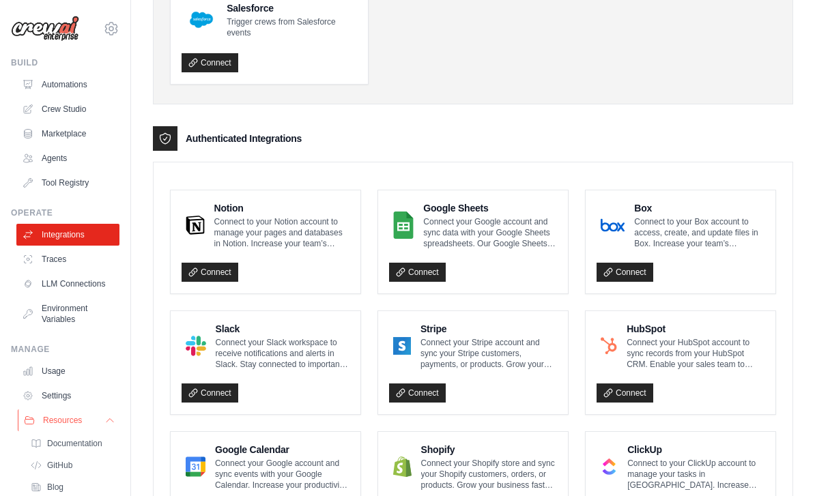
click at [112, 424] on icon at bounding box center [109, 420] width 11 height 11
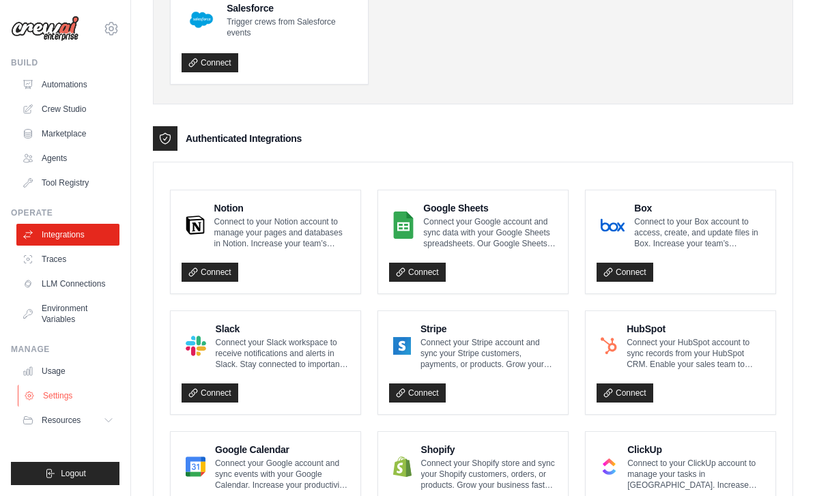
click at [52, 394] on link "Settings" at bounding box center [69, 396] width 103 height 22
click at [68, 397] on link "Settings" at bounding box center [69, 396] width 103 height 22
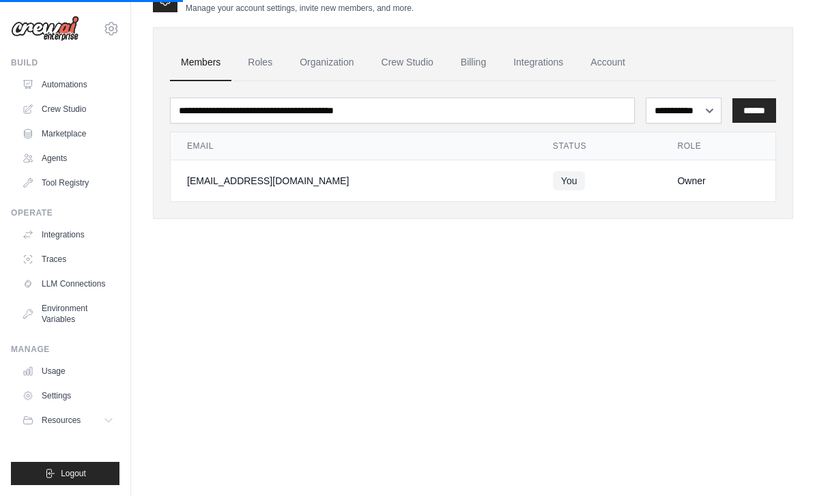
scroll to position [27, 0]
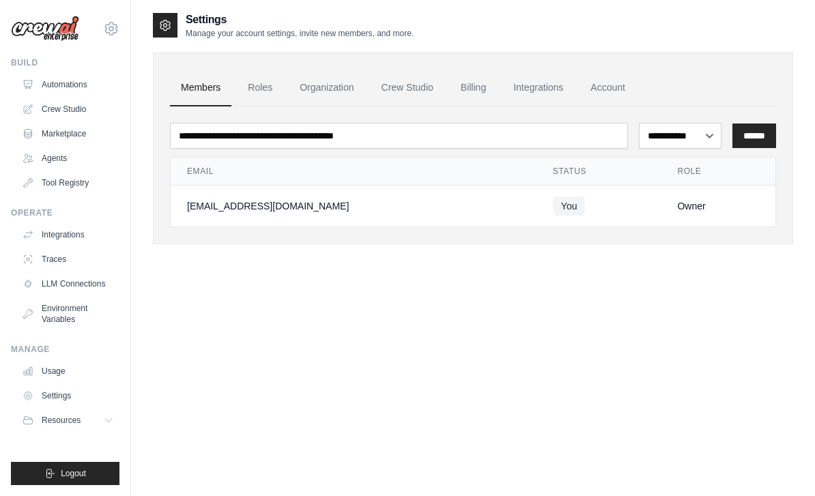
scroll to position [33, 0]
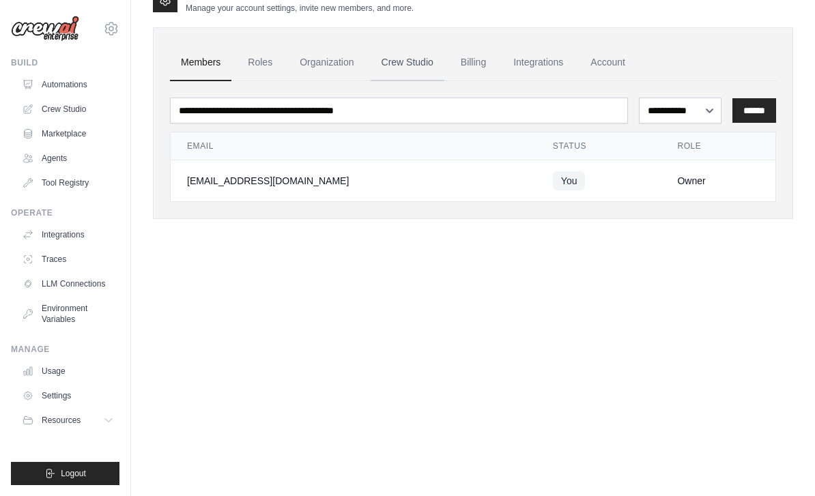
click at [405, 55] on link "Crew Studio" at bounding box center [408, 62] width 74 height 37
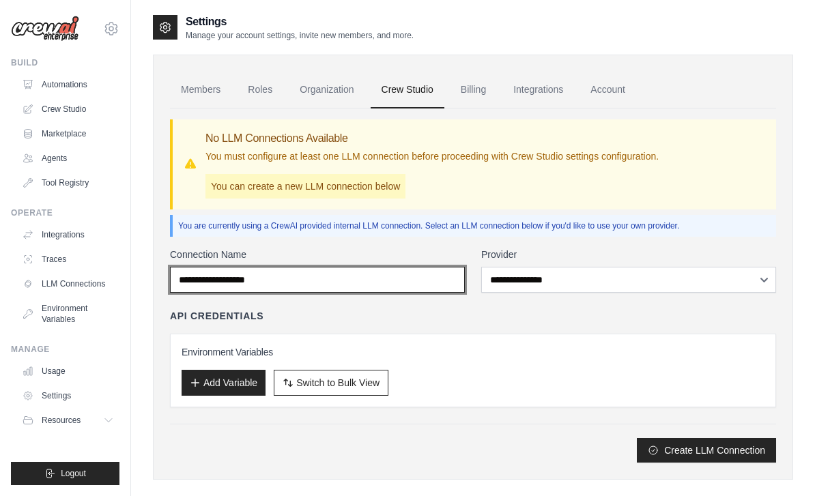
click at [308, 281] on input "Connection Name" at bounding box center [317, 280] width 295 height 26
type input "*******"
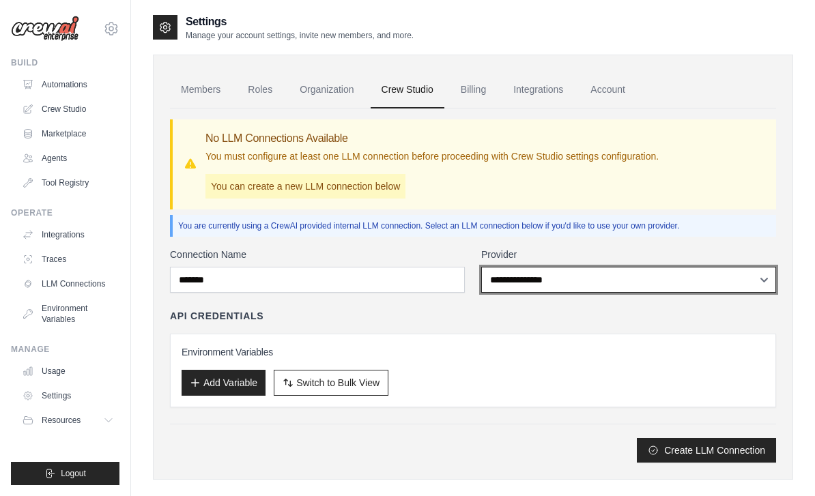
select select "******"
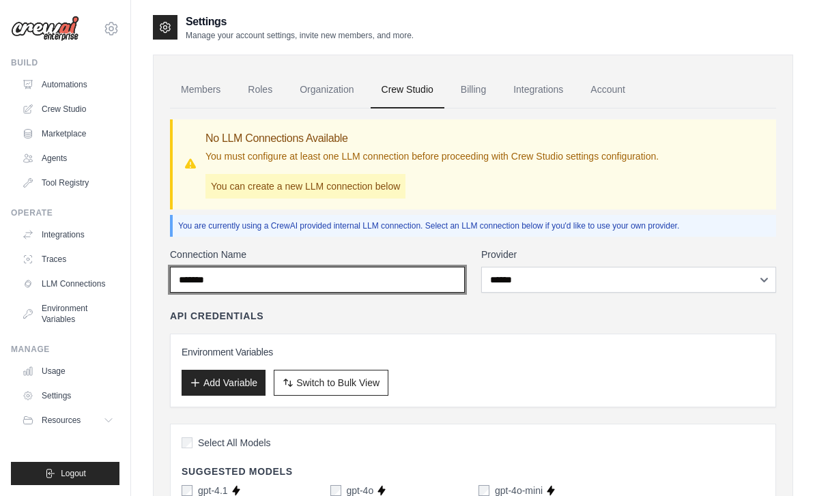
click at [253, 274] on input "*******" at bounding box center [317, 280] width 295 height 26
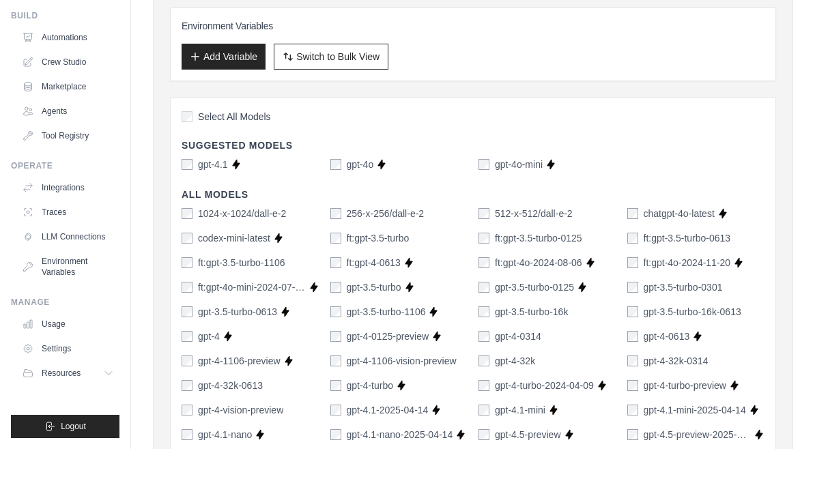
scroll to position [280, 0]
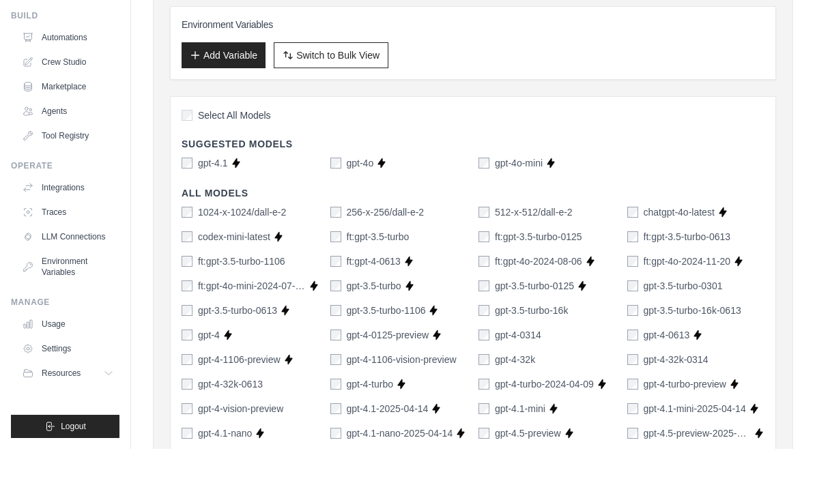
type input "********"
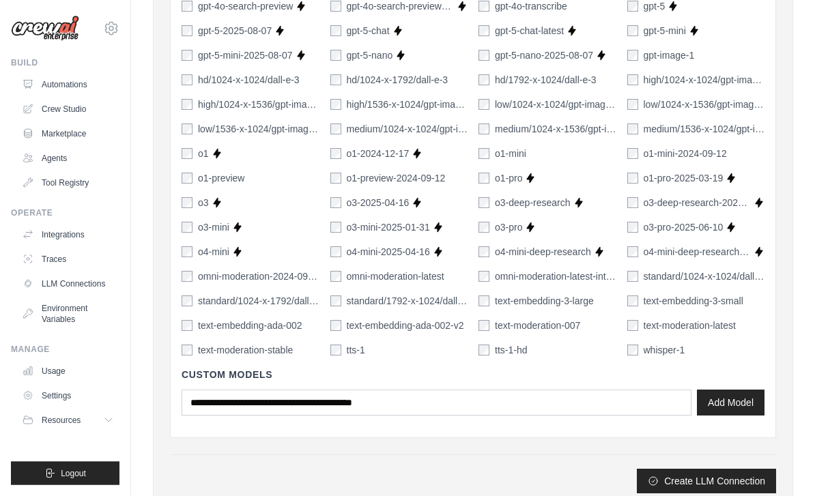
scroll to position [908, 0]
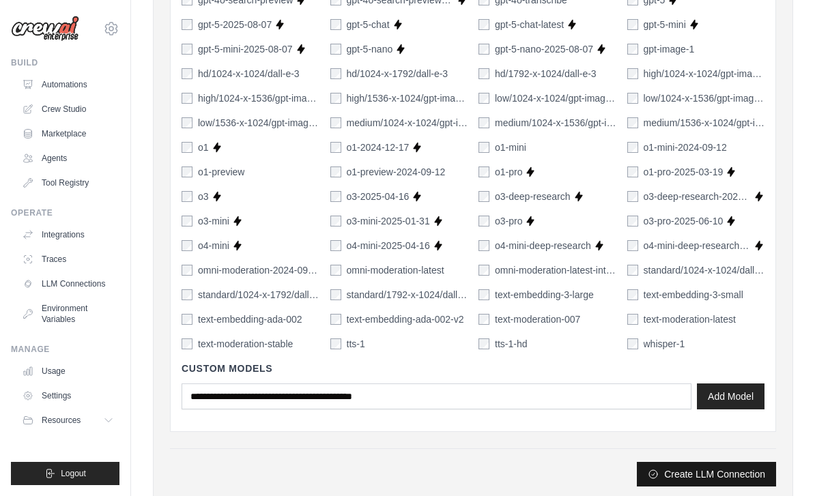
click at [688, 474] on button "Create LLM Connection" at bounding box center [706, 474] width 139 height 25
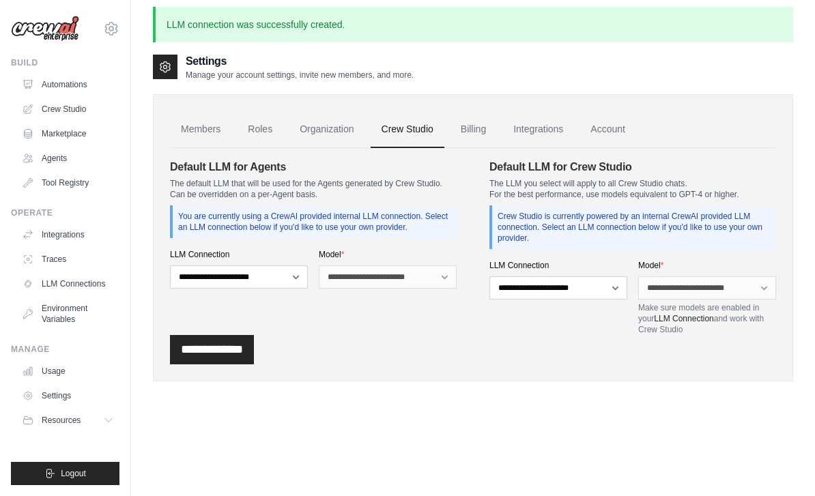
scroll to position [0, 0]
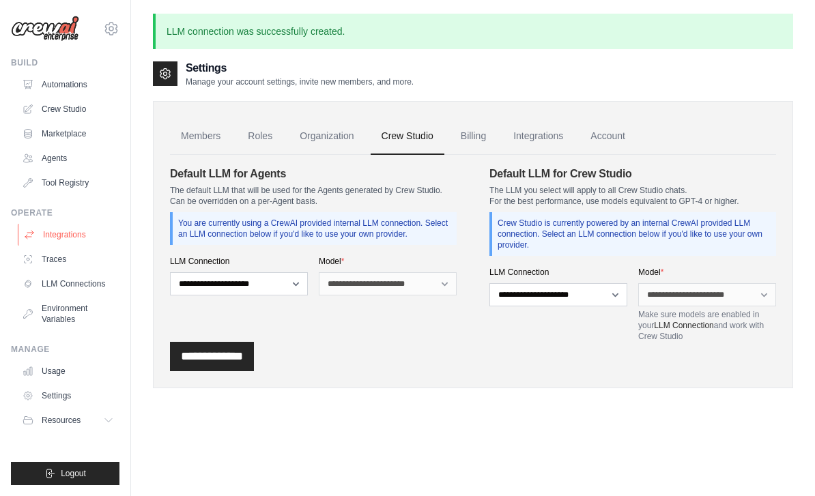
click at [68, 237] on link "Integrations" at bounding box center [69, 235] width 103 height 22
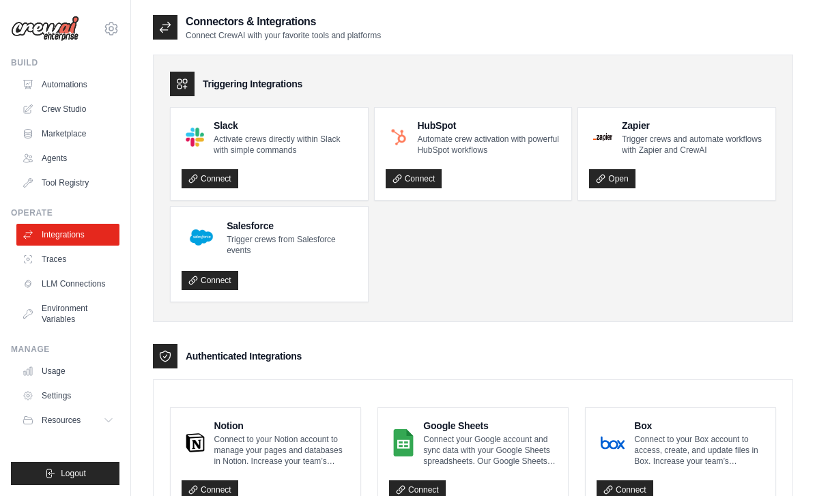
click at [446, 440] on p "Connect your Google account and sync data with your Google Sheets spreadsheets.…" at bounding box center [490, 450] width 134 height 33
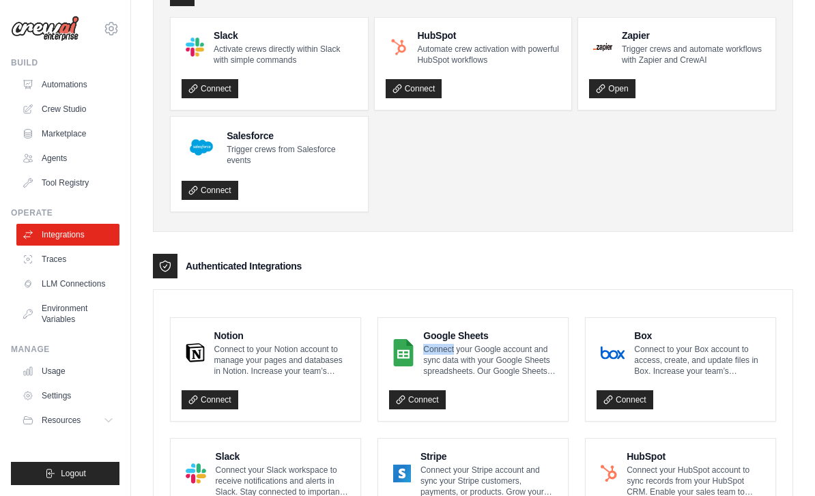
scroll to position [125, 0]
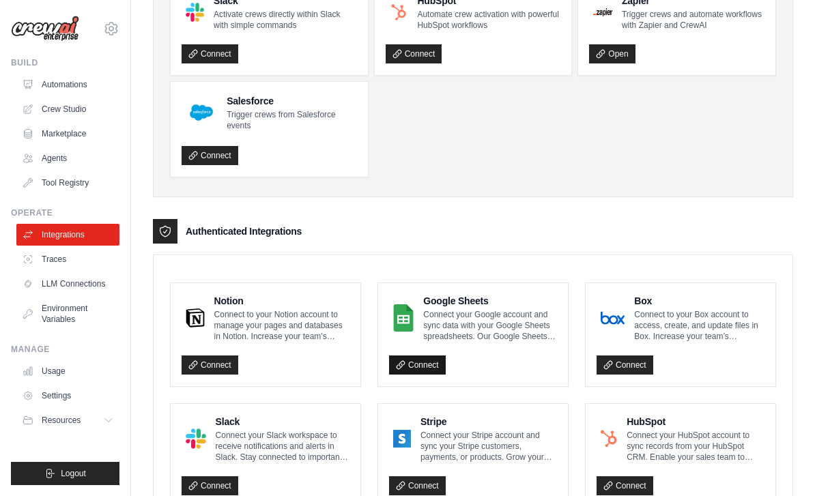
click at [426, 362] on link "Connect" at bounding box center [417, 364] width 57 height 19
click at [420, 366] on link "Connect" at bounding box center [417, 364] width 57 height 19
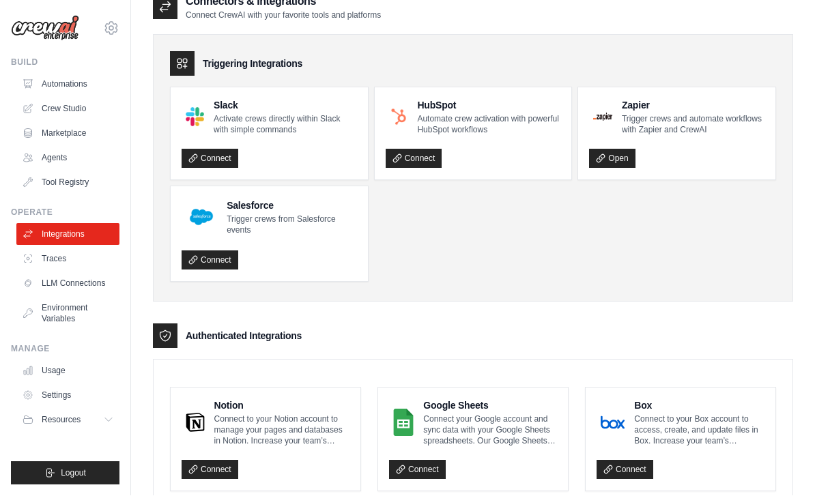
scroll to position [0, 0]
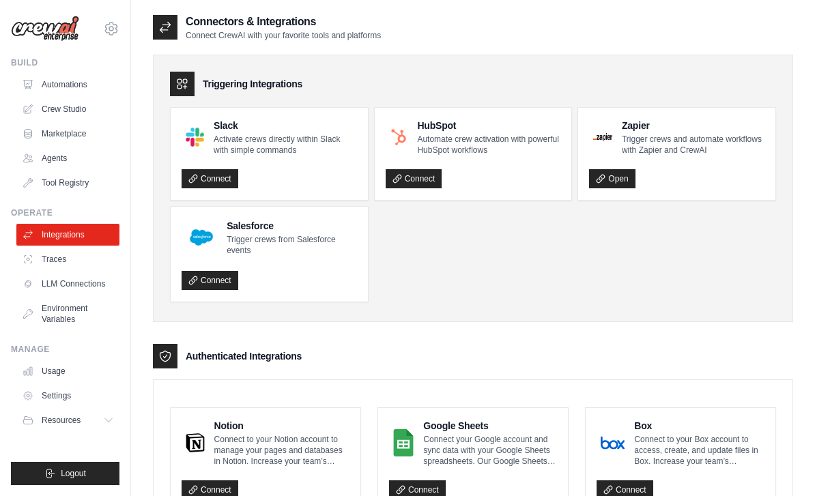
click at [470, 445] on p "Connect your Google account and sync data with your Google Sheets spreadsheets.…" at bounding box center [490, 450] width 134 height 33
click at [48, 371] on link "Usage" at bounding box center [69, 371] width 103 height 22
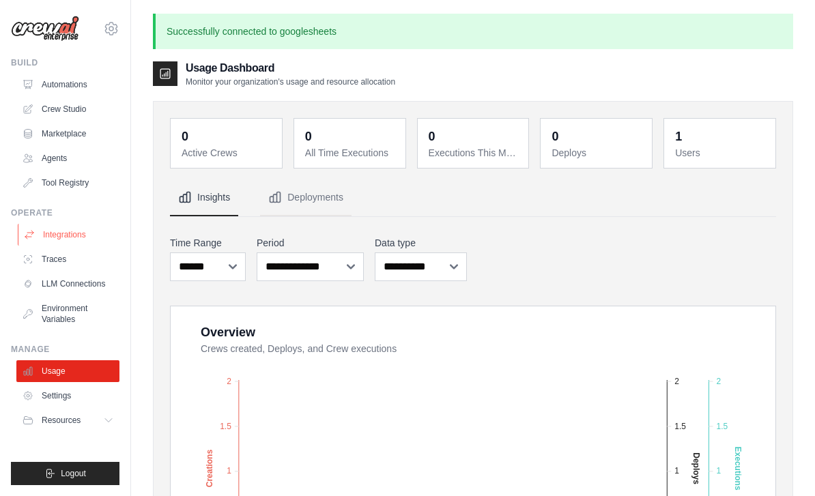
click at [71, 235] on link "Integrations" at bounding box center [69, 235] width 103 height 22
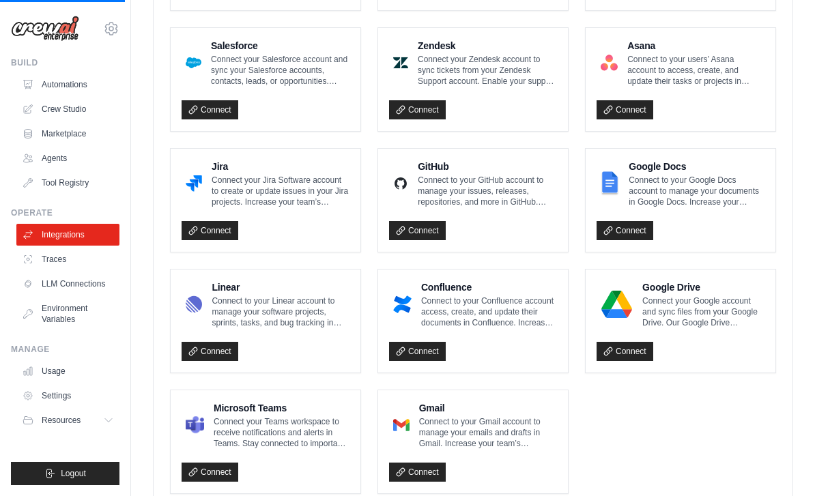
scroll to position [743, 0]
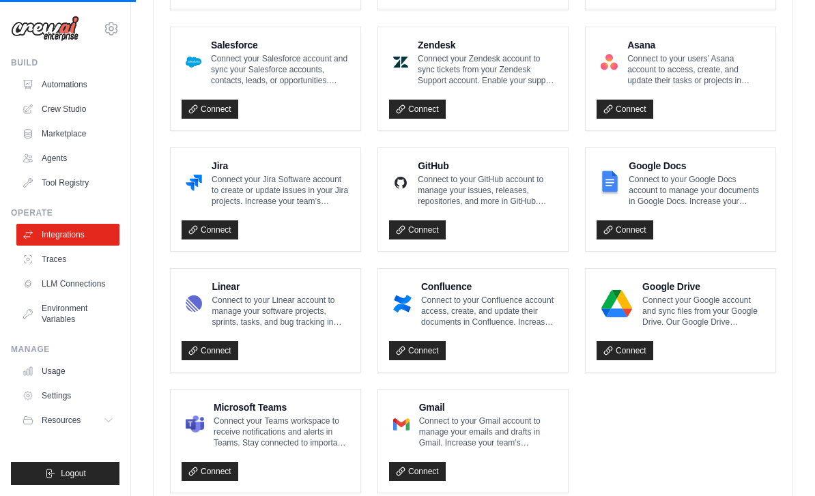
click at [477, 411] on h4 "Gmail" at bounding box center [488, 408] width 138 height 14
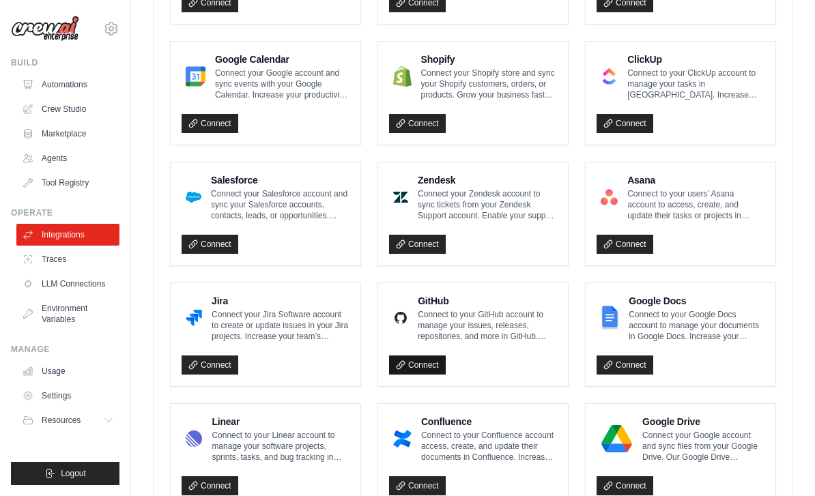
scroll to position [744, 0]
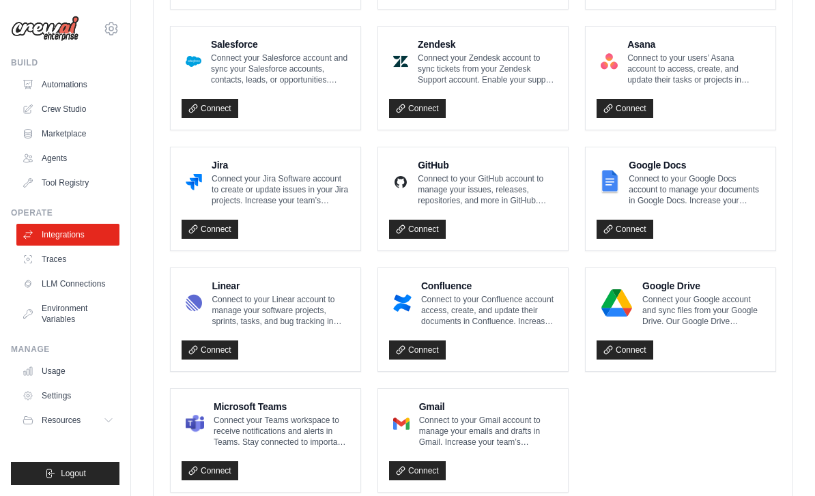
click at [499, 429] on p "Connect to your Gmail account to manage your emails and drafts in Gmail. Increa…" at bounding box center [488, 431] width 138 height 33
click at [85, 239] on link "Integrations" at bounding box center [69, 235] width 103 height 22
click at [483, 431] on p "Connect to your Gmail account to manage your emails and drafts in Gmail. Increa…" at bounding box center [488, 431] width 138 height 33
click at [71, 235] on link "Integrations" at bounding box center [69, 235] width 103 height 22
click at [406, 420] on img at bounding box center [401, 423] width 16 height 27
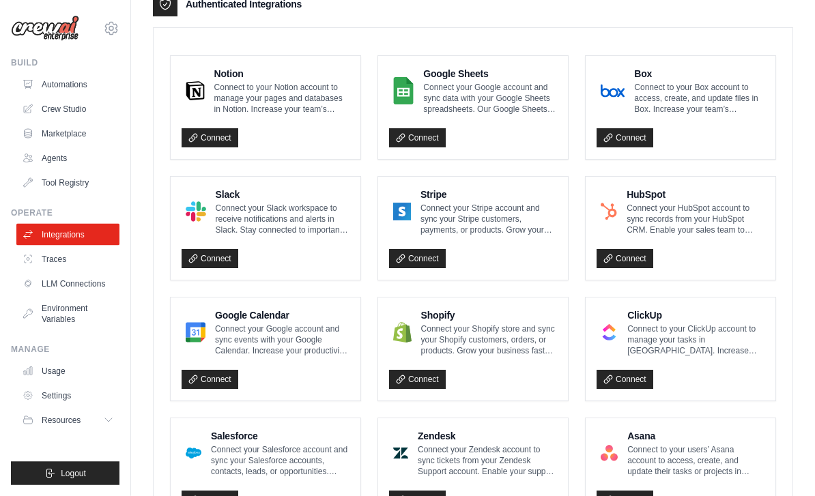
scroll to position [371, 0]
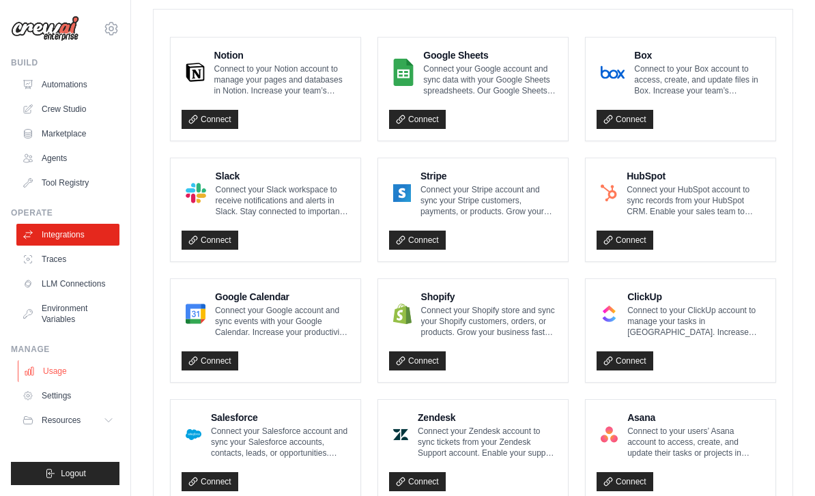
click at [34, 374] on icon at bounding box center [29, 371] width 11 height 11
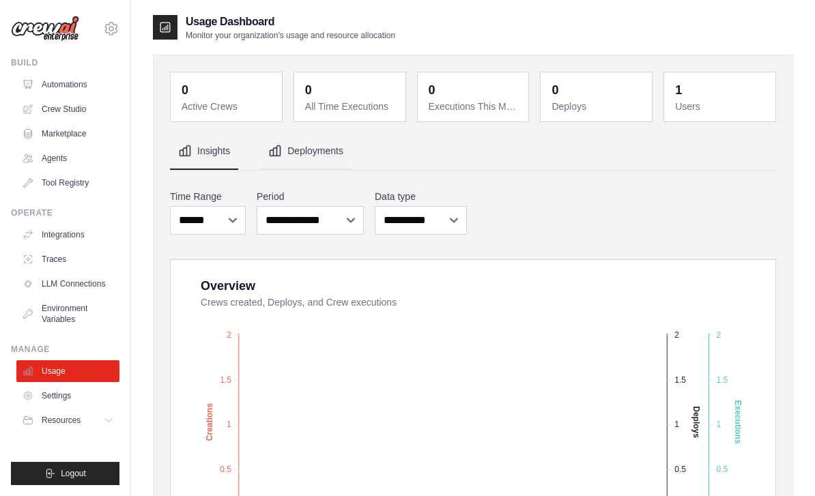
click at [322, 154] on button "Deployments" at bounding box center [305, 151] width 91 height 37
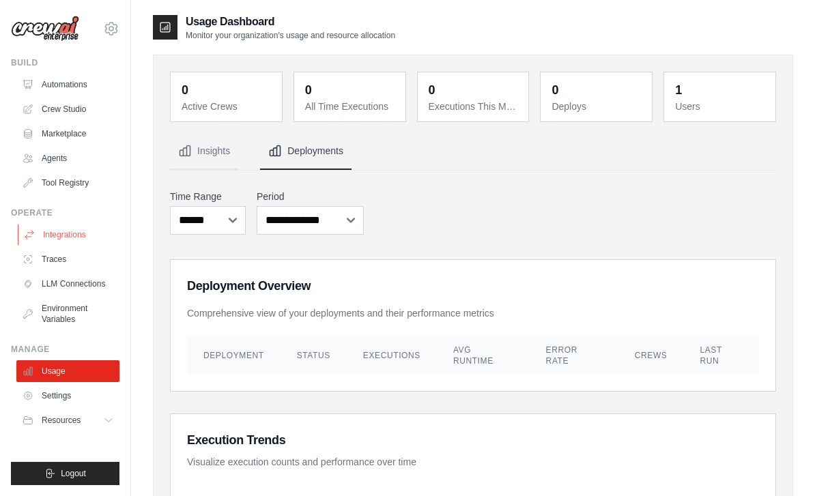
click at [57, 233] on link "Integrations" at bounding box center [69, 235] width 103 height 22
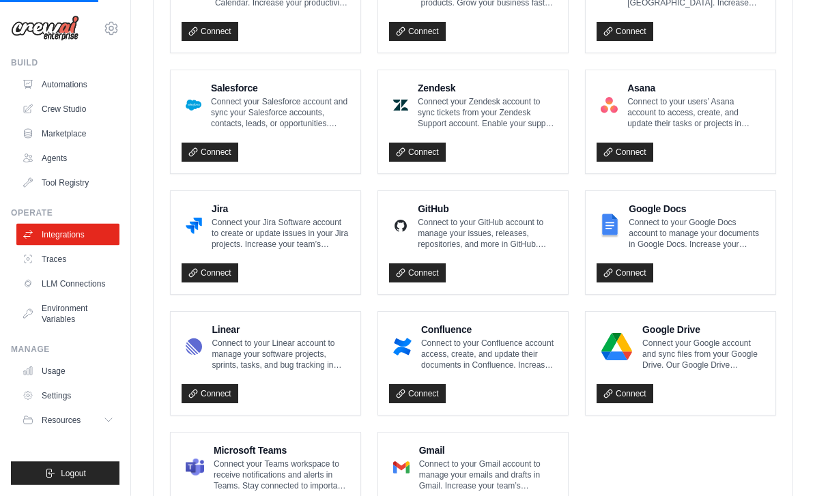
scroll to position [744, 0]
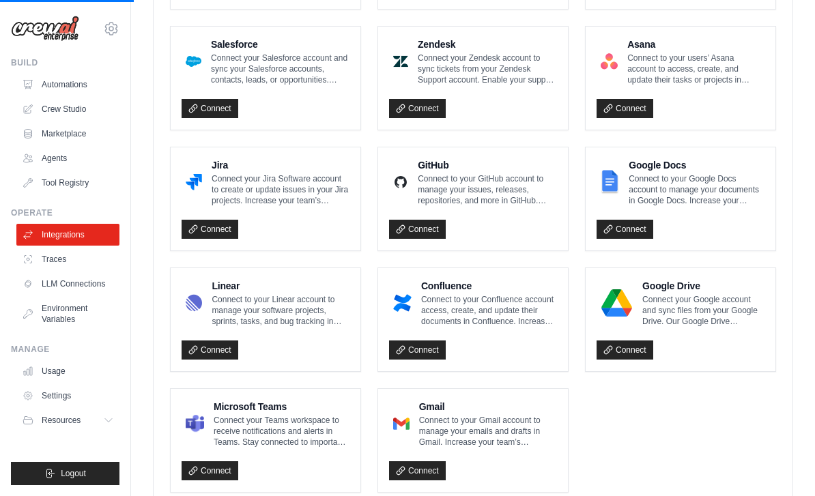
click at [466, 418] on p "Connect to your Gmail account to manage your emails and drafts in Gmail. Increa…" at bounding box center [488, 431] width 138 height 33
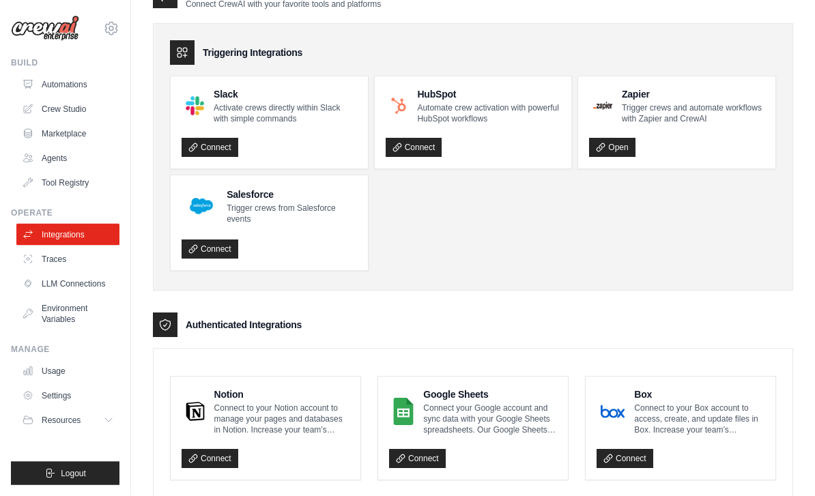
scroll to position [0, 0]
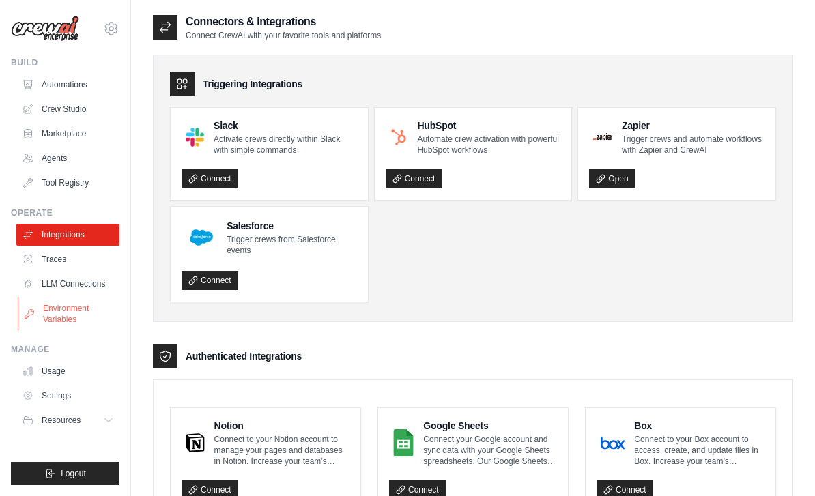
click at [69, 313] on link "Environment Variables" at bounding box center [69, 313] width 103 height 33
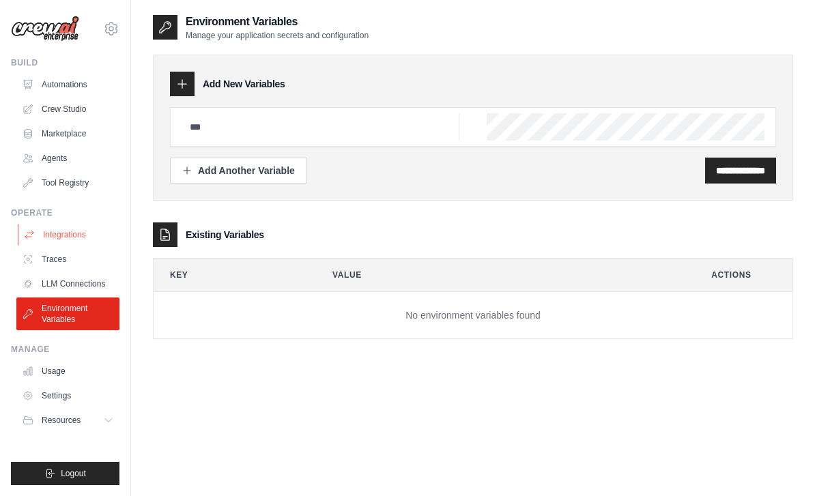
click at [63, 234] on link "Integrations" at bounding box center [69, 235] width 103 height 22
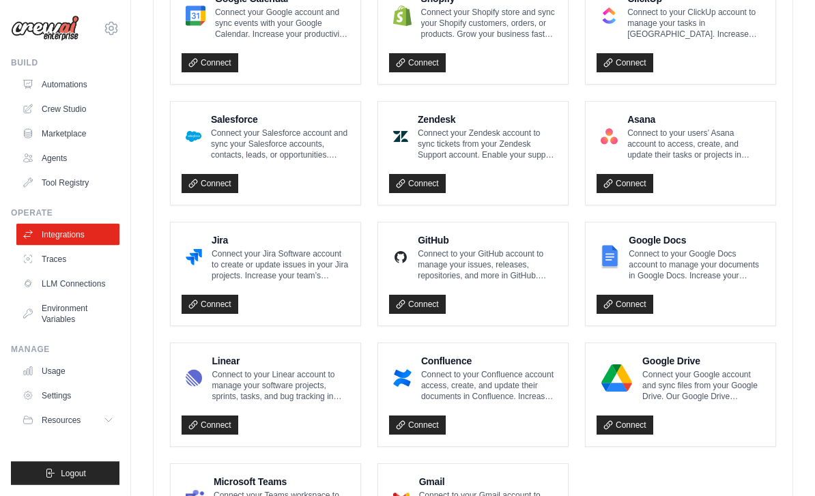
scroll to position [744, 0]
